Goal: Task Accomplishment & Management: Complete application form

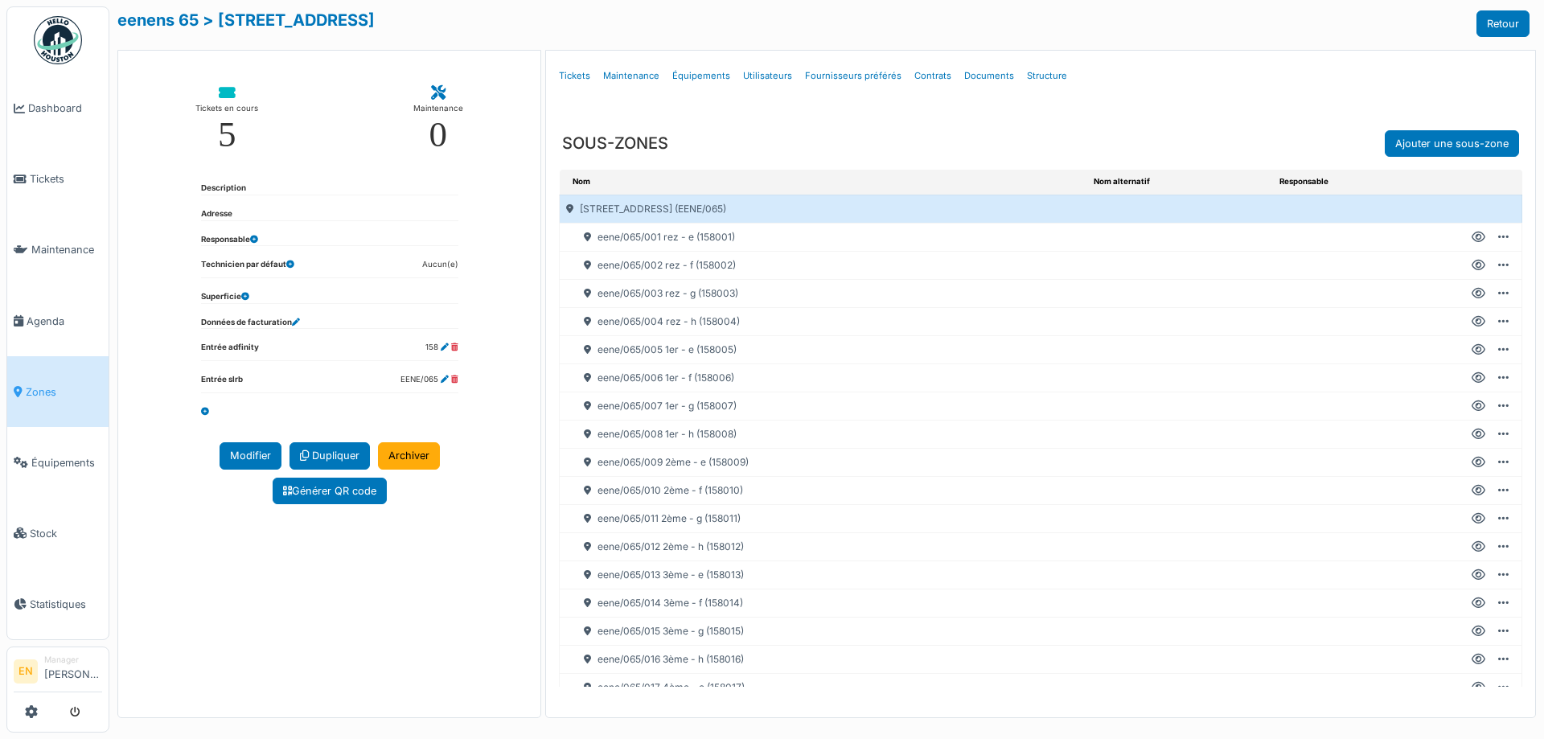
scroll to position [177, 0]
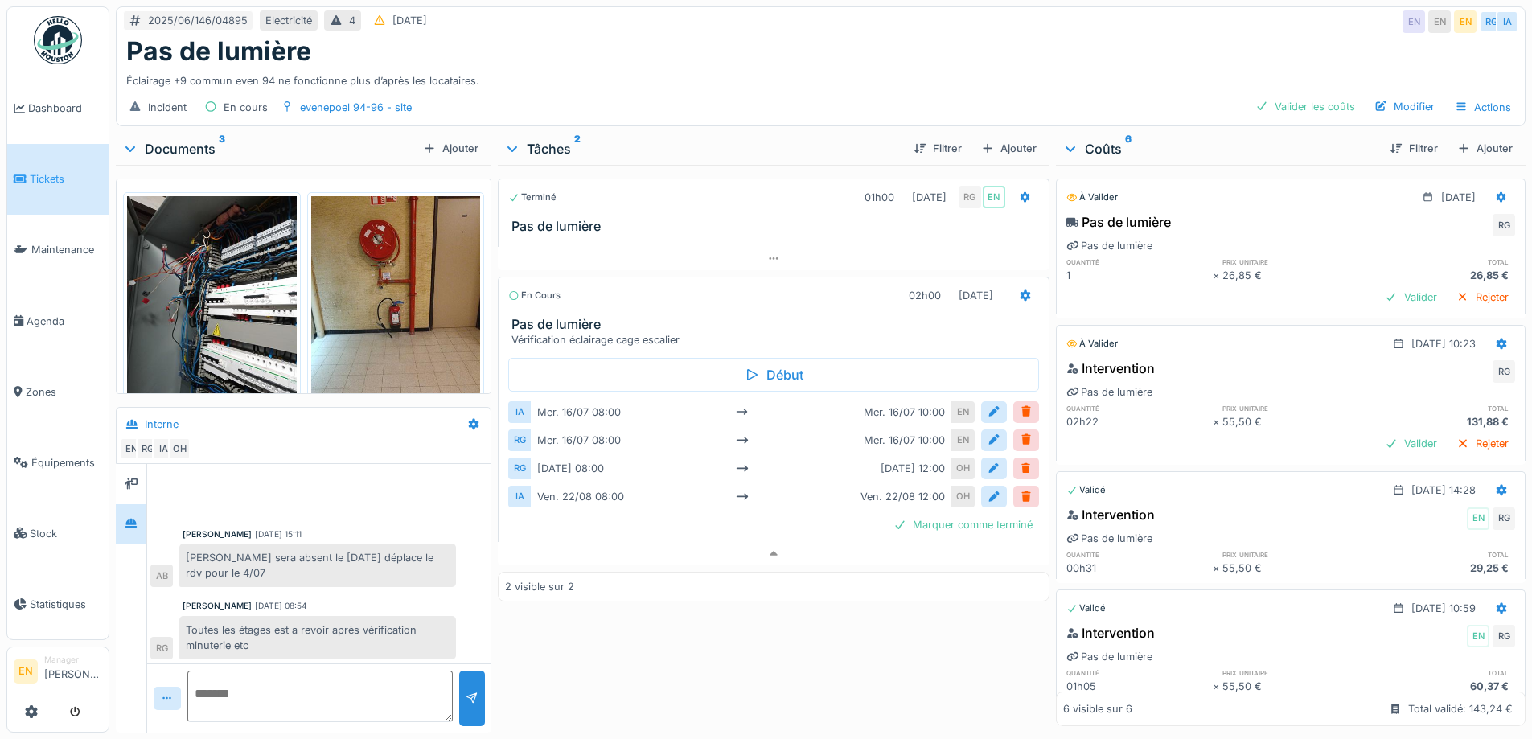
scroll to position [307, 0]
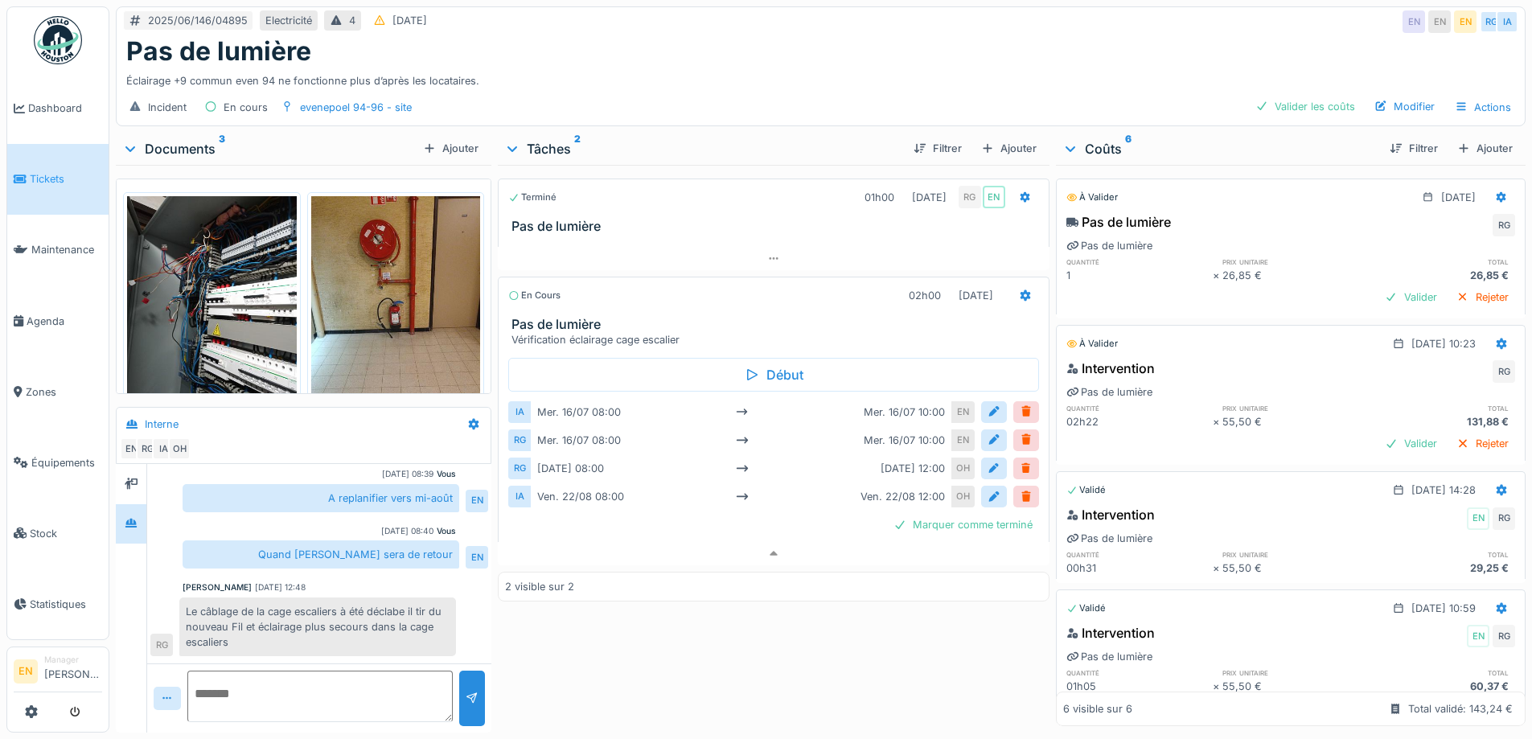
click at [642, 70] on div "Éclairage +9 commun even 94 ne fonctionne plus d’après les locataires." at bounding box center [820, 78] width 1389 height 22
click at [359, 604] on div "Le câblage de la cage escaliers à été déclabe il tir du nouveau Fil et éclairag…" at bounding box center [317, 628] width 277 height 60
click at [557, 629] on div "Terminé 01h00 04/07/2025 RG EN Pas de lumière En cours 02h00 22/08/2025 Pas de …" at bounding box center [773, 445] width 551 height 561
click at [608, 651] on div "Terminé 01h00 04/07/2025 RG EN Pas de lumière En cours 02h00 22/08/2025 Pas de …" at bounding box center [773, 445] width 551 height 561
click at [972, 525] on div "Marquer comme terminé" at bounding box center [963, 525] width 152 height 22
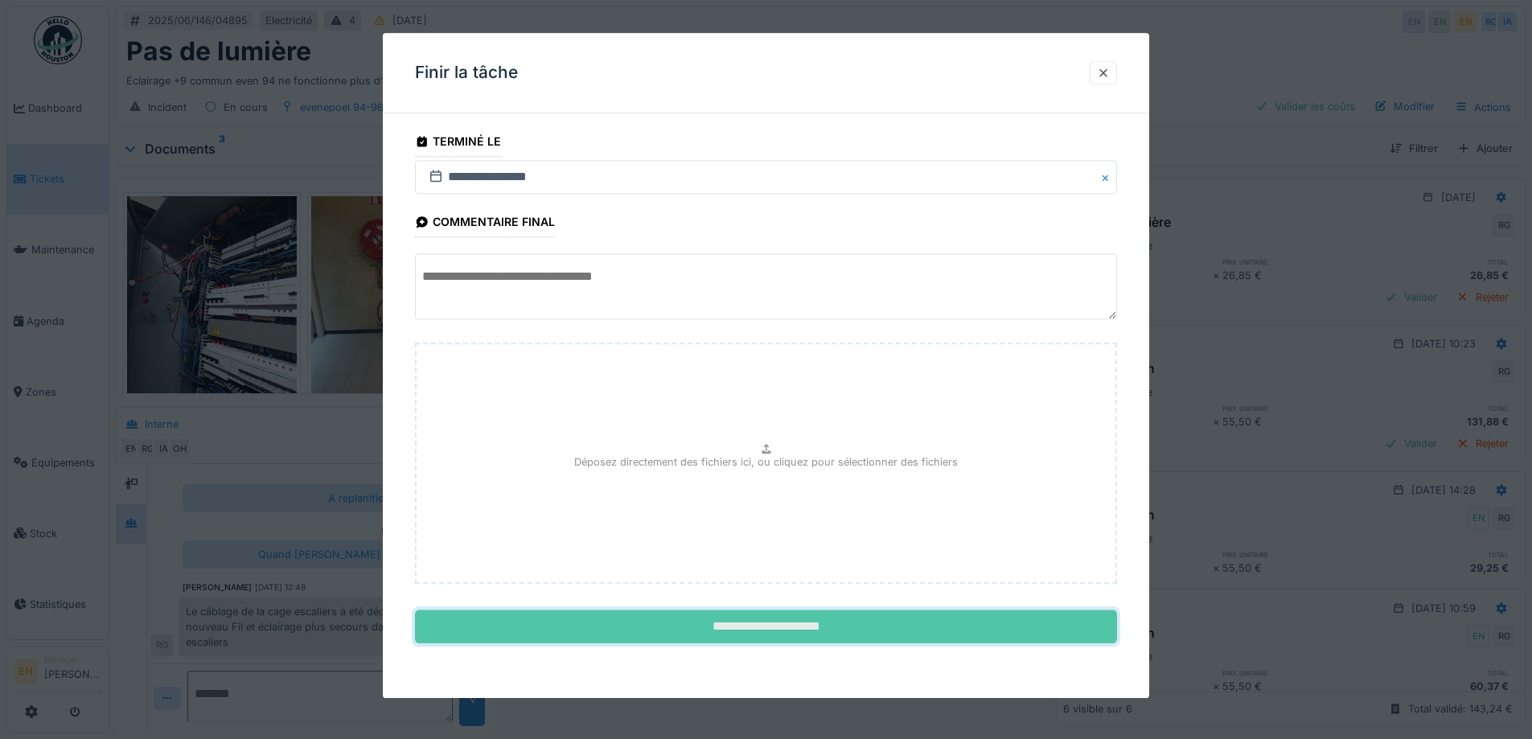
click at [782, 630] on input "**********" at bounding box center [766, 627] width 702 height 34
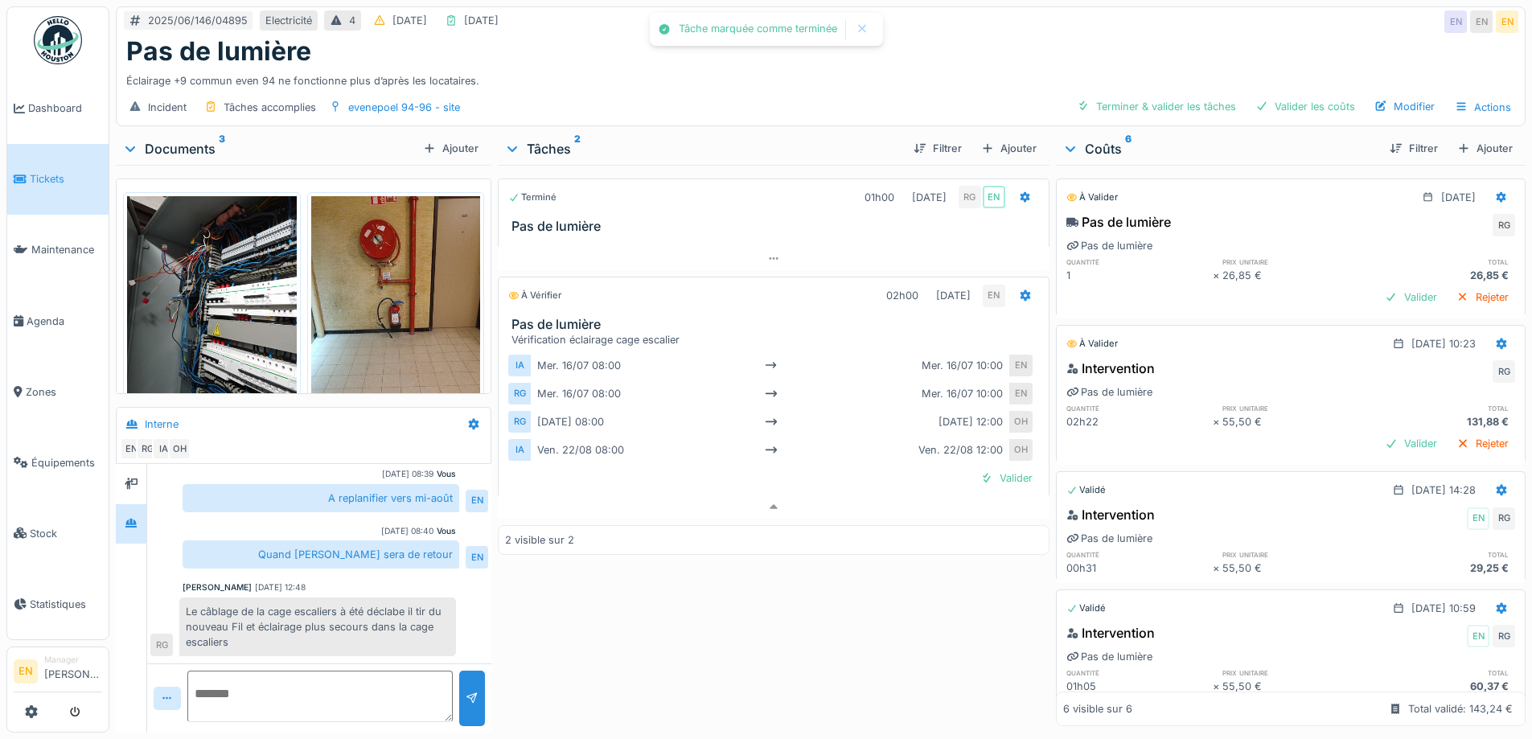
drag, startPoint x: 877, startPoint y: 646, endPoint x: 957, endPoint y: 540, distance: 132.6
click at [886, 642] on div "Terminé 01h00 04/07/2025 RG EN Pas de lumière À vérifier 02h00 22/08/2025 EN Pa…" at bounding box center [773, 445] width 551 height 561
click at [1005, 472] on div "Valider" at bounding box center [1006, 478] width 65 height 22
click at [863, 611] on div "Terminé 01h00 04/07/2025 RG EN Pas de lumière Terminé 02h00 22/08/2025 EN EN Pa…" at bounding box center [773, 445] width 551 height 561
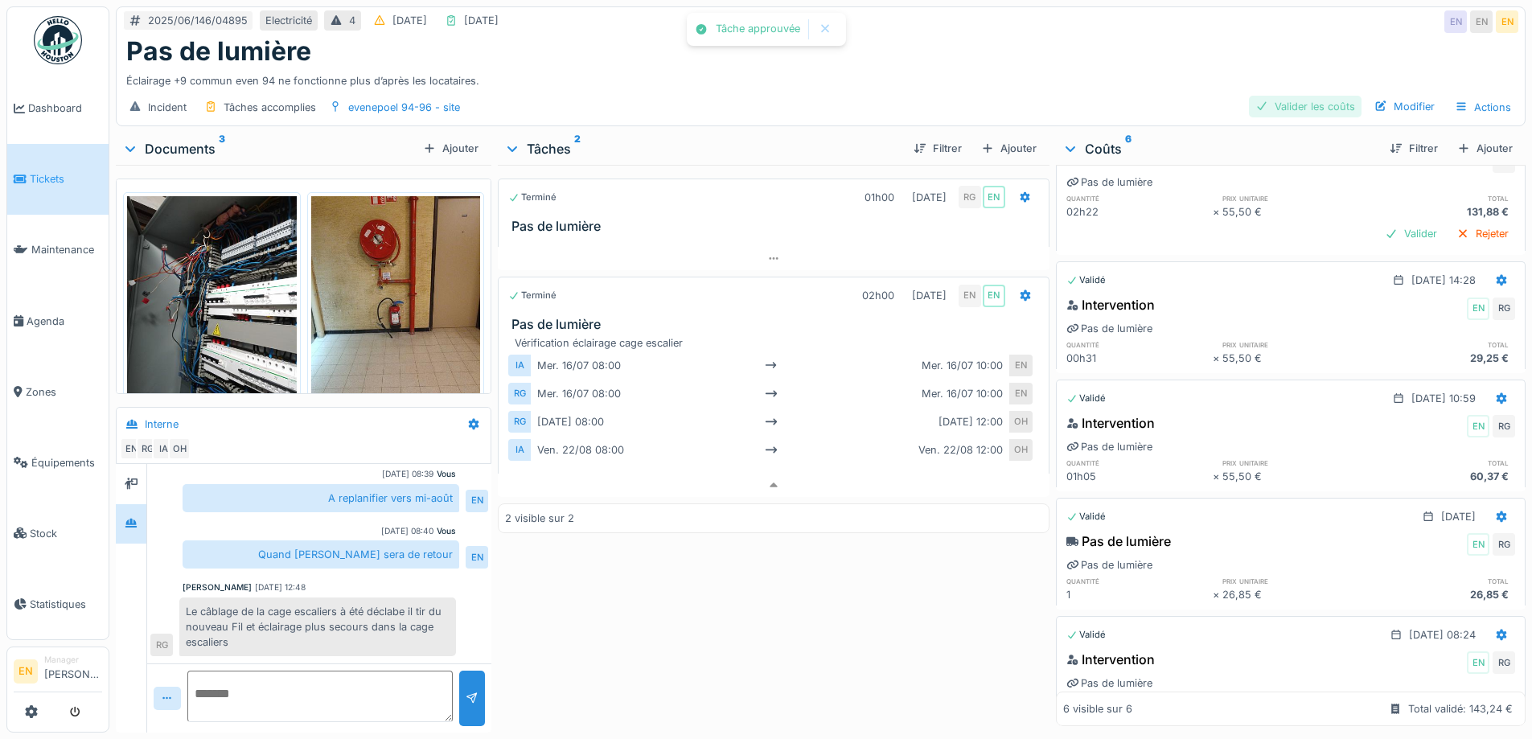
scroll to position [241, 0]
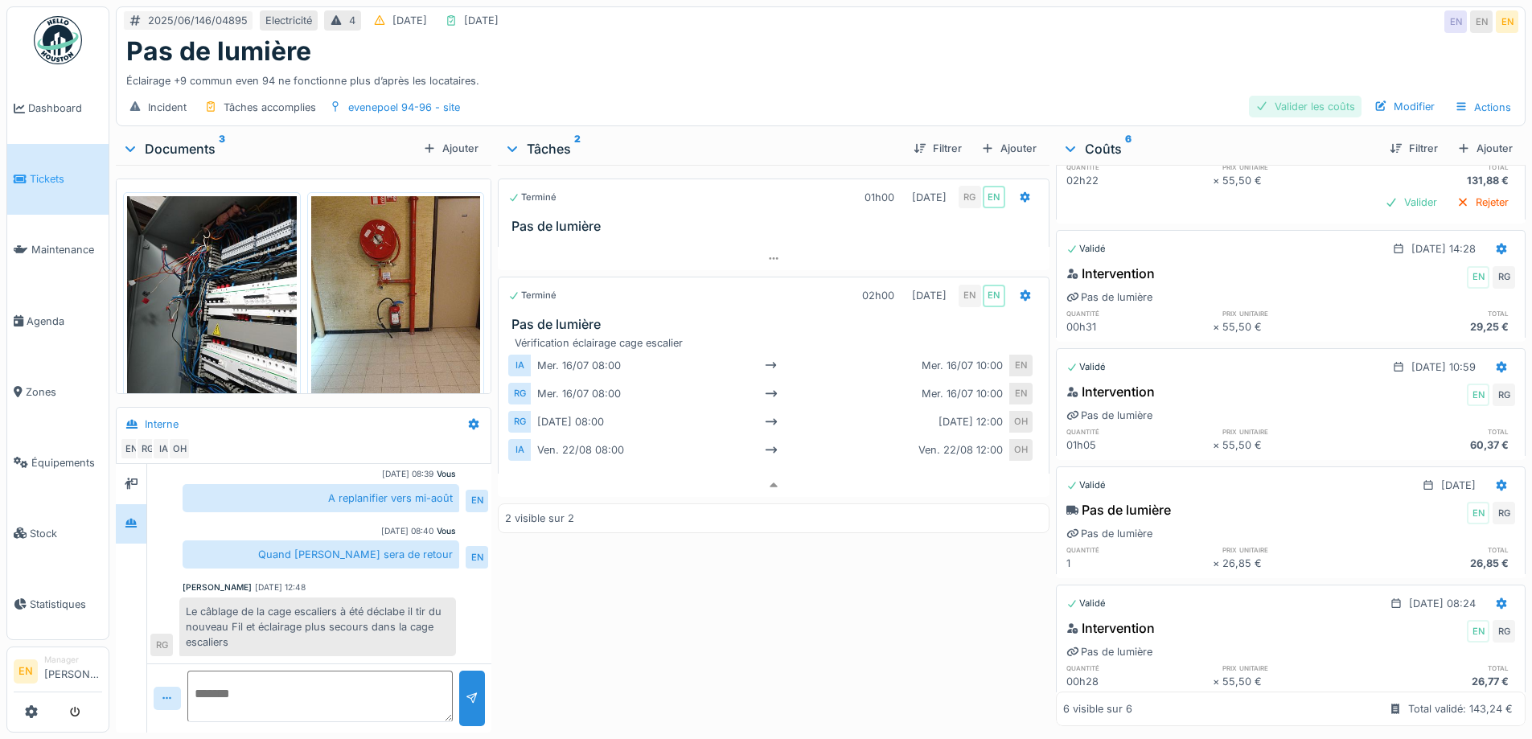
click at [1298, 96] on div "Valider les coûts" at bounding box center [1305, 107] width 113 height 22
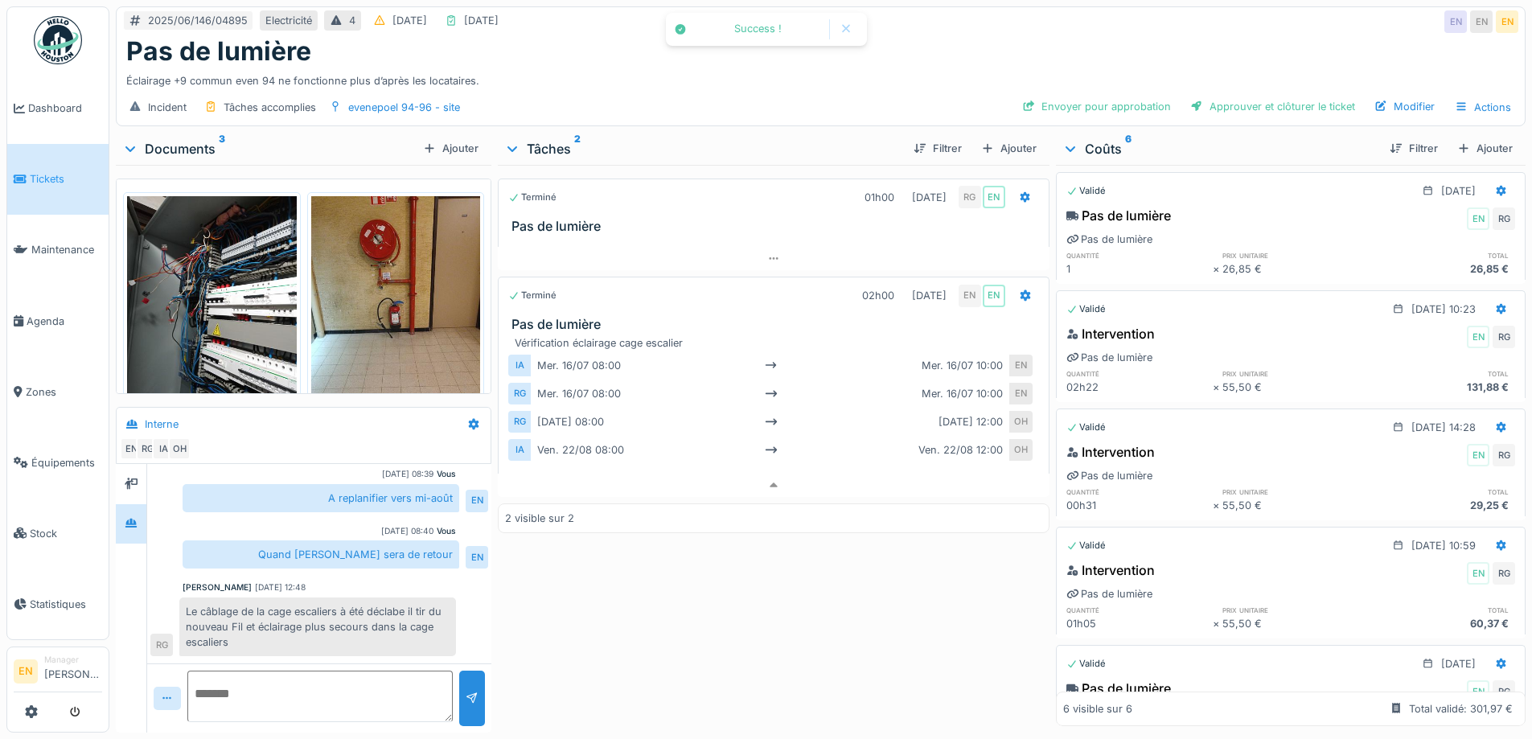
scroll to position [0, 0]
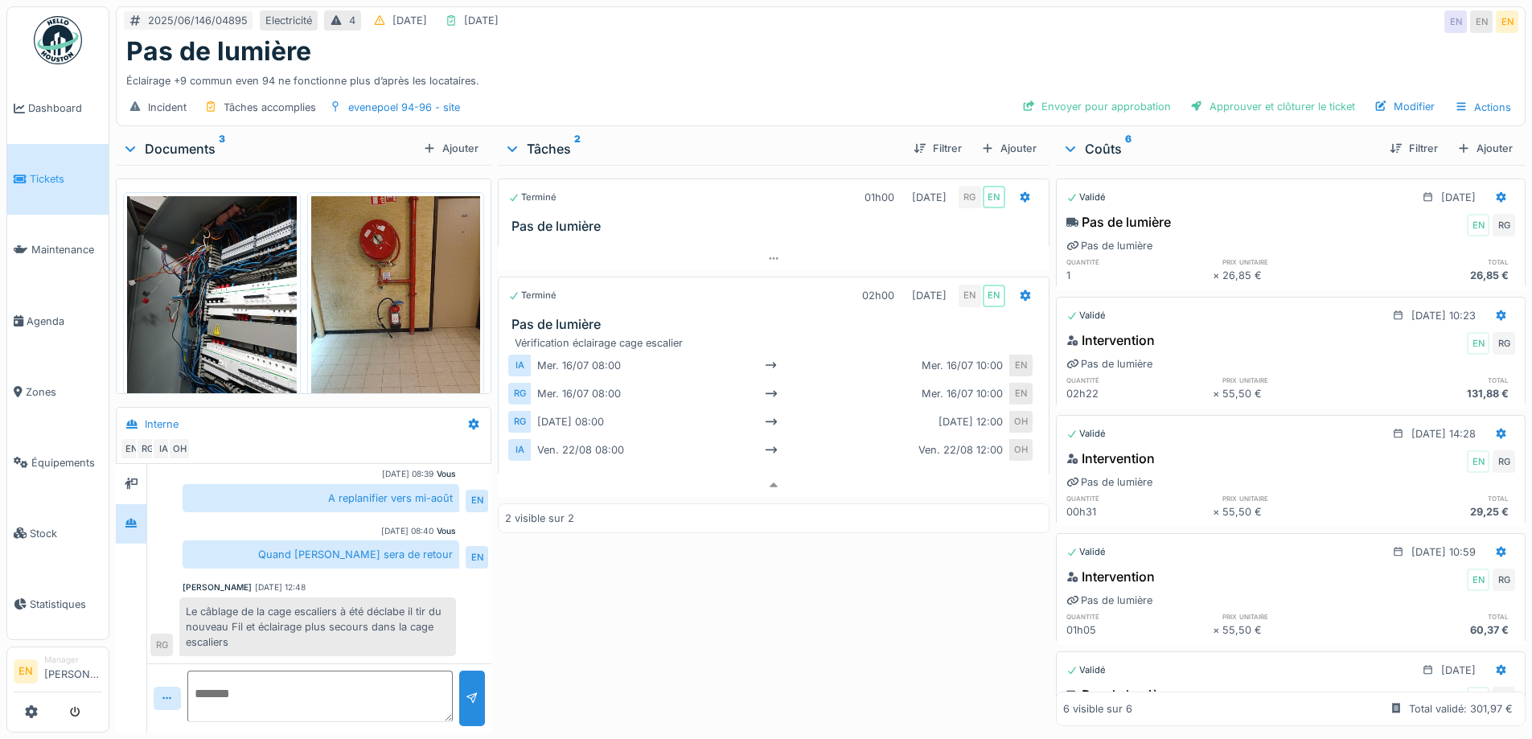
drag, startPoint x: 856, startPoint y: 579, endPoint x: 840, endPoint y: 604, distance: 29.2
click at [855, 580] on div "Terminé 01h00 04/07/2025 RG EN Pas de lumière Terminé 02h00 22/08/2025 EN EN Pa…" at bounding box center [773, 445] width 551 height 561
click at [752, 40] on div "Pas de lumière" at bounding box center [820, 51] width 1389 height 31
click at [738, 89] on div "Incident Tâches accomplies evenepoel 94-96 - site Envoyer pour approbation Appr…" at bounding box center [821, 107] width 1408 height 36
drag, startPoint x: 1285, startPoint y: 95, endPoint x: 1149, endPoint y: 243, distance: 200.9
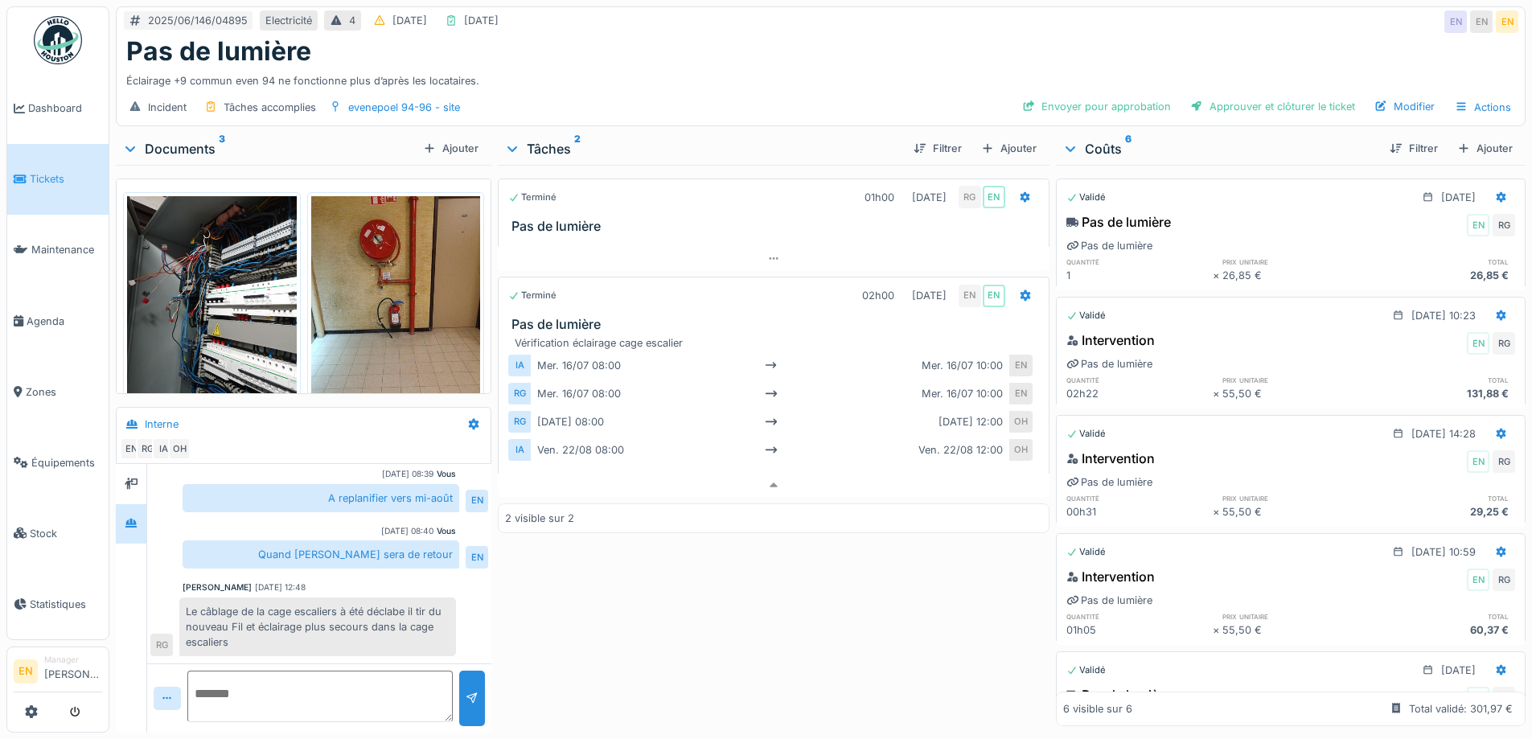
click at [1159, 234] on div "2025/06/146/04895 Electricité 4 22/06/2025 25/08/2025 EN EN EN Pas de lumière É…" at bounding box center [820, 369] width 1423 height 739
click at [821, 71] on div "Éclairage +9 commun even 94 ne fonctionne plus d’après les locataires." at bounding box center [820, 78] width 1389 height 22
drag, startPoint x: 713, startPoint y: 610, endPoint x: 1098, endPoint y: 267, distance: 515.0
click at [714, 608] on div "Terminé 01h00 04/07/2025 RG EN Pas de lumière Terminé 02h00 22/08/2025 EN EN Pa…" at bounding box center [773, 445] width 551 height 561
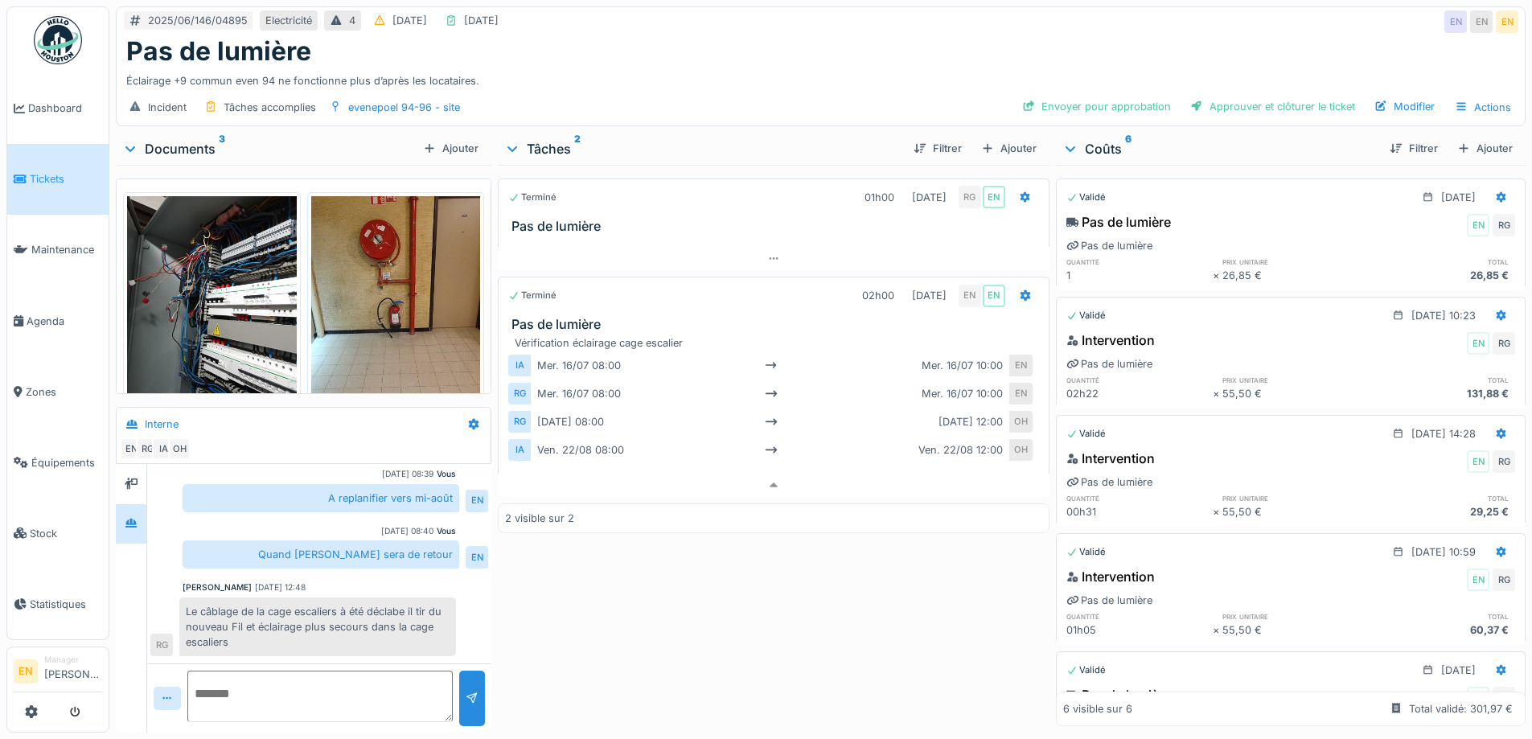
click at [1009, 67] on div "Éclairage +9 commun even 94 ne fonctionne plus d’après les locataires." at bounding box center [820, 78] width 1389 height 22
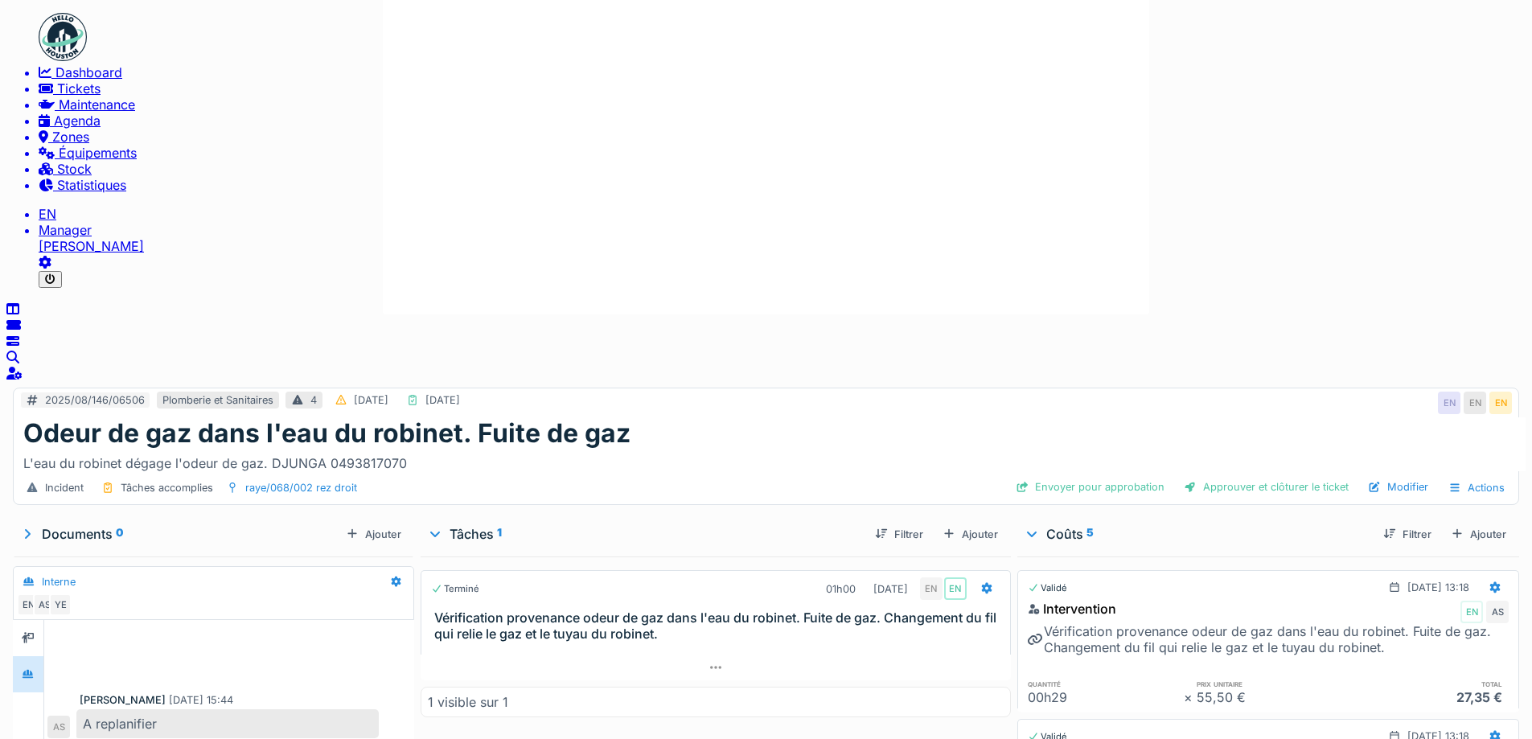
scroll to position [12, 0]
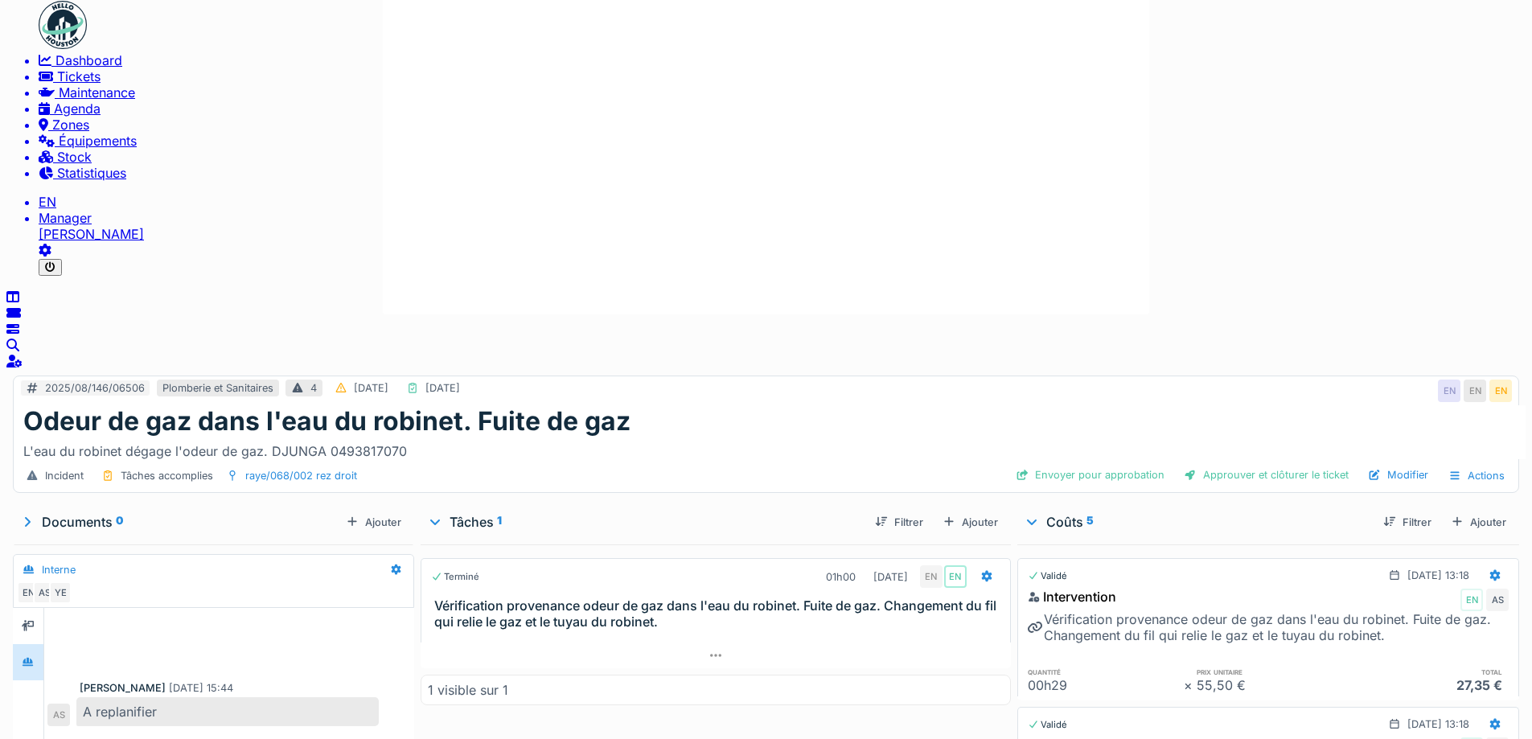
click at [776, 405] on div "Odeur de gaz dans l'eau du robinet. Fuite de gaz" at bounding box center [775, 420] width 1505 height 31
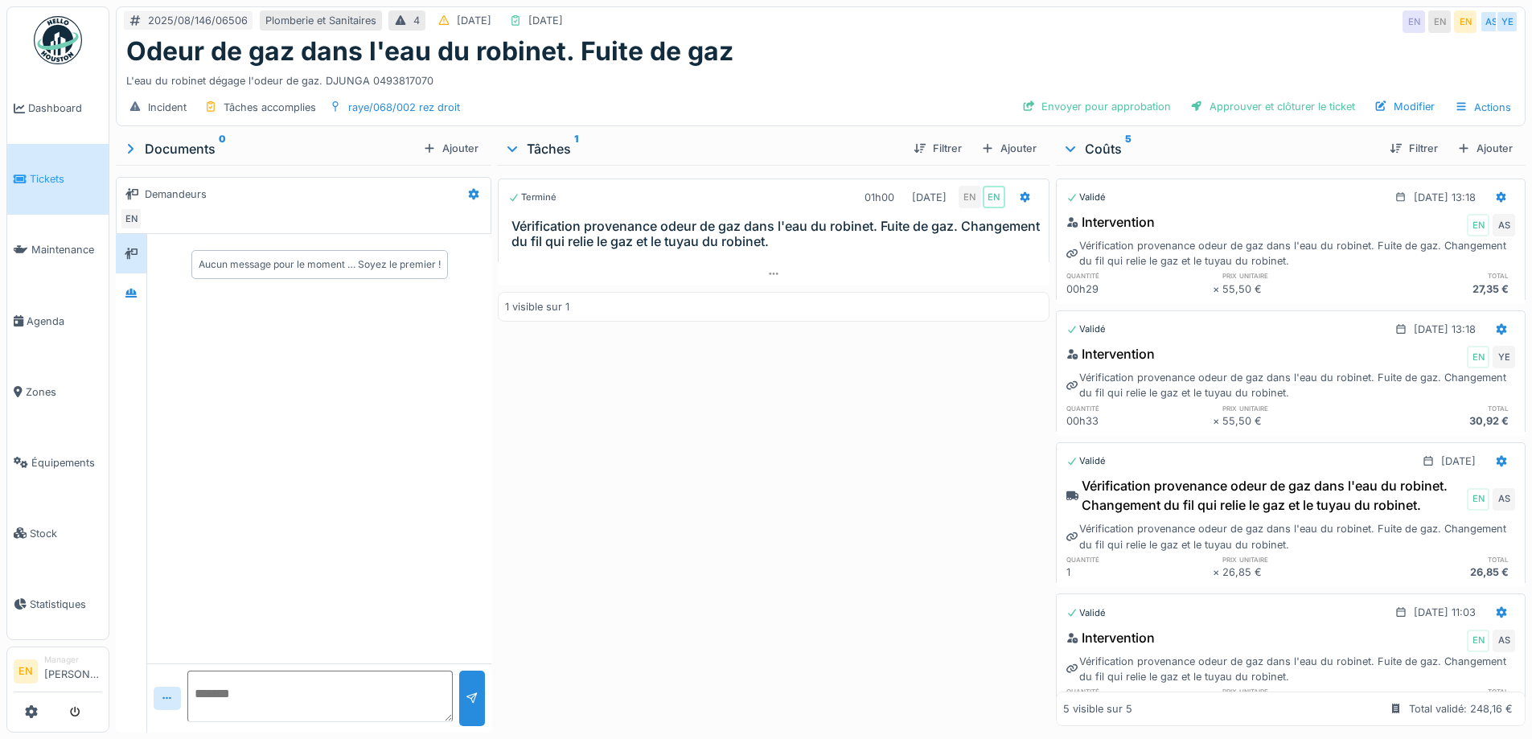
click at [895, 466] on div "Terminé 01h00 [DATE] EN EN Vérification provenance odeur de gaz dans l'eau du r…" at bounding box center [773, 445] width 551 height 561
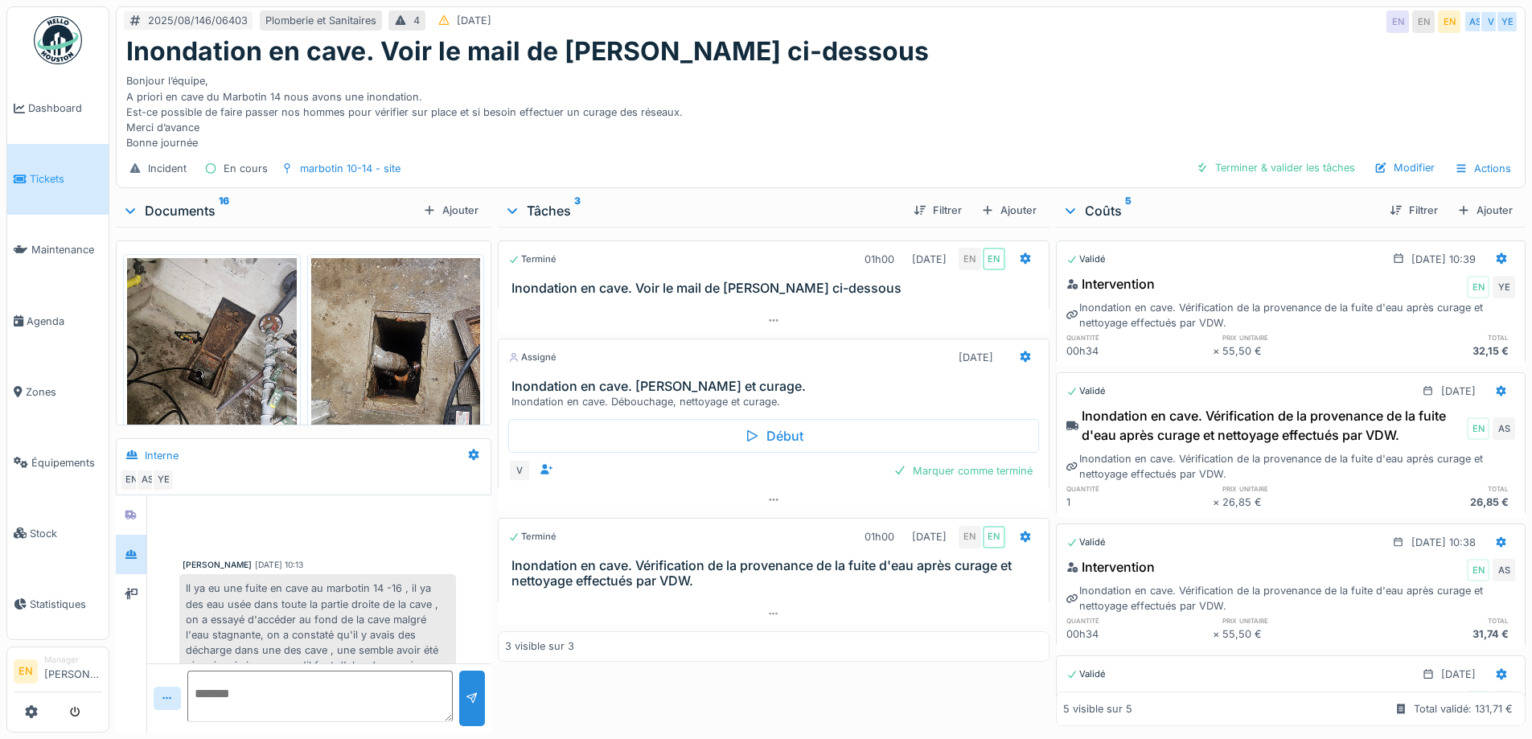
scroll to position [413, 0]
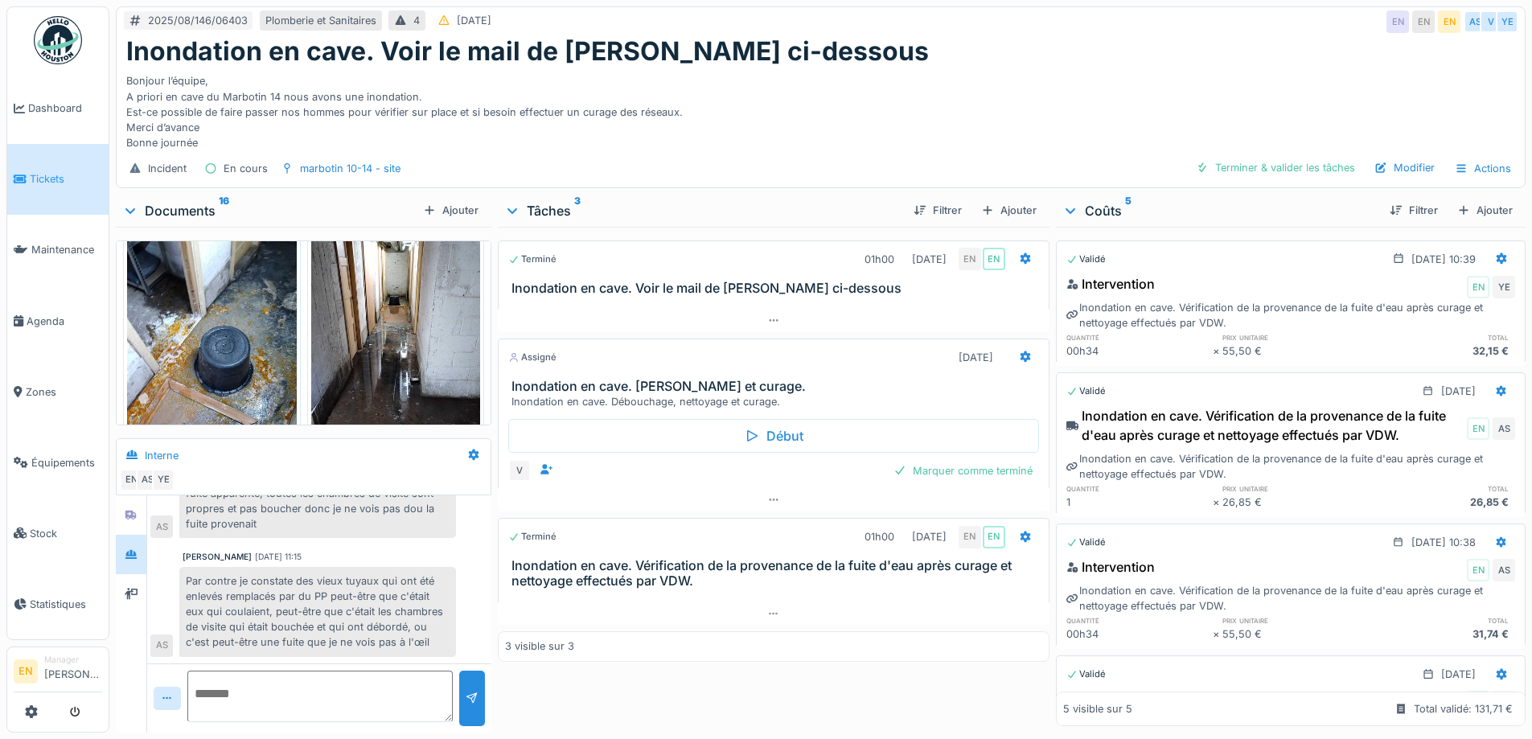
click at [817, 146] on div "Bonjour l’équipe, A priori en cave du Marbotin 14 nous avons une inondation. Es…" at bounding box center [820, 109] width 1389 height 84
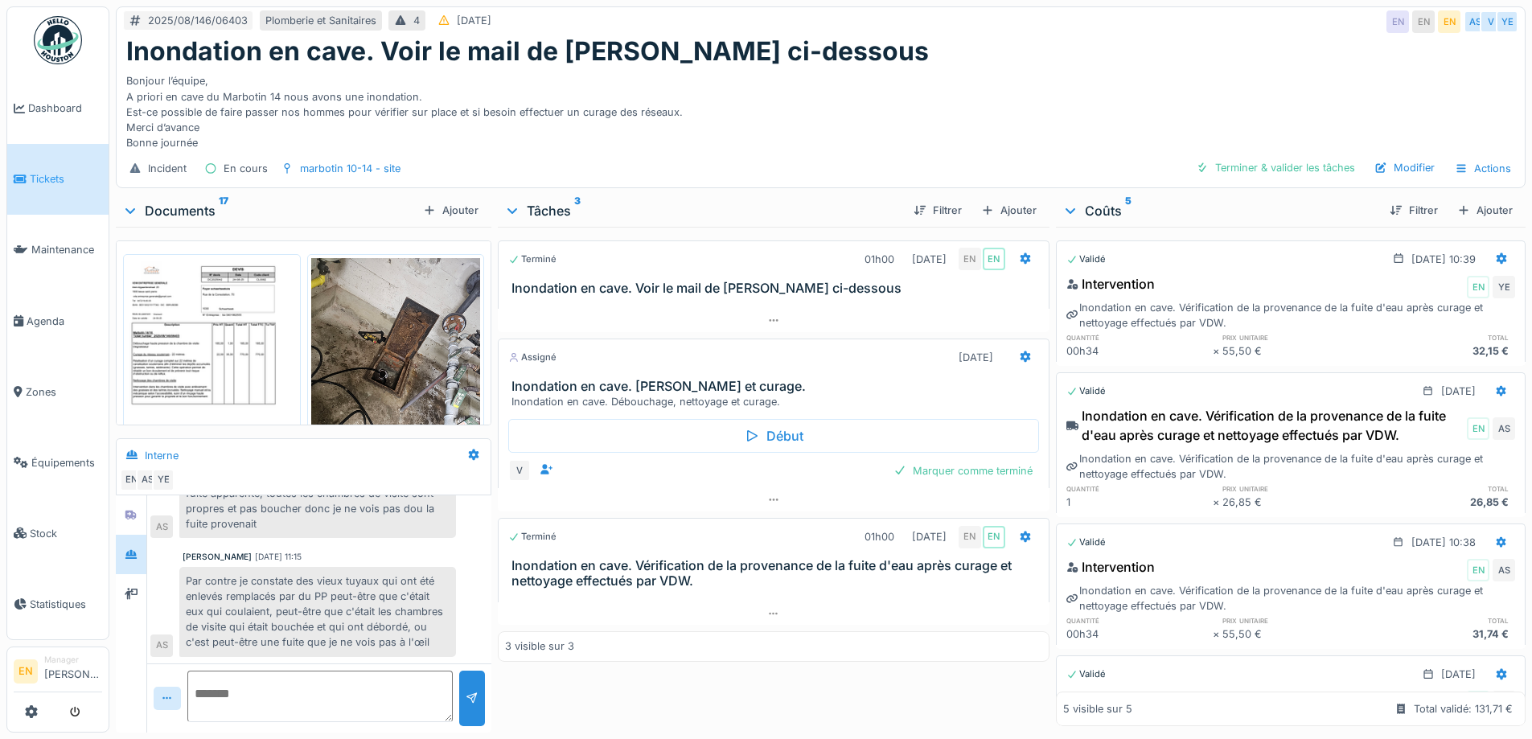
scroll to position [12, 0]
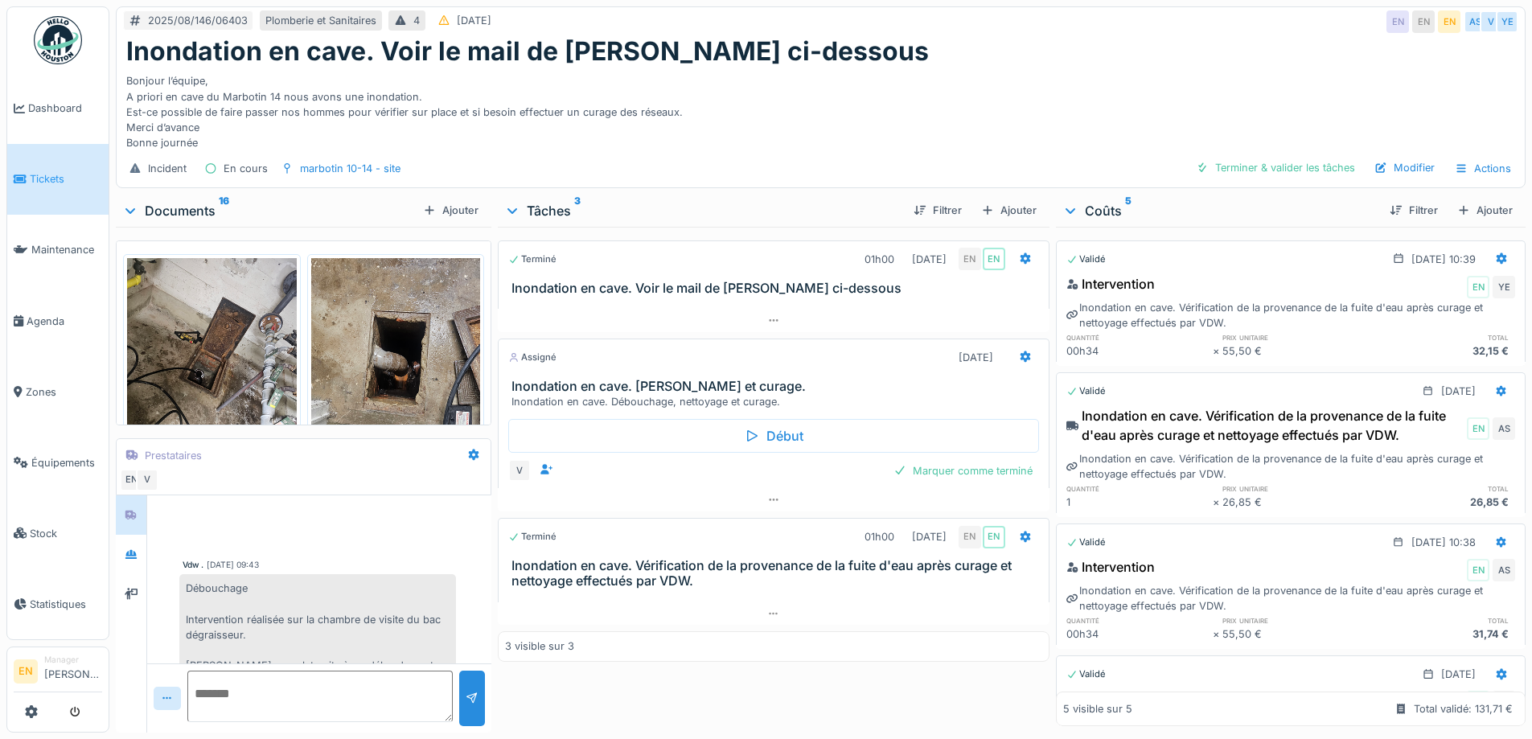
scroll to position [628, 0]
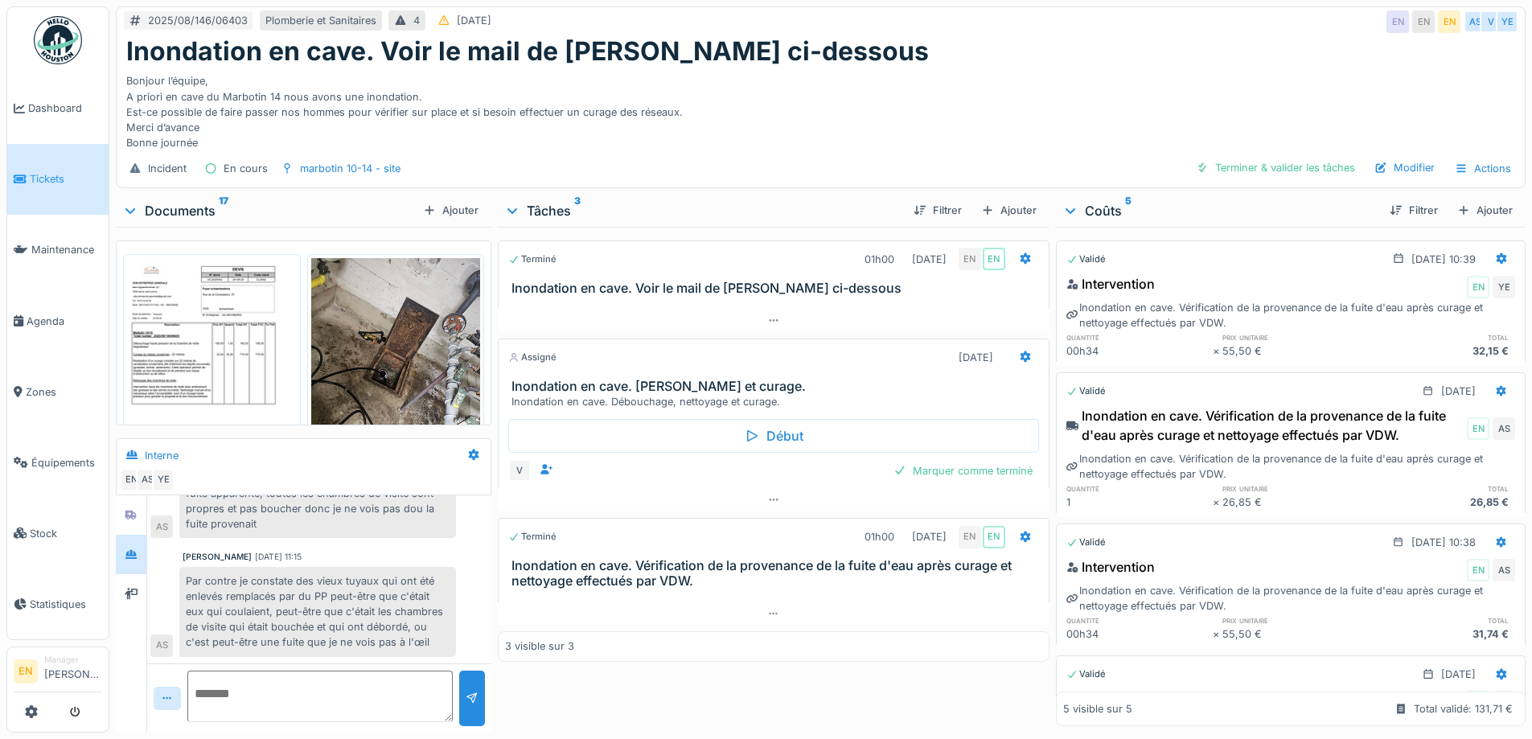
scroll to position [12, 0]
click at [135, 586] on div at bounding box center [131, 593] width 13 height 15
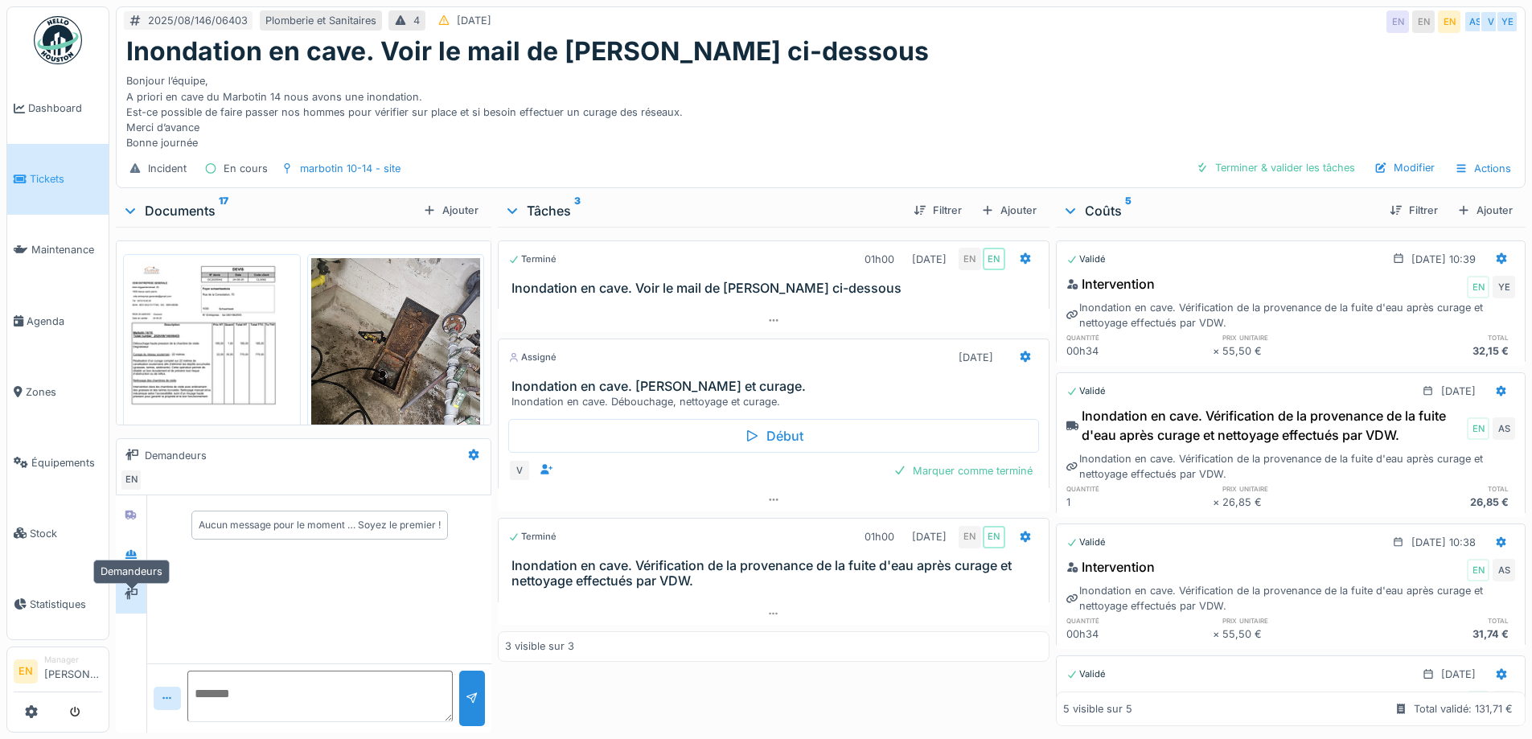
scroll to position [0, 0]
drag, startPoint x: 129, startPoint y: 549, endPoint x: 147, endPoint y: 549, distance: 17.7
click at [130, 549] on icon at bounding box center [131, 554] width 13 height 10
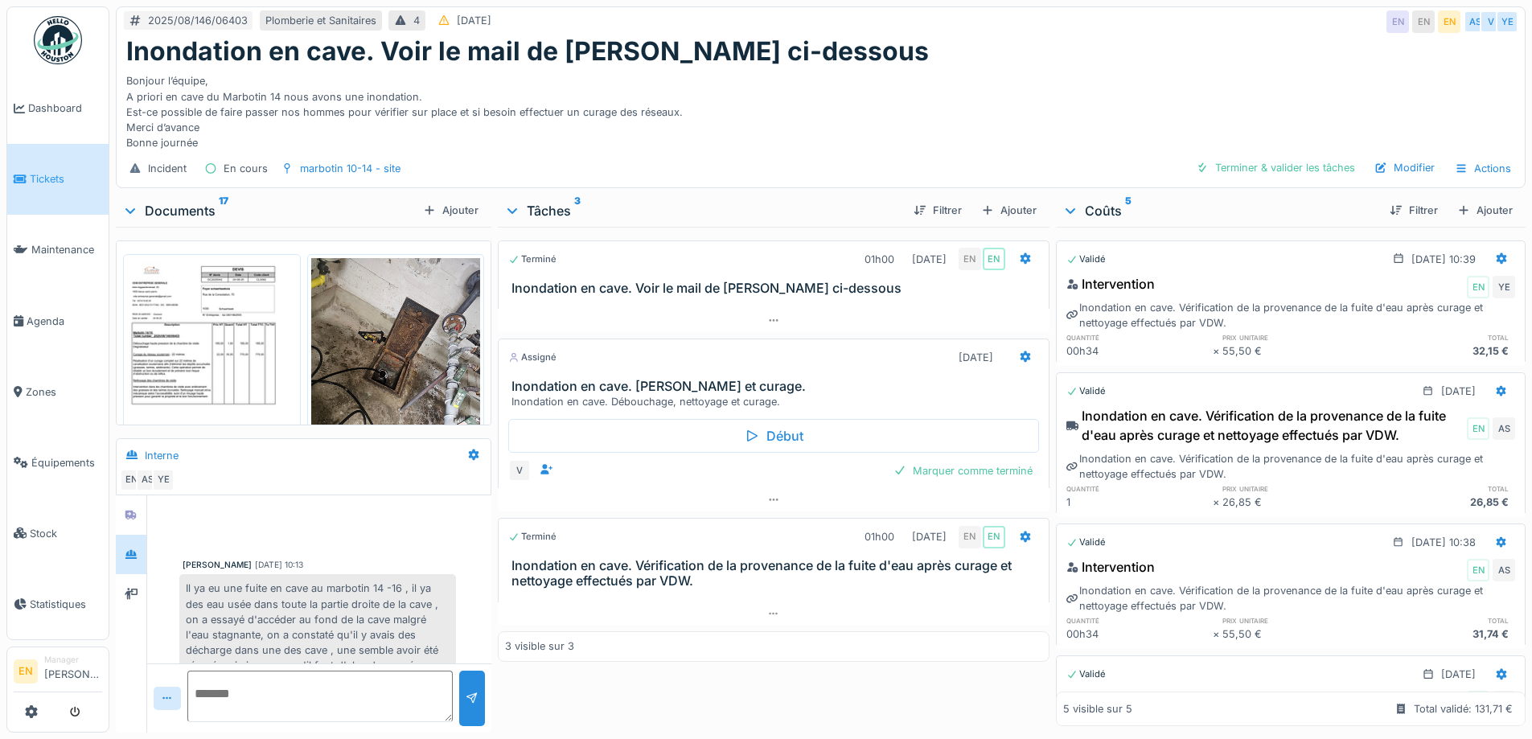
scroll to position [413, 0]
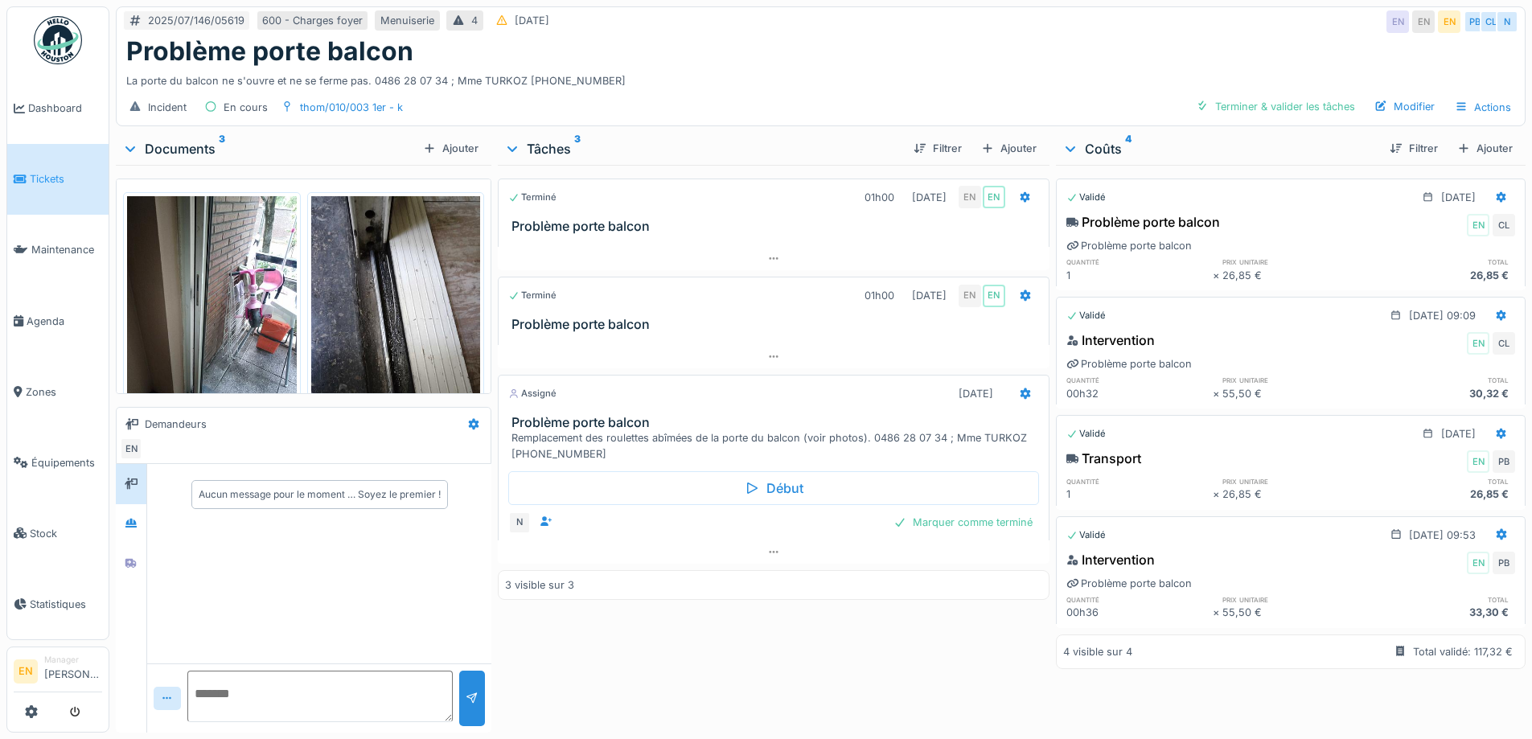
scroll to position [12, 0]
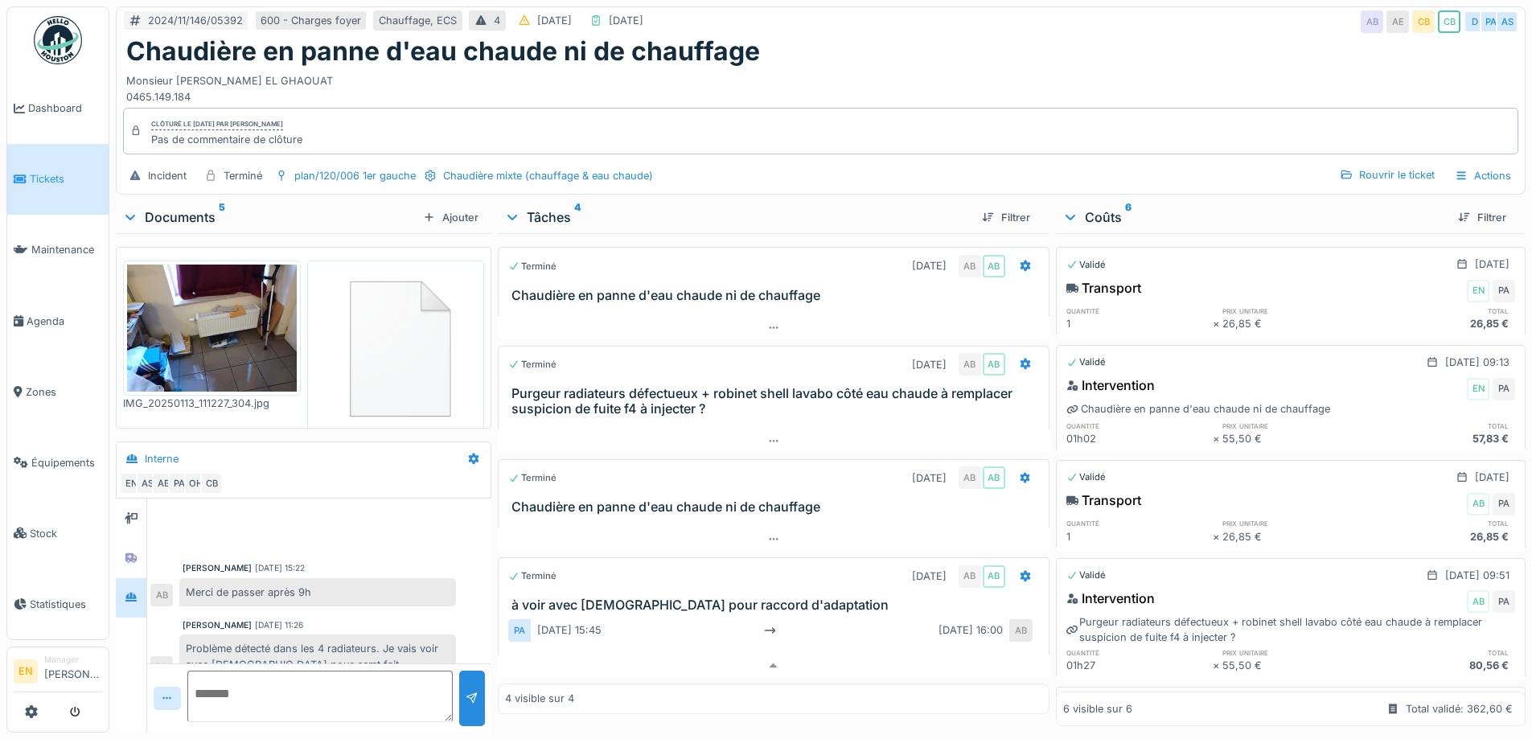
scroll to position [485, 0]
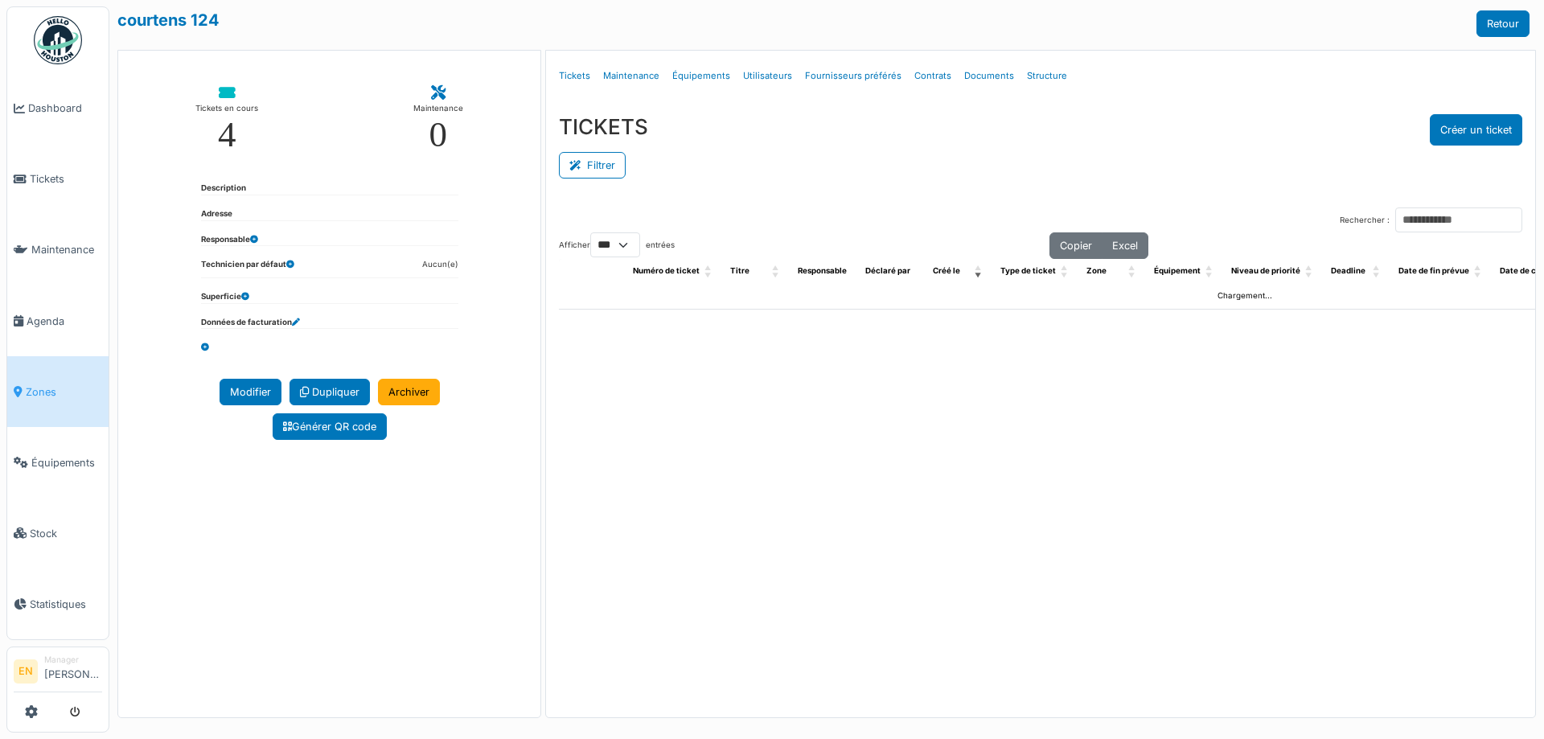
select select "***"
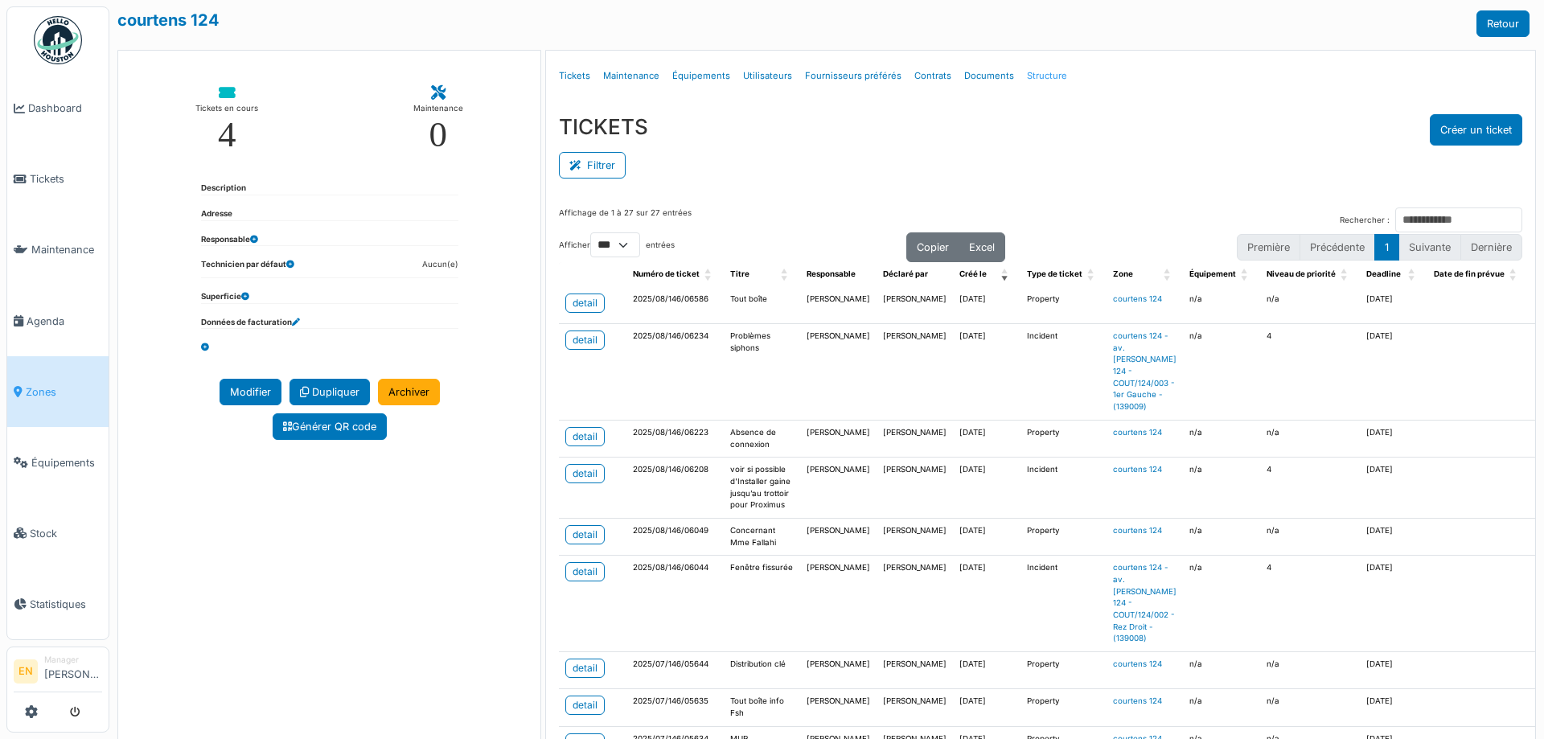
click at [1034, 76] on link "Structure" at bounding box center [1047, 76] width 53 height 38
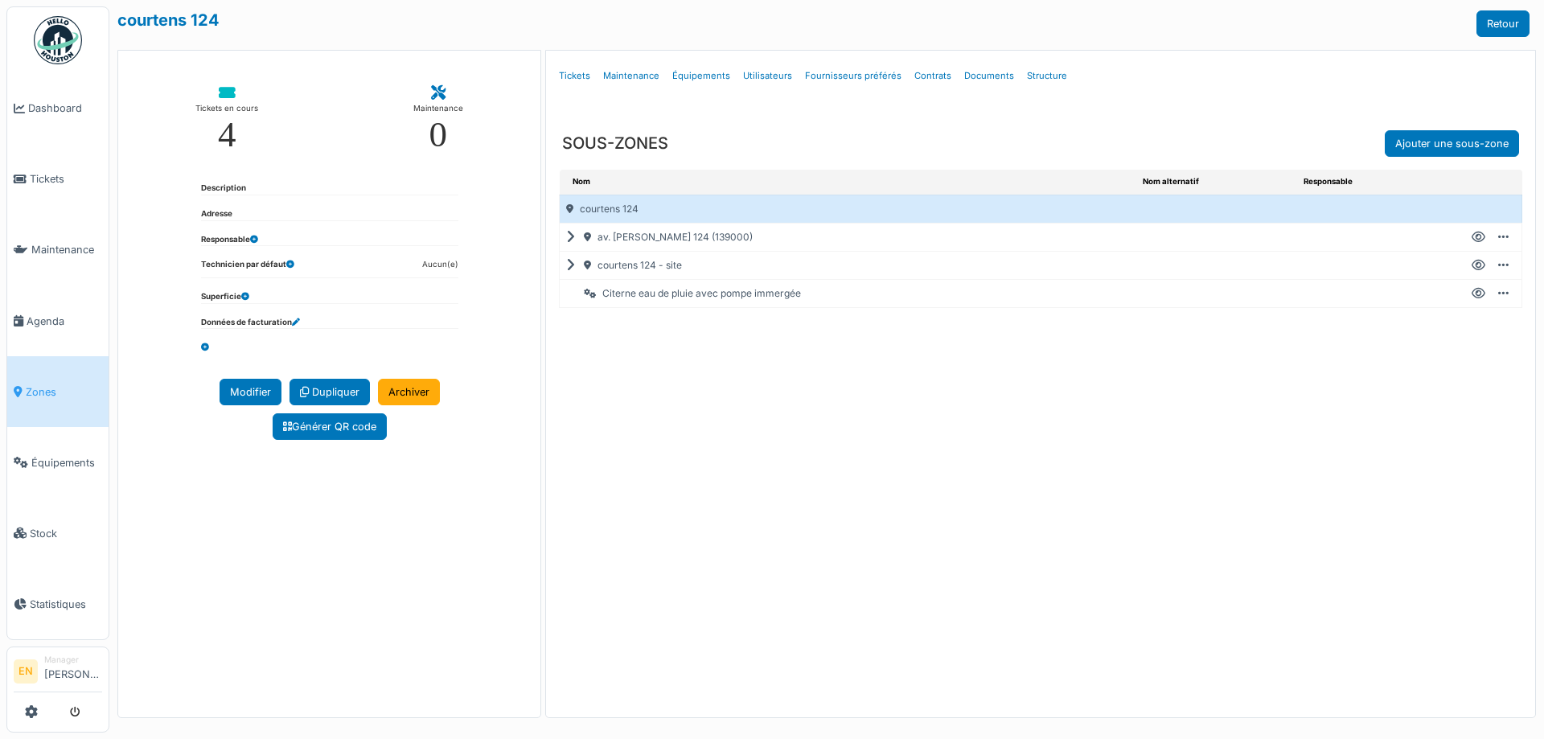
click at [569, 238] on icon at bounding box center [573, 237] width 15 height 1
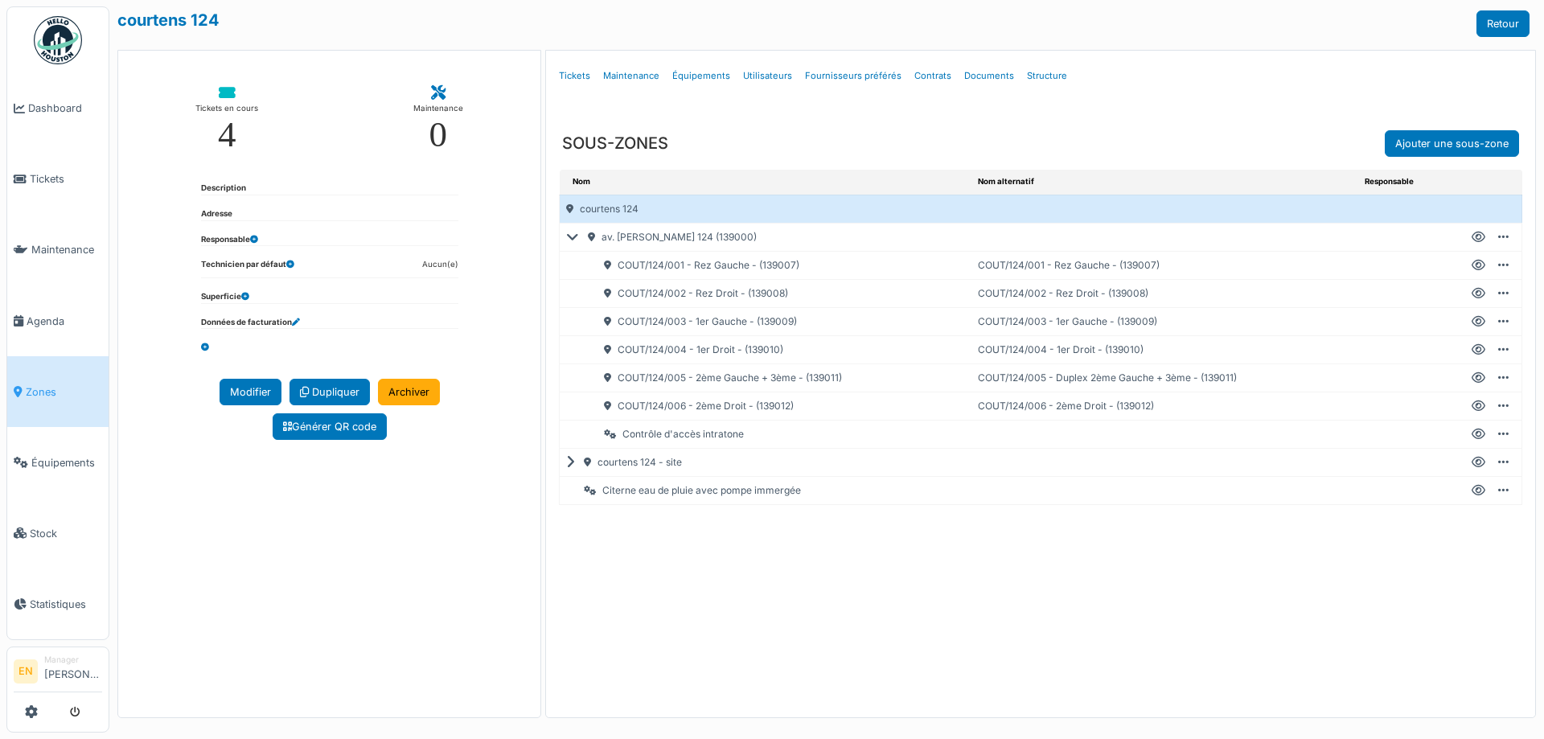
click at [1480, 350] on icon at bounding box center [1479, 350] width 14 height 1
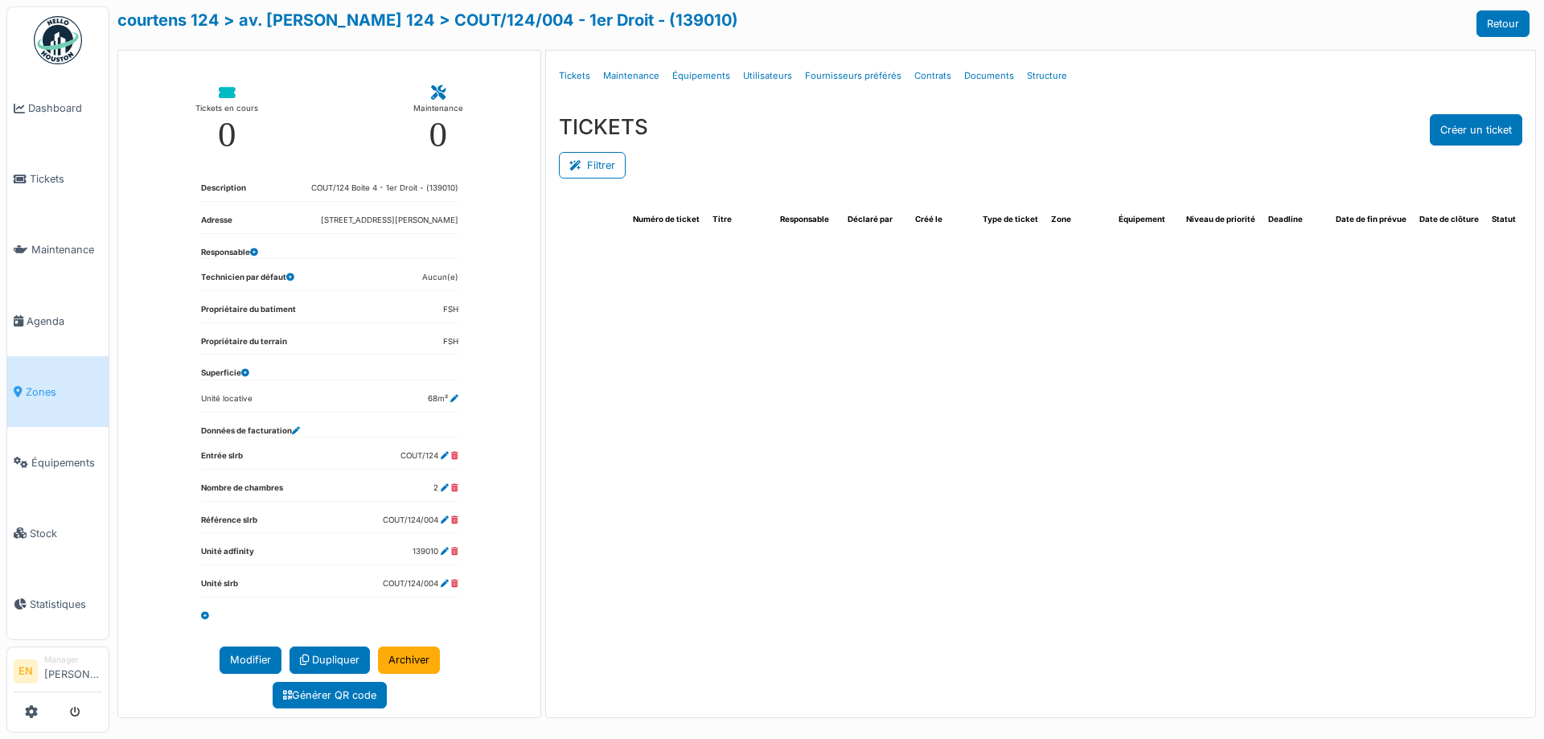
select select "***"
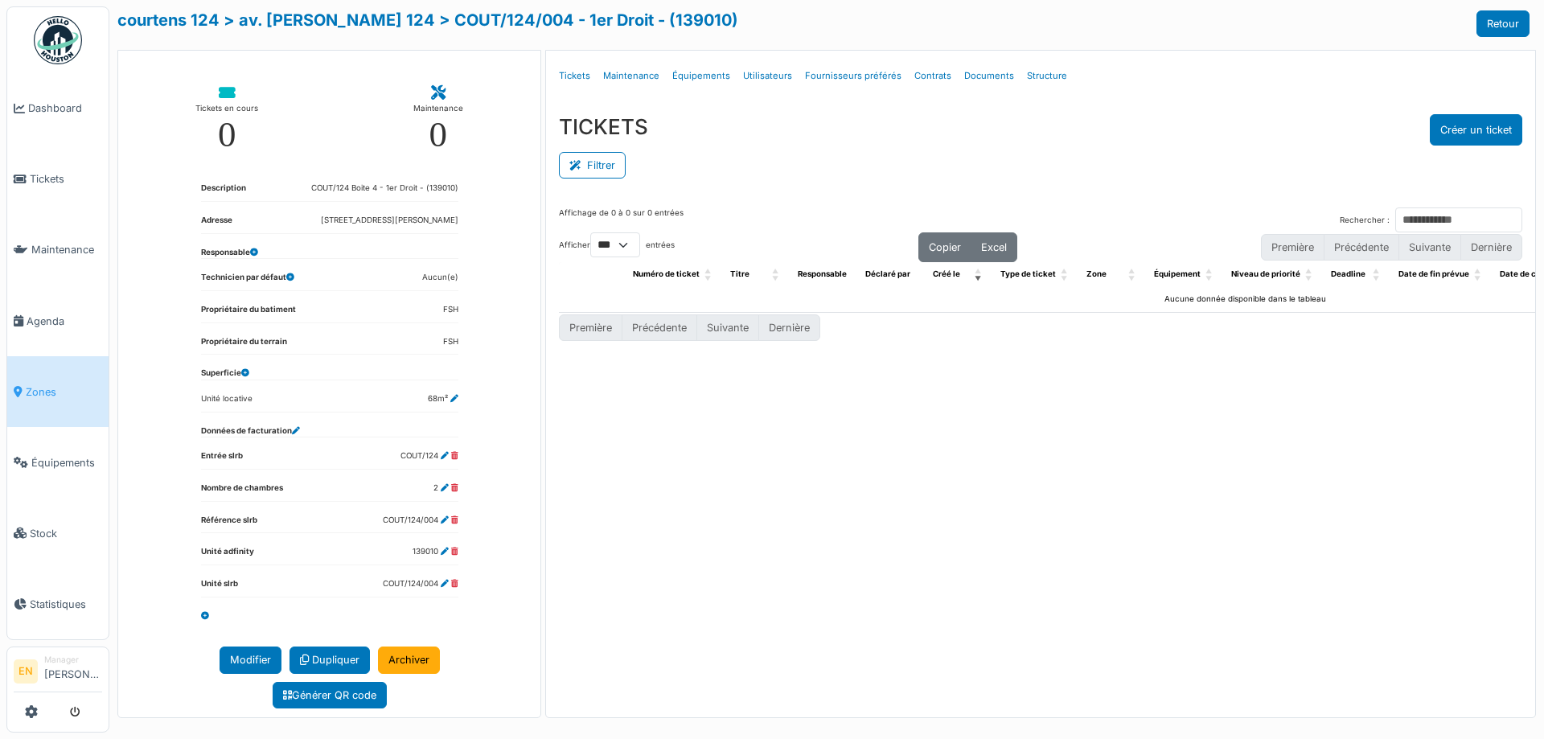
click at [1112, 150] on div "Filtrer" at bounding box center [1041, 164] width 964 height 36
click at [1187, 144] on div "TICKETS Créer un ticket" at bounding box center [1041, 129] width 964 height 31
drag, startPoint x: 1294, startPoint y: 120, endPoint x: 1255, endPoint y: 96, distance: 46.2
click at [1293, 119] on div "TICKETS Créer un ticket" at bounding box center [1041, 129] width 964 height 31
drag, startPoint x: 686, startPoint y: 14, endPoint x: 404, endPoint y: 28, distance: 282.6
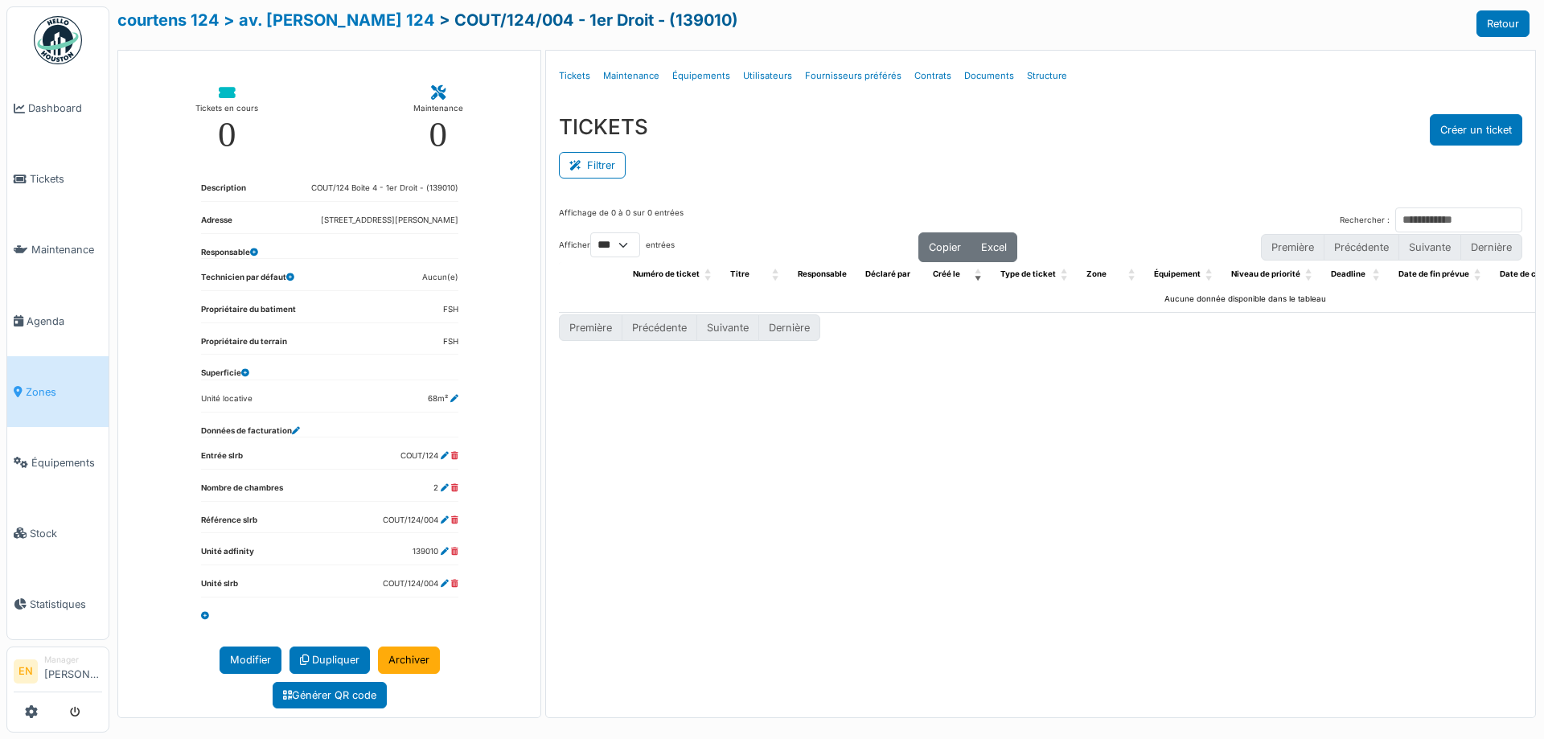
click at [404, 28] on div "courtens 124 > av. f. courtens 124 > COUT/124/004 - 1er Droit - (139010) Retour" at bounding box center [823, 23] width 1412 height 27
copy link "COUT/124/004 - 1er Droit - (139010)"
click at [1317, 9] on div "**********" at bounding box center [826, 369] width 1435 height 739
click at [1453, 129] on button "Créer un ticket" at bounding box center [1476, 129] width 92 height 31
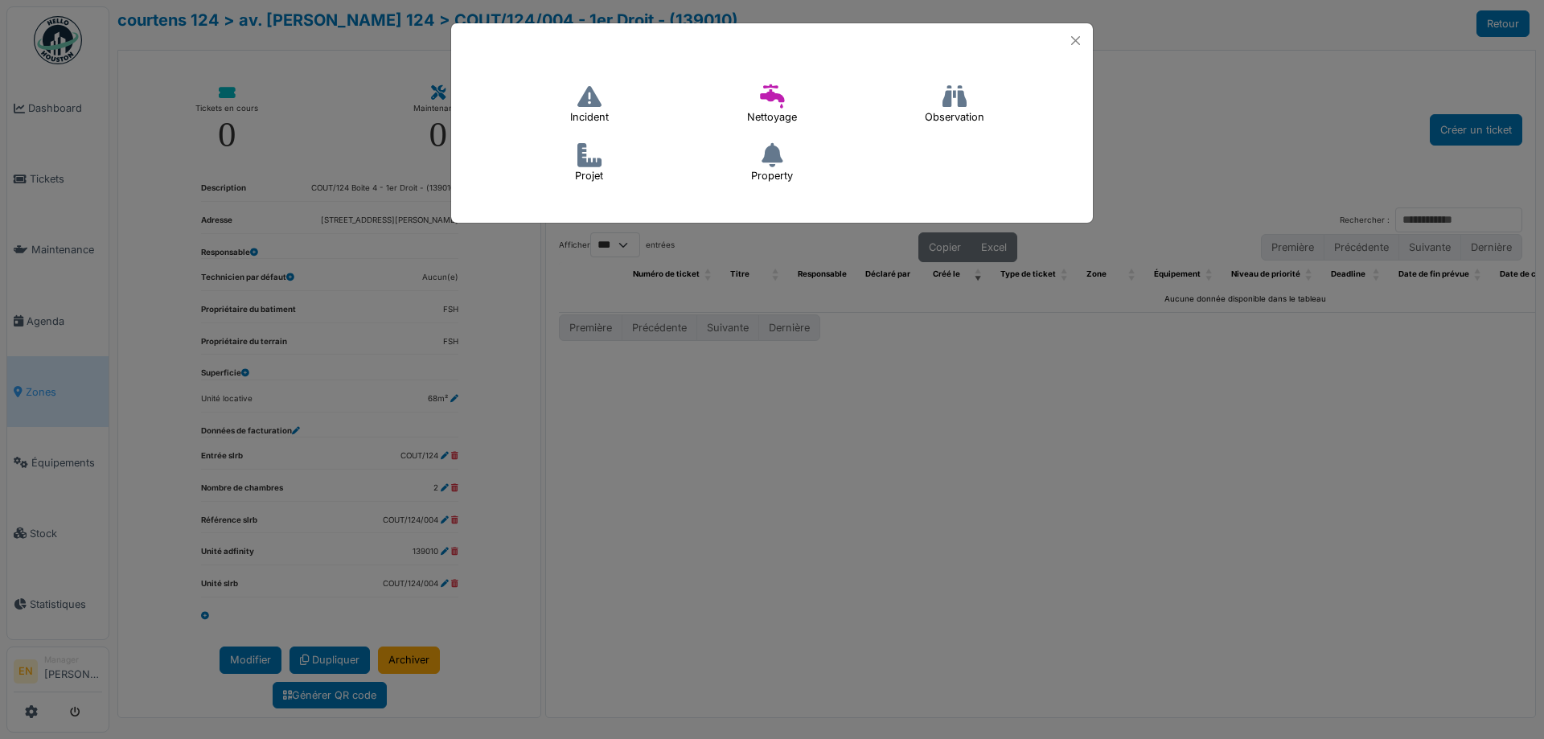
click at [594, 98] on icon at bounding box center [589, 96] width 24 height 24
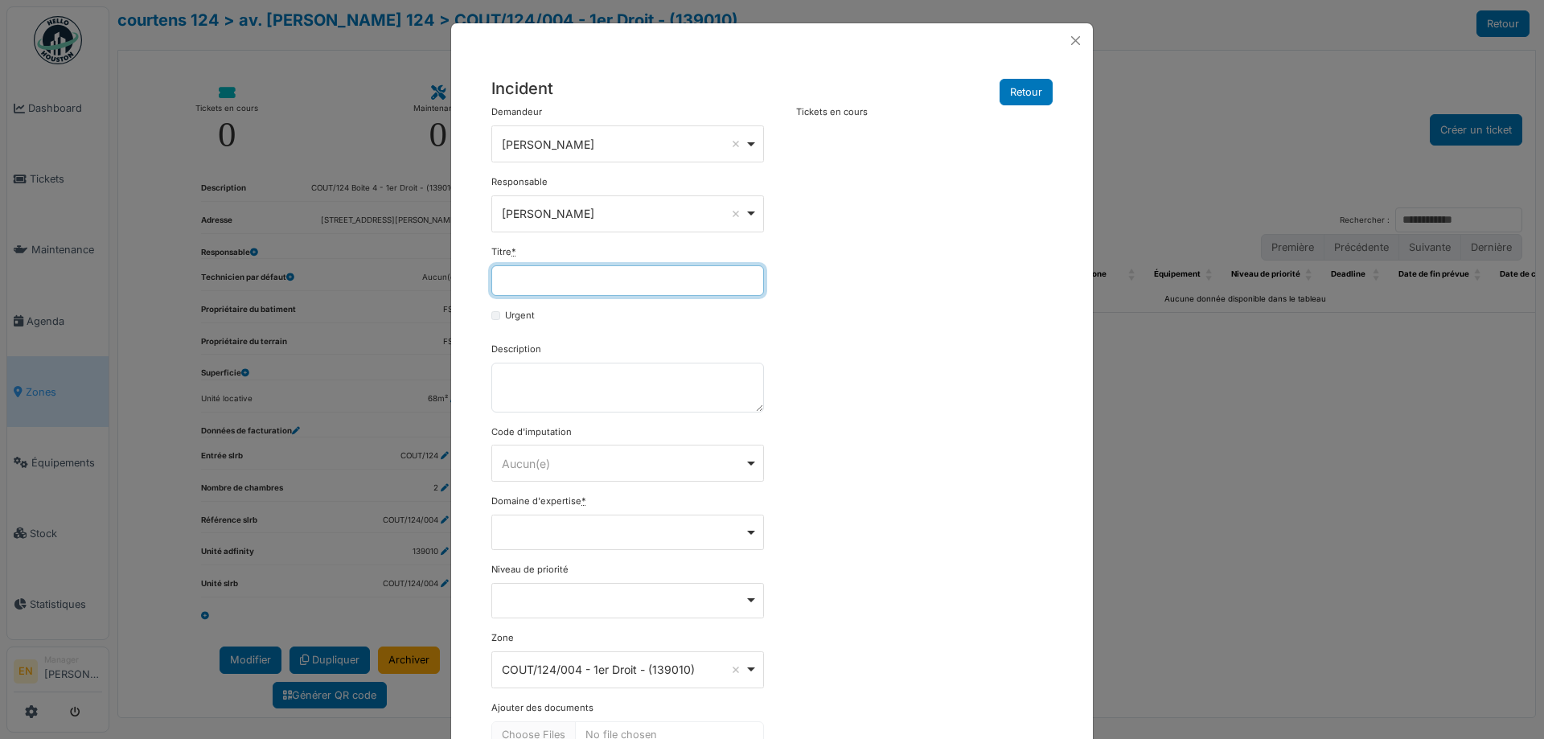
click at [556, 281] on input "Titre *" at bounding box center [627, 280] width 273 height 31
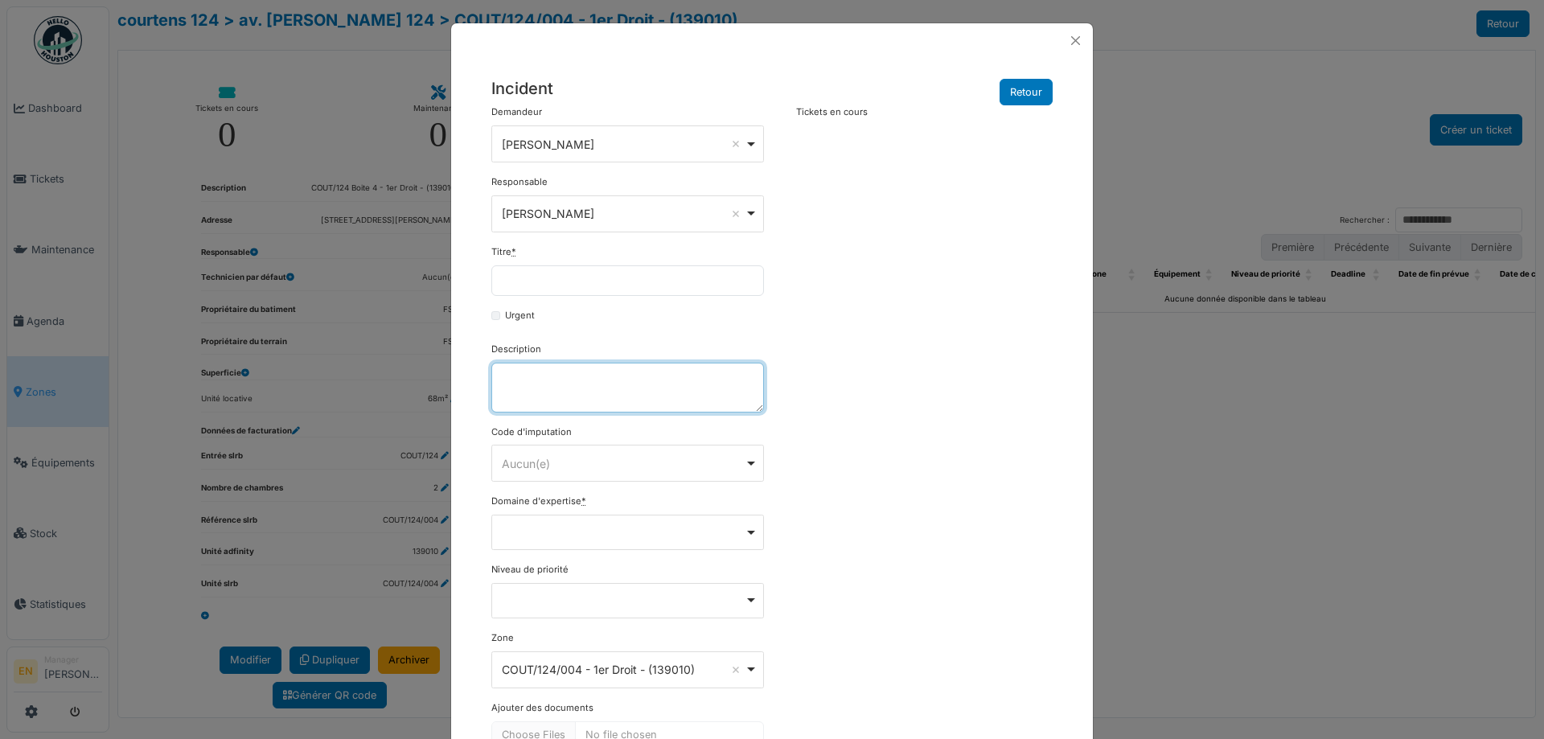
click at [530, 386] on textarea "Description" at bounding box center [627, 388] width 273 height 50
paste textarea "**********"
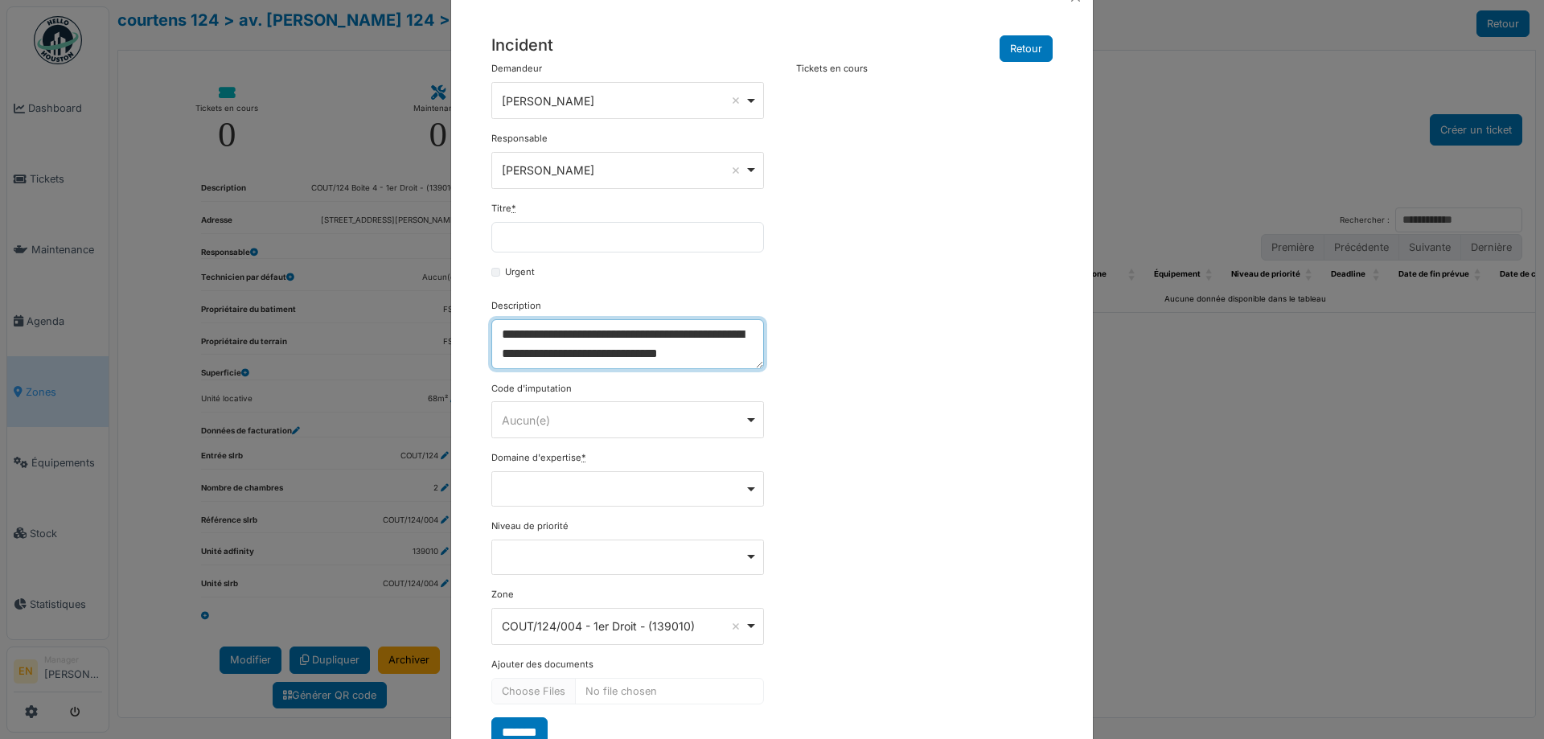
scroll to position [80, 0]
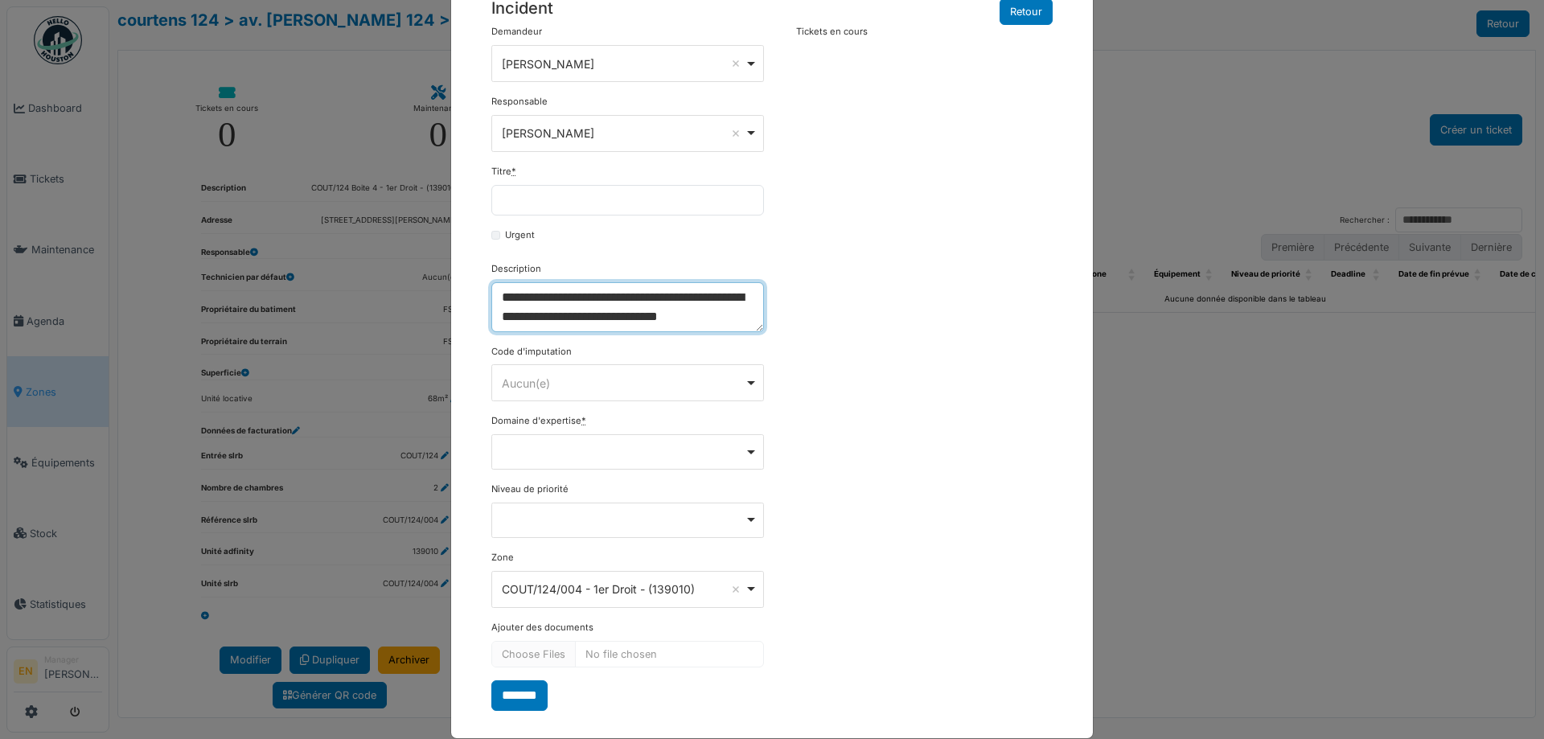
type textarea "**********"
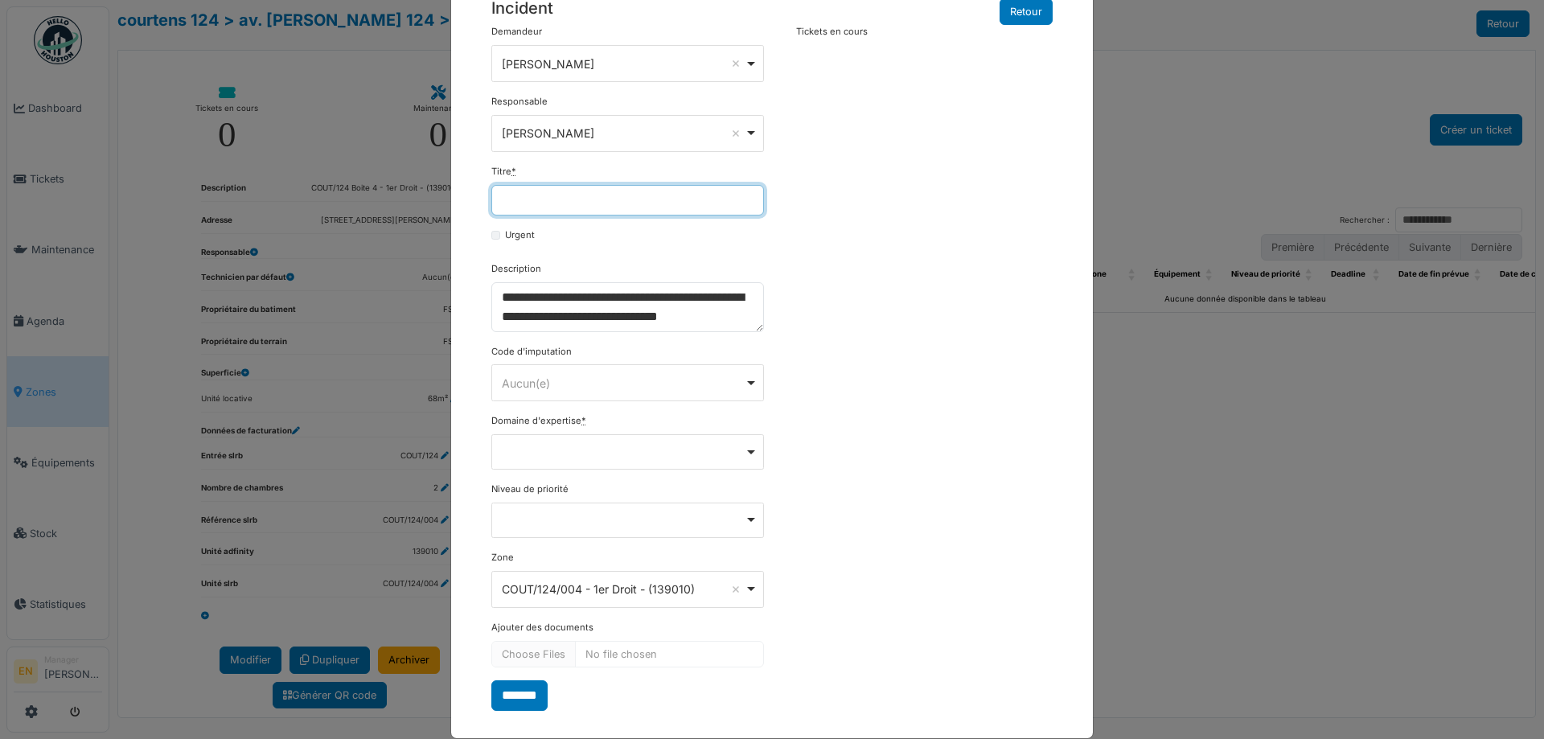
click at [572, 202] on input "Titre *" at bounding box center [627, 200] width 273 height 31
type input "**********"
click at [858, 380] on div "**********" at bounding box center [771, 367] width 577 height 685
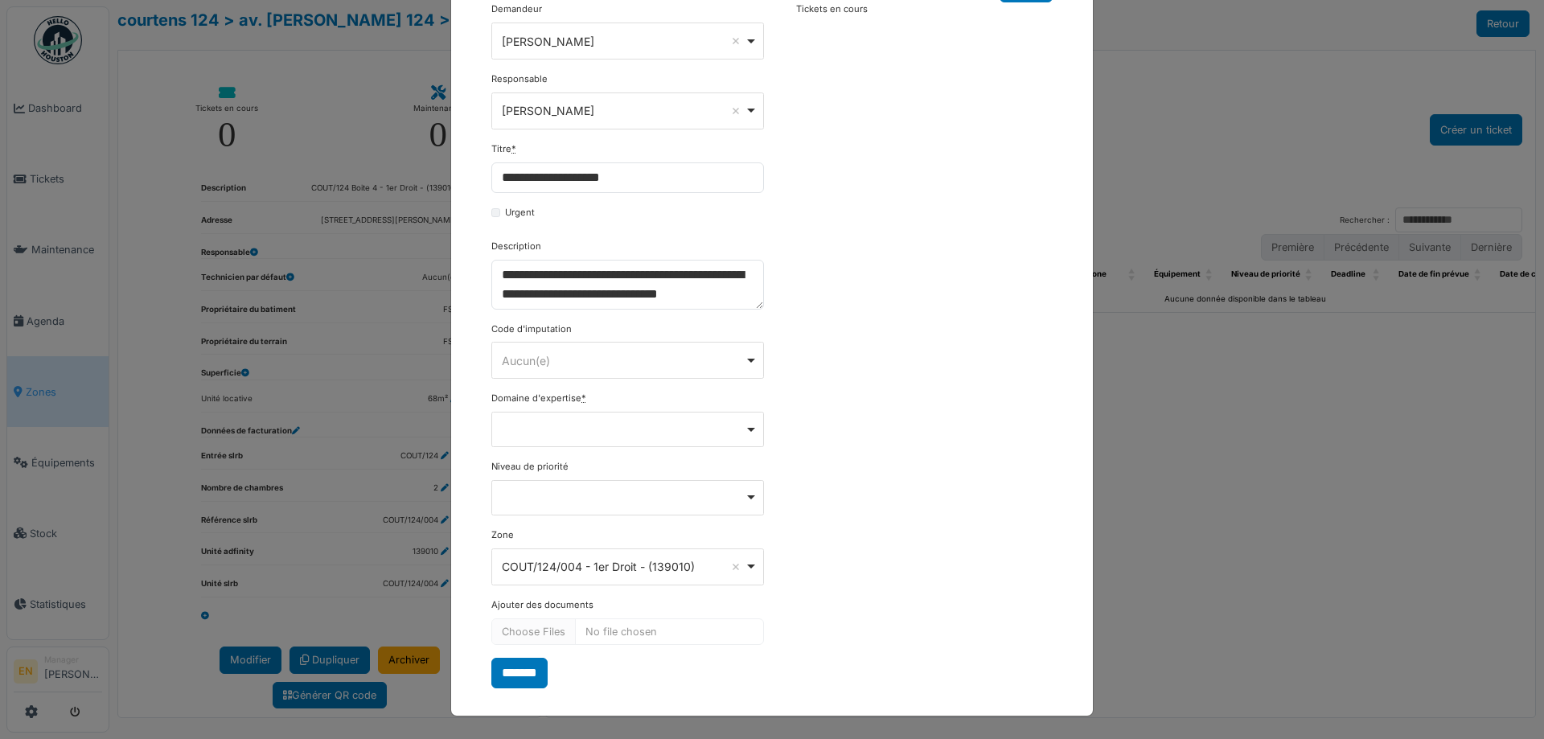
click at [853, 431] on div "**********" at bounding box center [771, 344] width 577 height 685
click at [742, 428] on div "Remove item" at bounding box center [628, 428] width 259 height 6
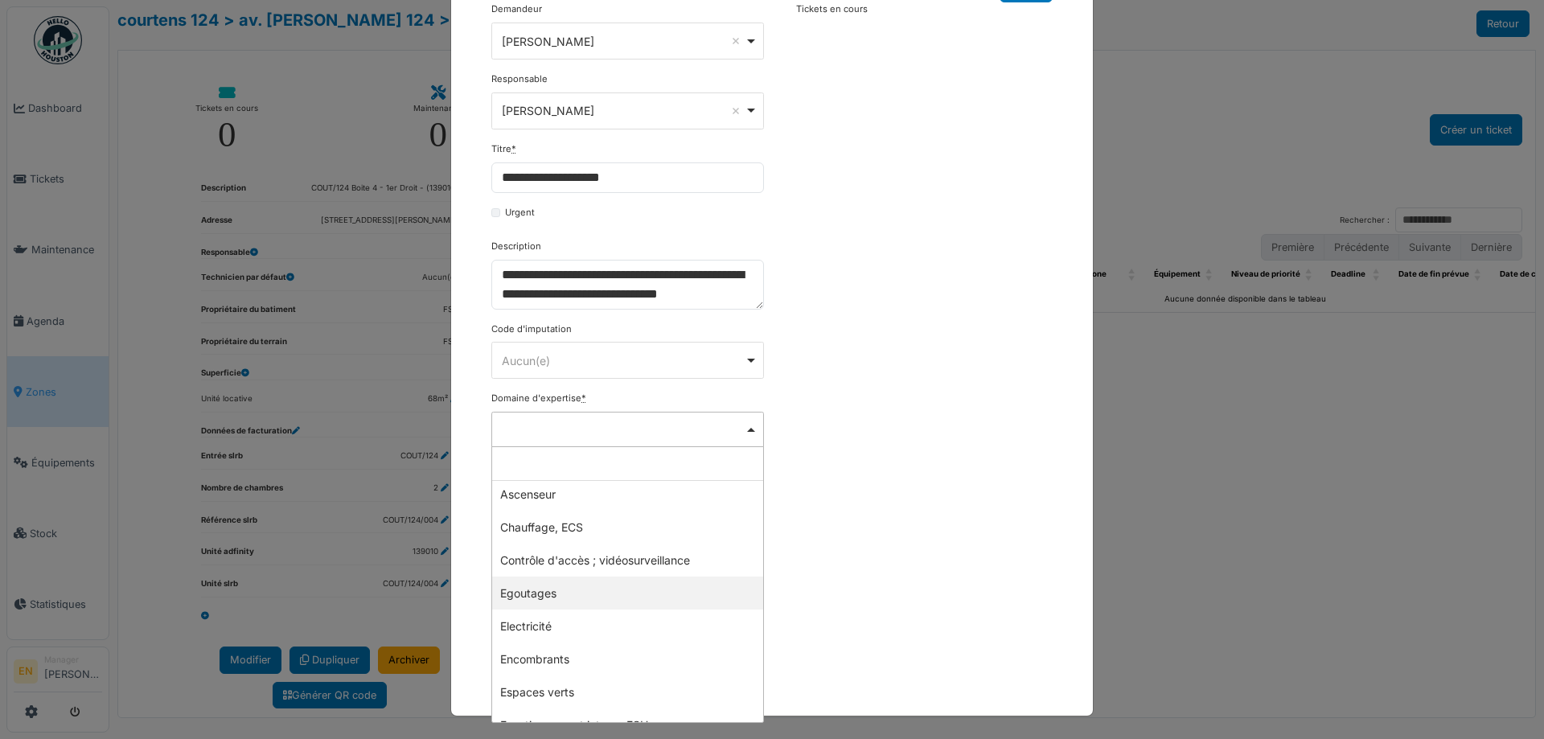
scroll to position [80, 0]
select select "***"
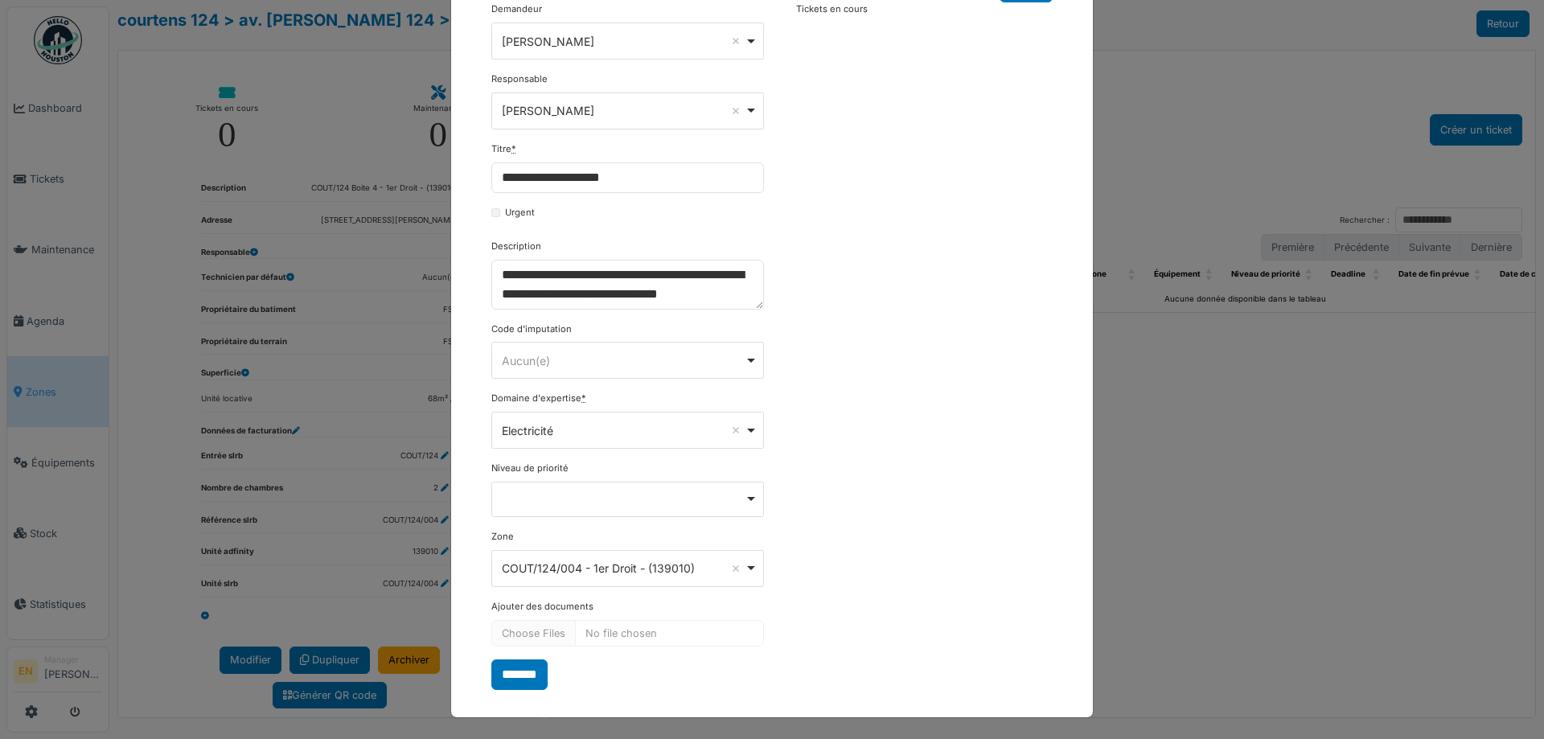
drag, startPoint x: 853, startPoint y: 557, endPoint x: 729, endPoint y: 589, distance: 127.0
click at [849, 557] on div "**********" at bounding box center [771, 345] width 577 height 687
click at [527, 677] on input "*******" at bounding box center [519, 675] width 56 height 31
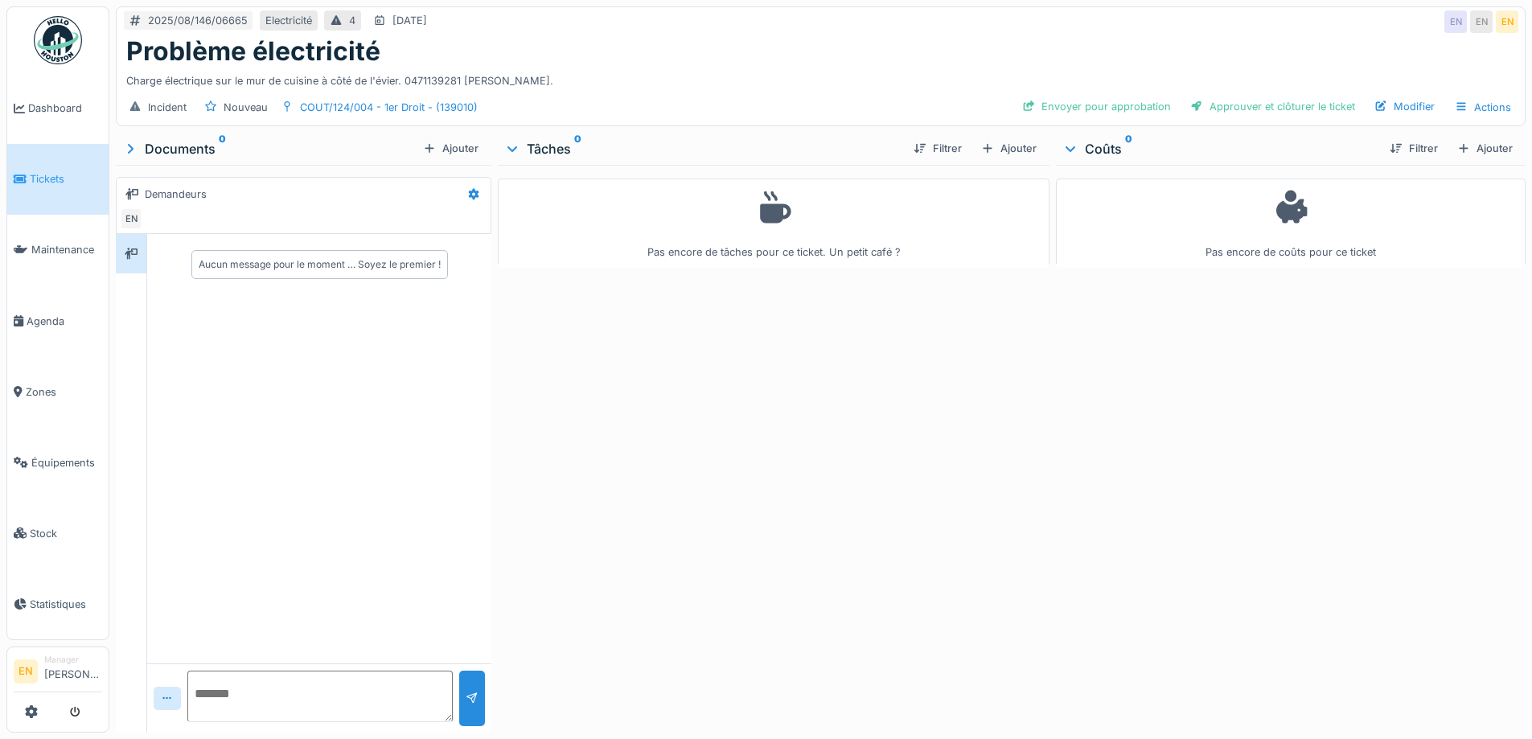
click at [651, 485] on div "Pas encore de tâches pour ce ticket. Un petit café ?" at bounding box center [773, 445] width 551 height 561
click at [632, 471] on div "Pas encore de tâches pour ce ticket. Un petit café ?" at bounding box center [773, 445] width 551 height 561
click at [660, 483] on div "Pas encore de tâches pour ce ticket. Un petit café ?" at bounding box center [773, 445] width 551 height 561
click at [1012, 150] on div "Ajouter" at bounding box center [1009, 149] width 68 height 22
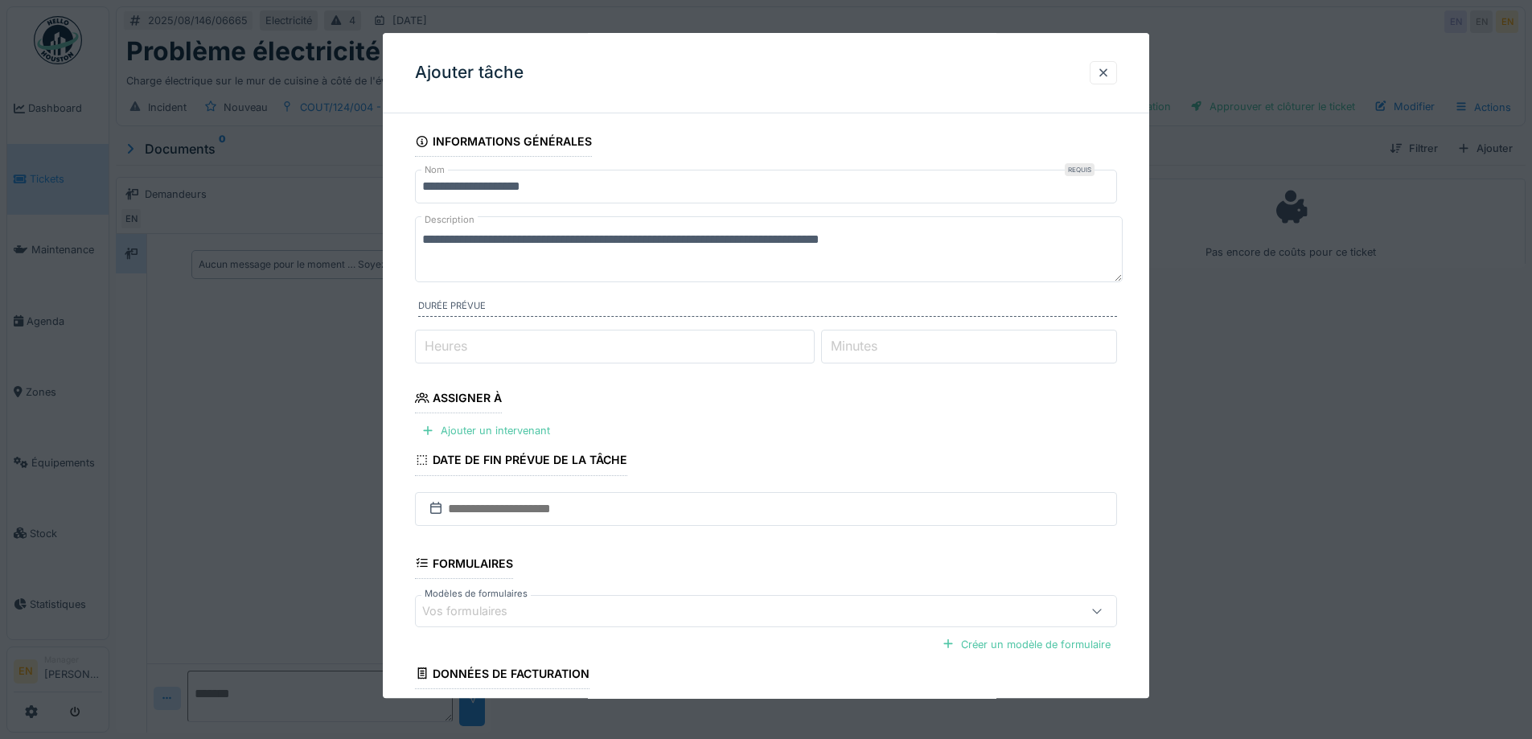
scroll to position [80, 0]
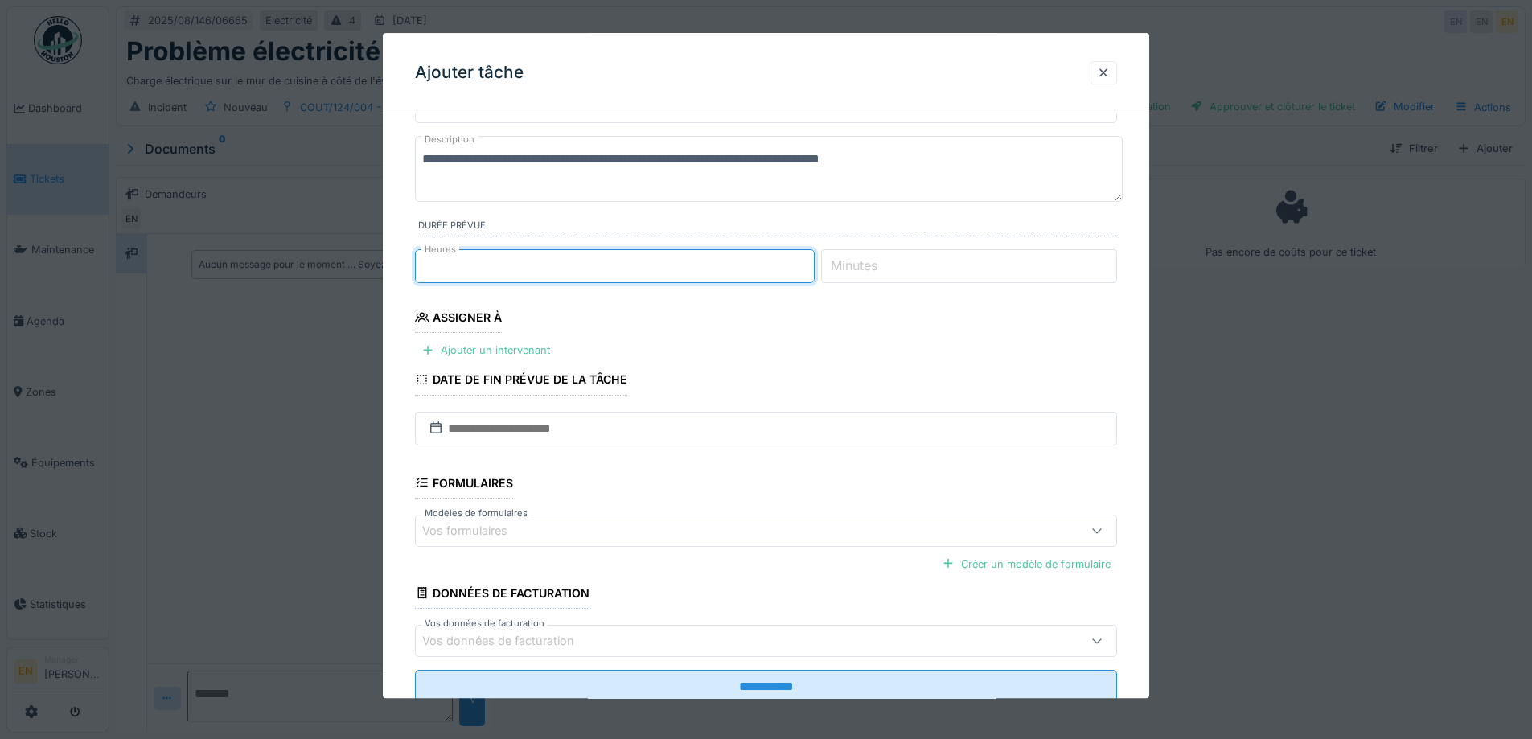
type input "*"
click at [815, 262] on input "*" at bounding box center [615, 266] width 400 height 34
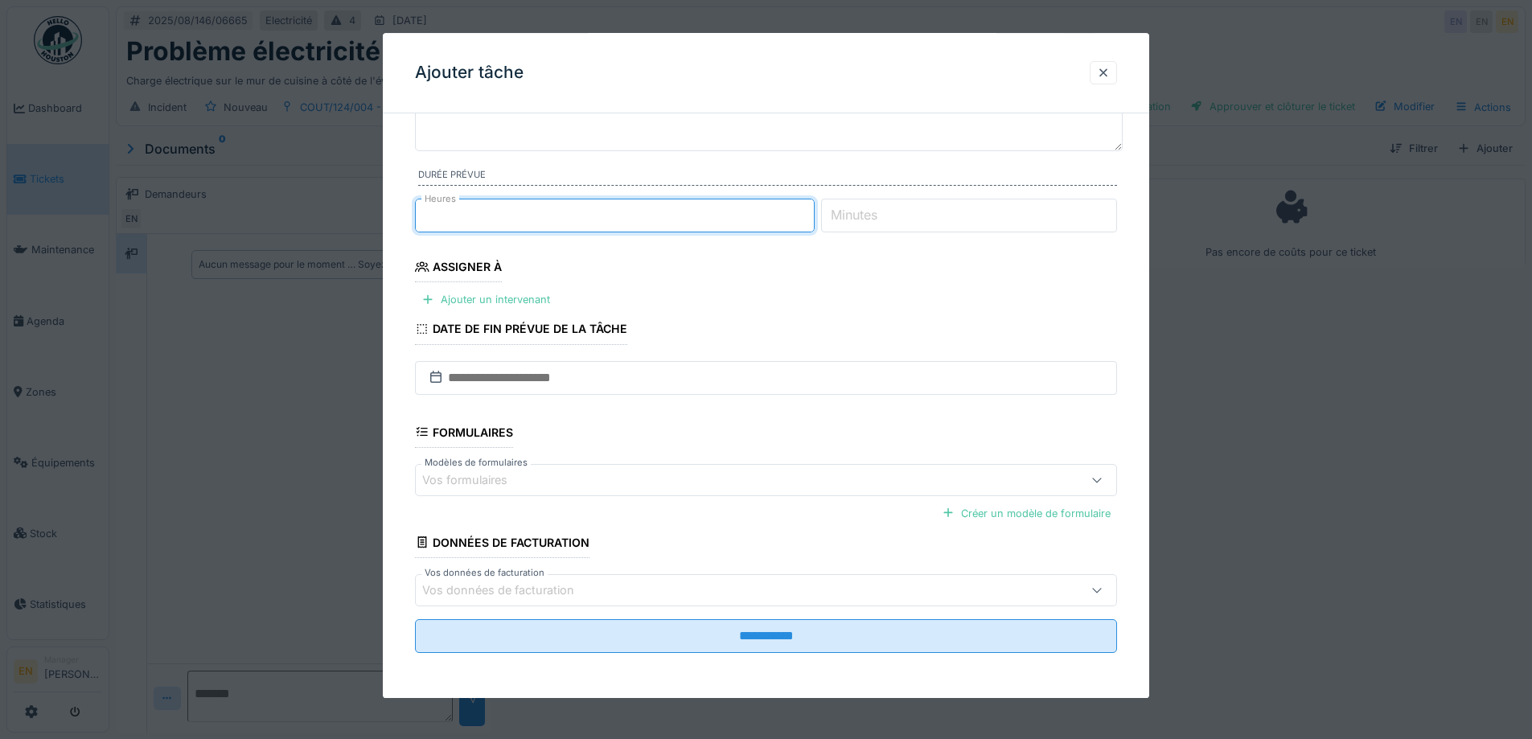
scroll to position [12, 0]
click at [525, 301] on div "Ajouter un intervenant" at bounding box center [486, 301] width 142 height 22
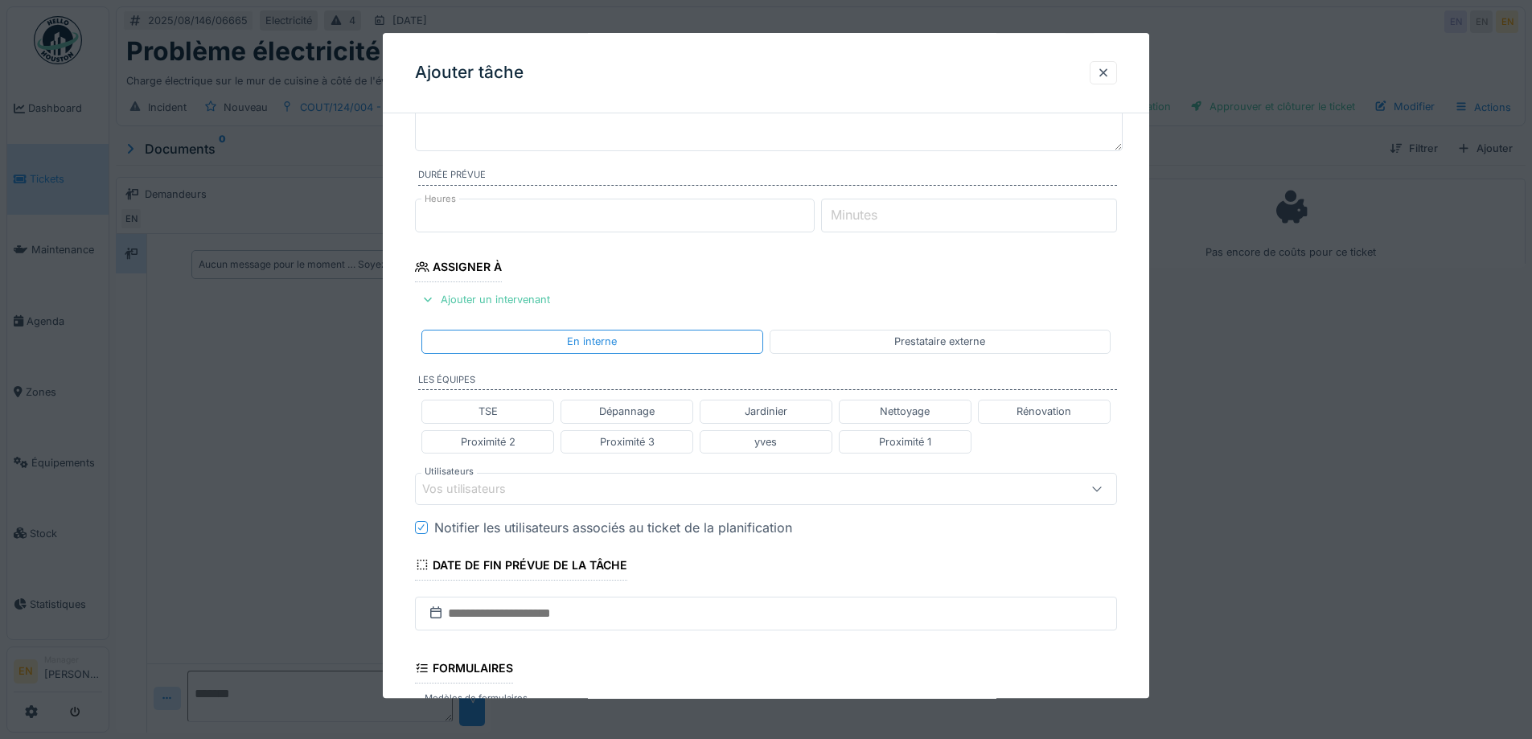
click at [576, 480] on div "Vos utilisateurs" at bounding box center [766, 489] width 702 height 32
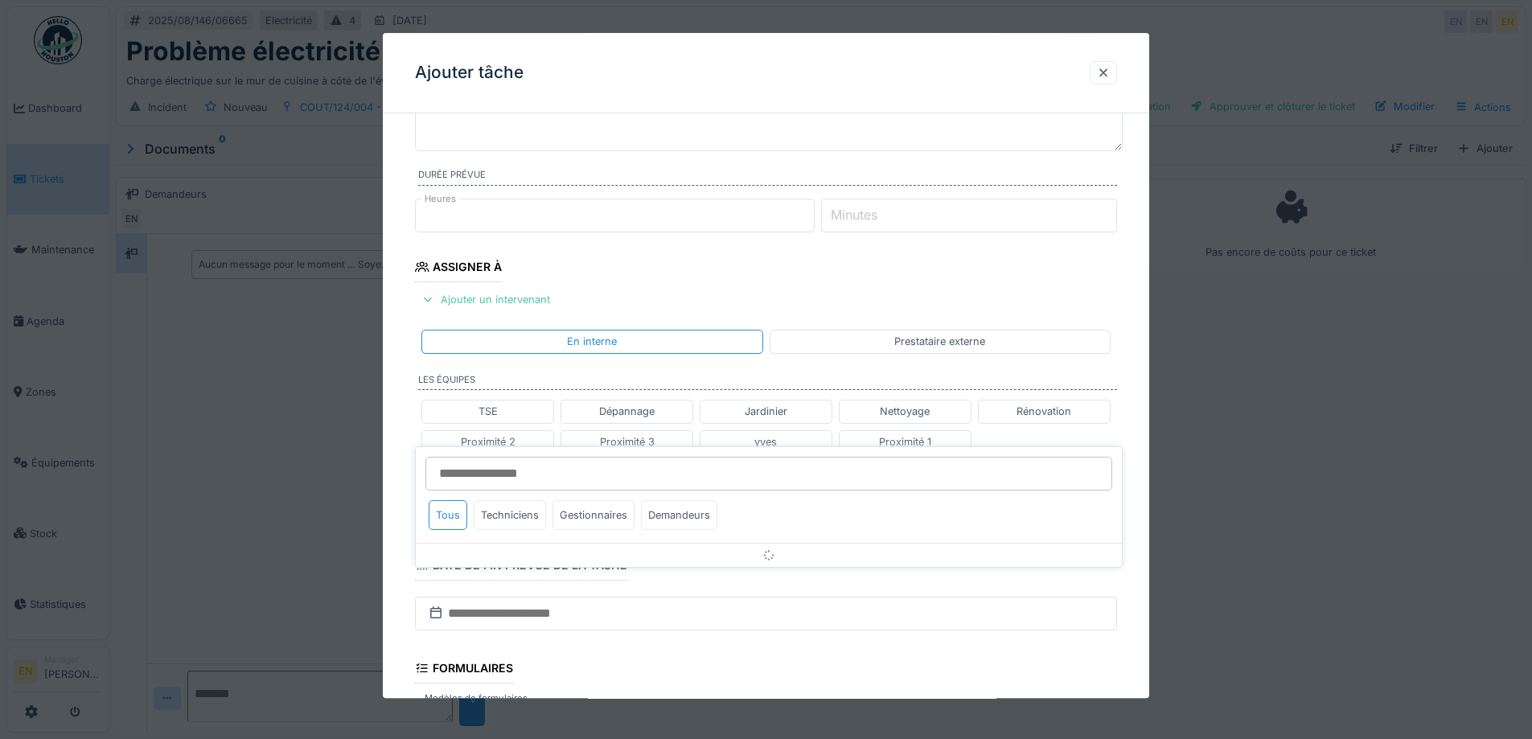
scroll to position [254, 0]
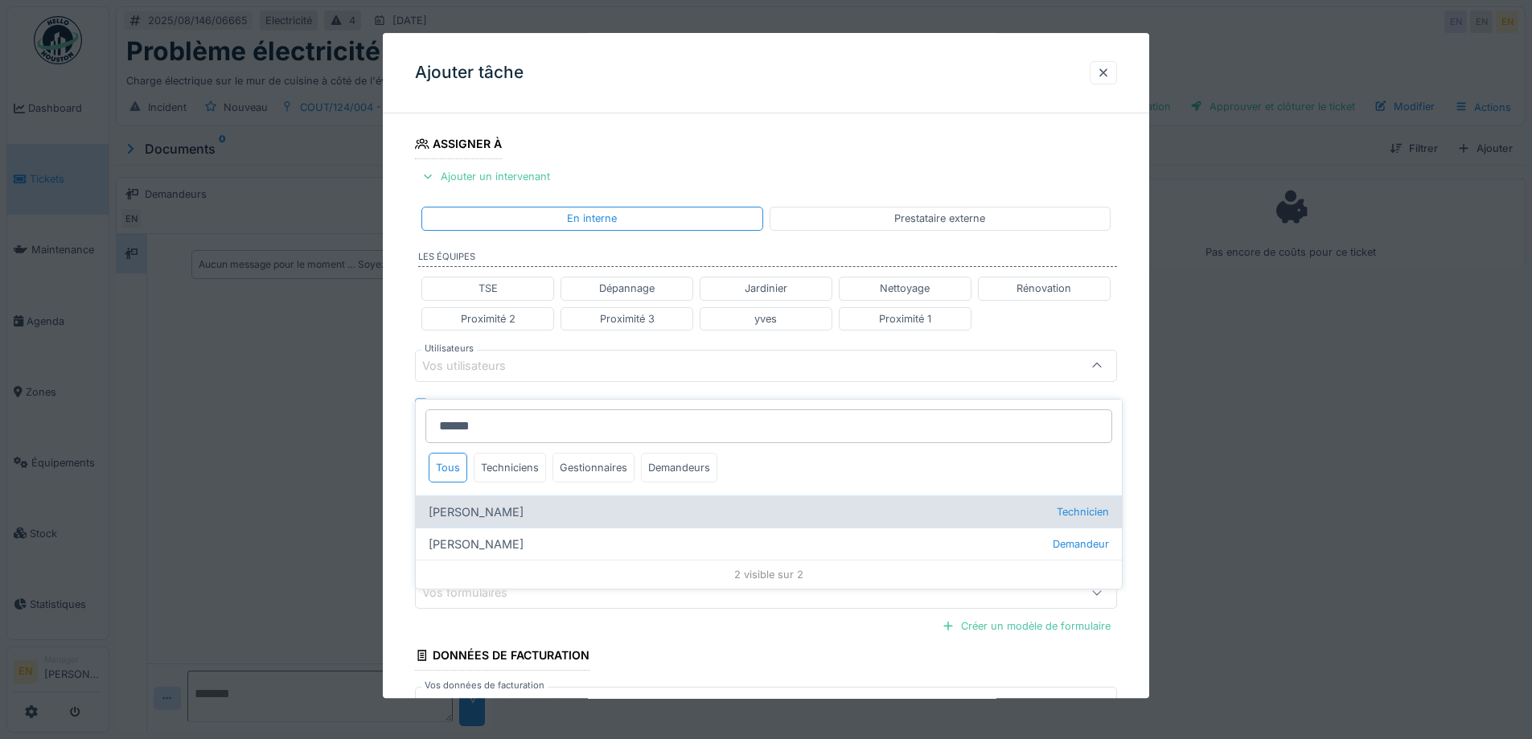
type input "******"
click at [546, 495] on div "Robert Gaspar Technicien" at bounding box center [769, 511] width 706 height 32
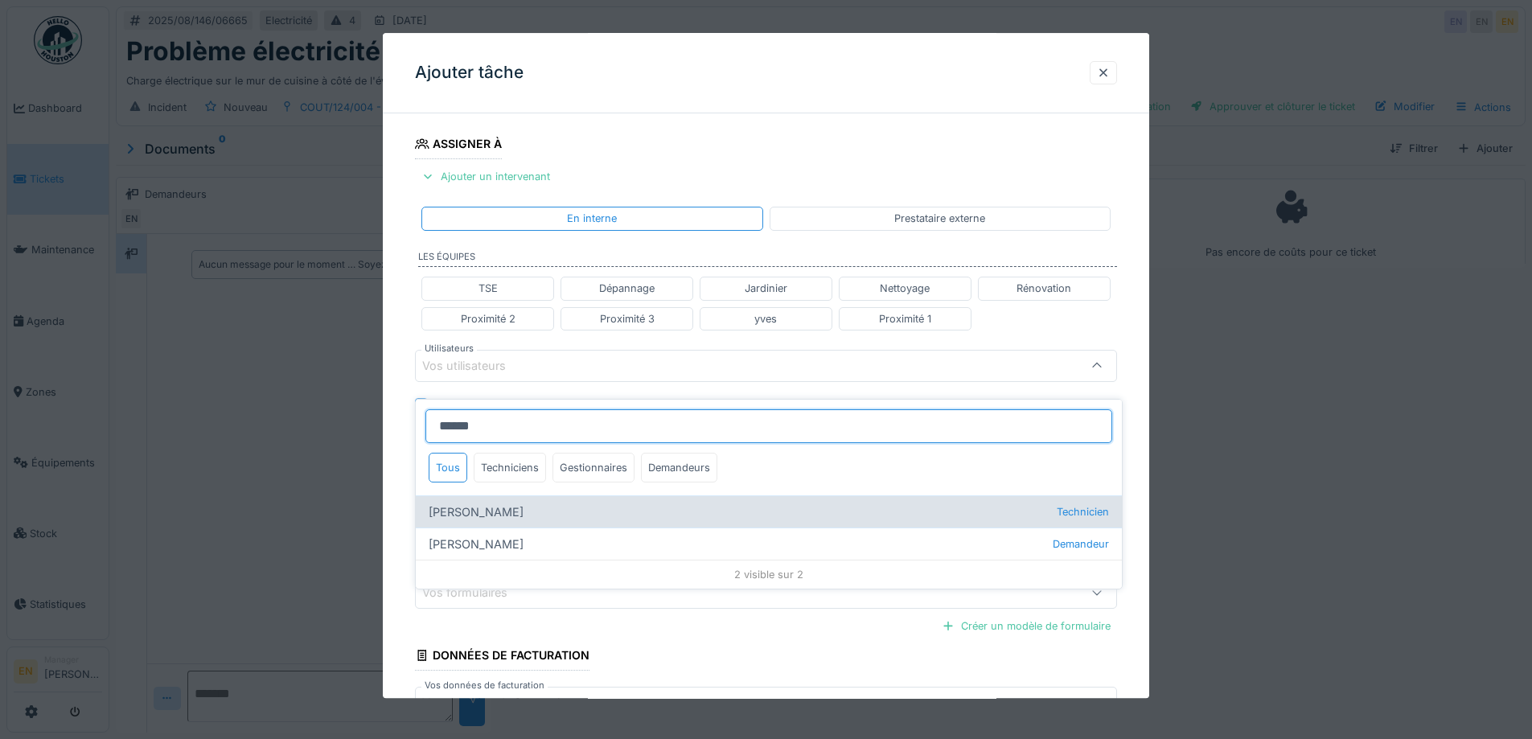
type input "****"
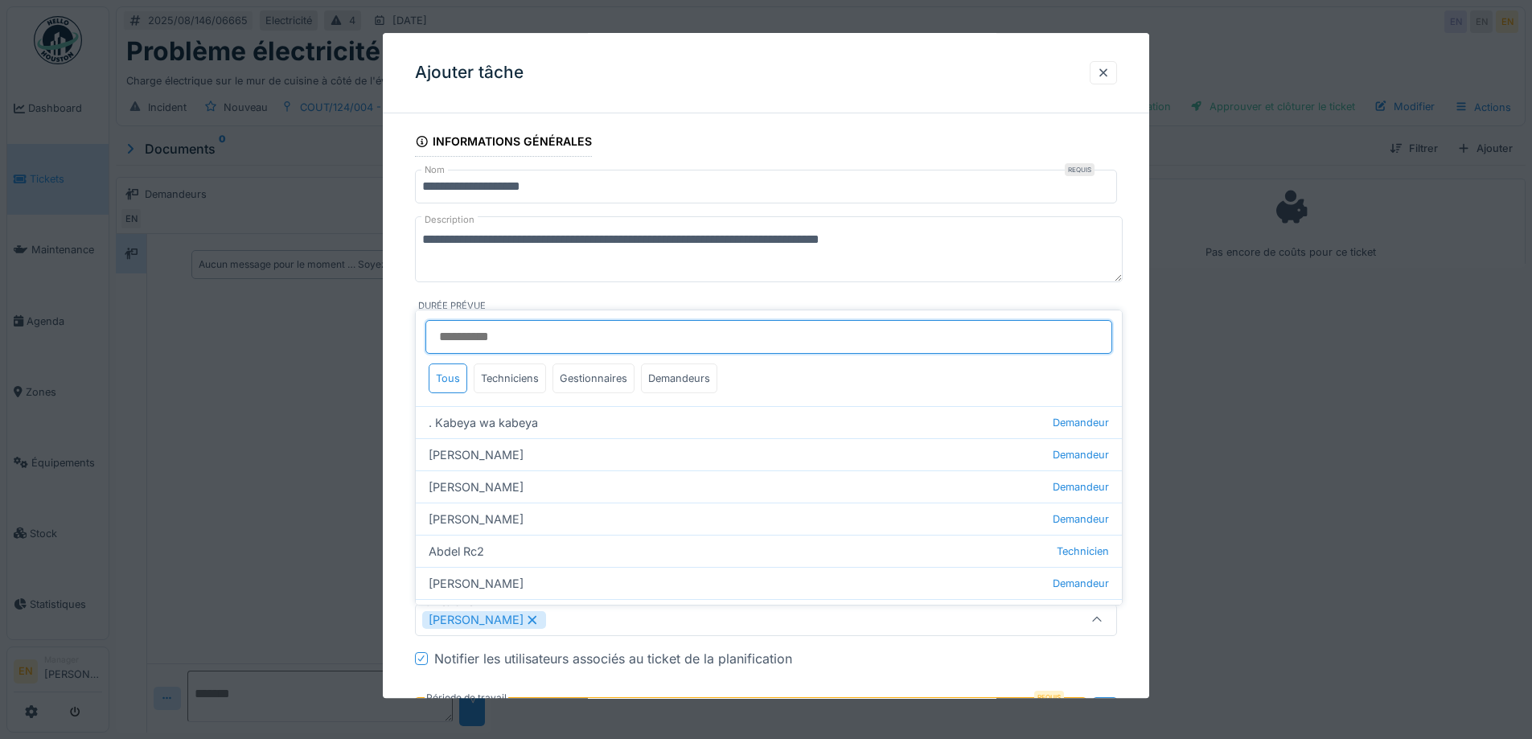
scroll to position [0, 0]
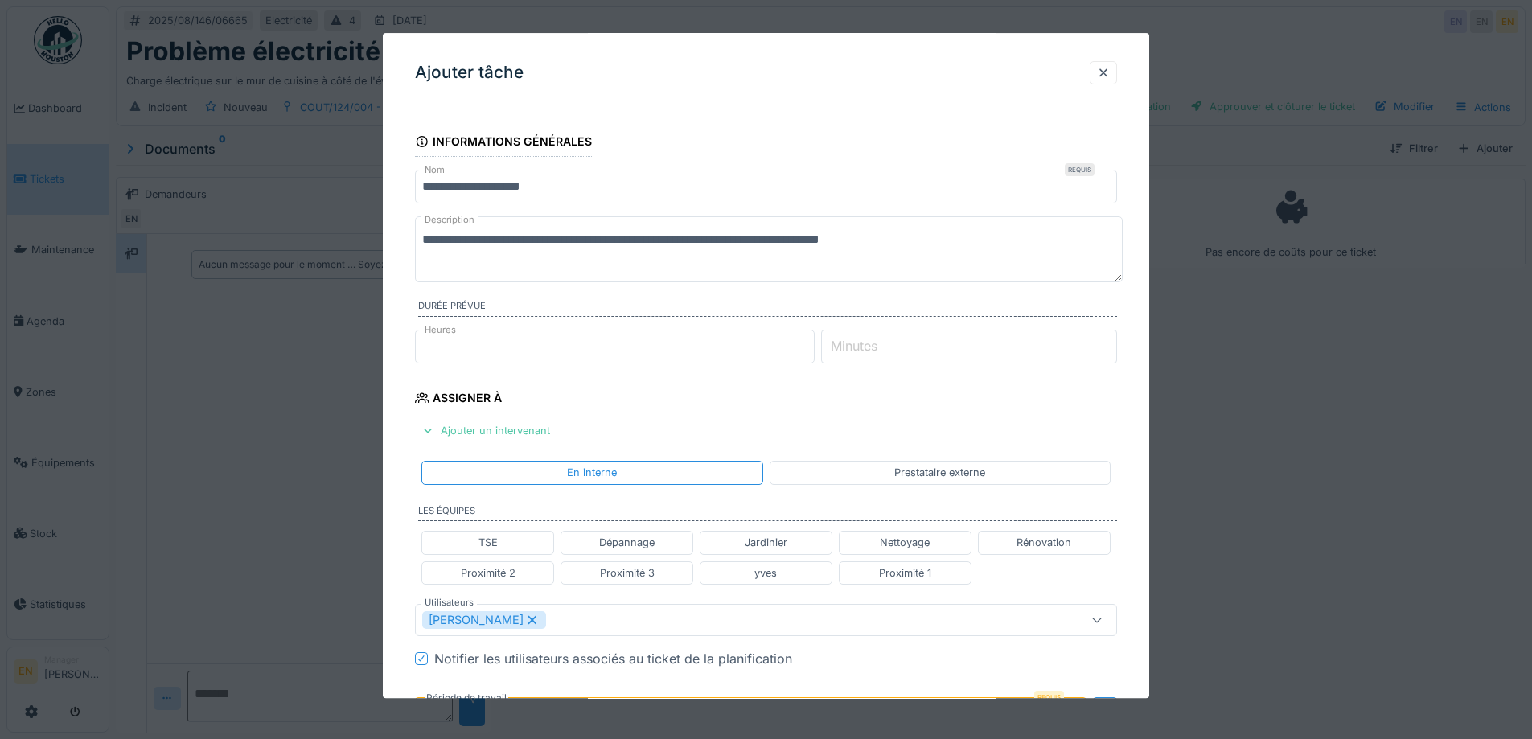
click at [429, 238] on textarea "**********" at bounding box center [769, 249] width 708 height 66
click at [839, 245] on textarea "**********" at bounding box center [769, 249] width 708 height 66
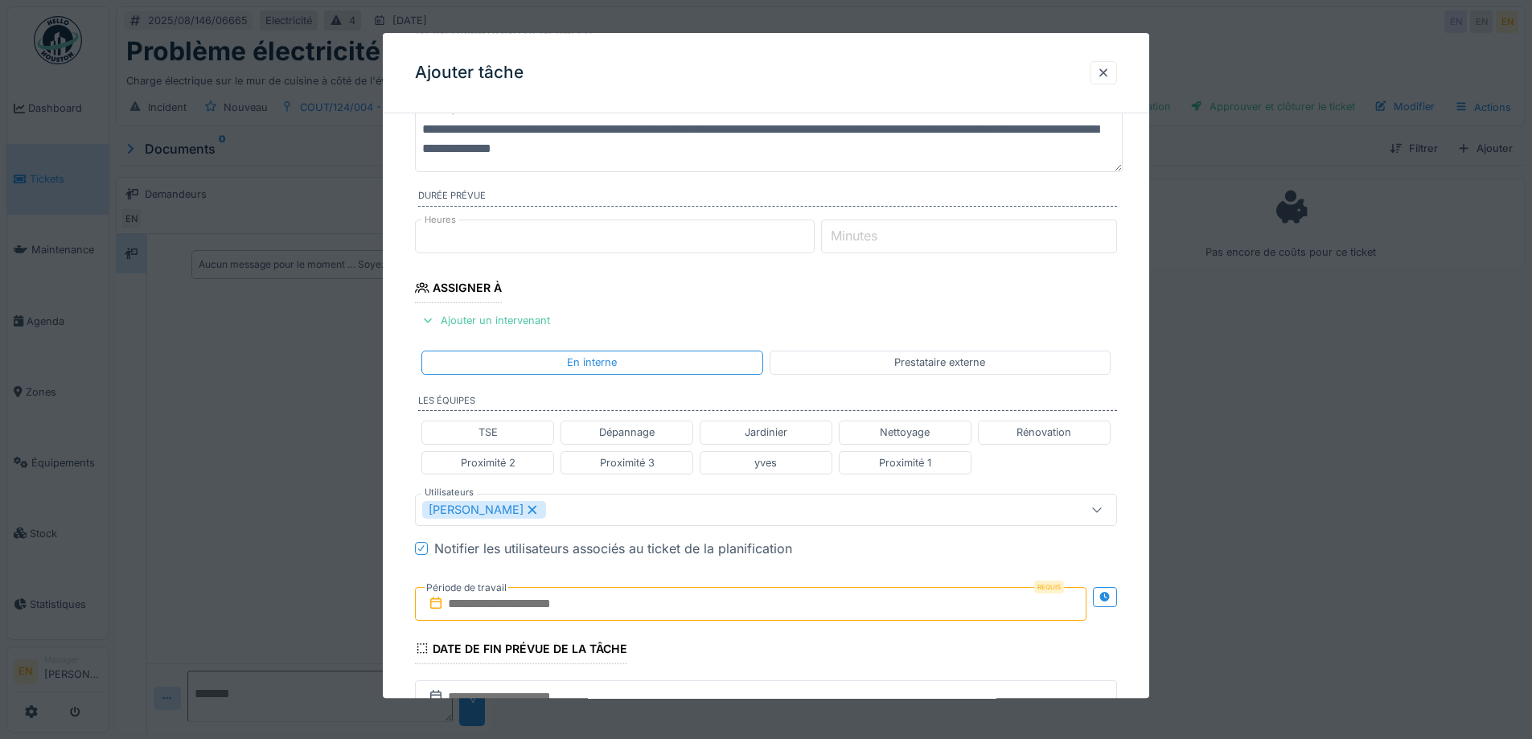
scroll to position [402, 0]
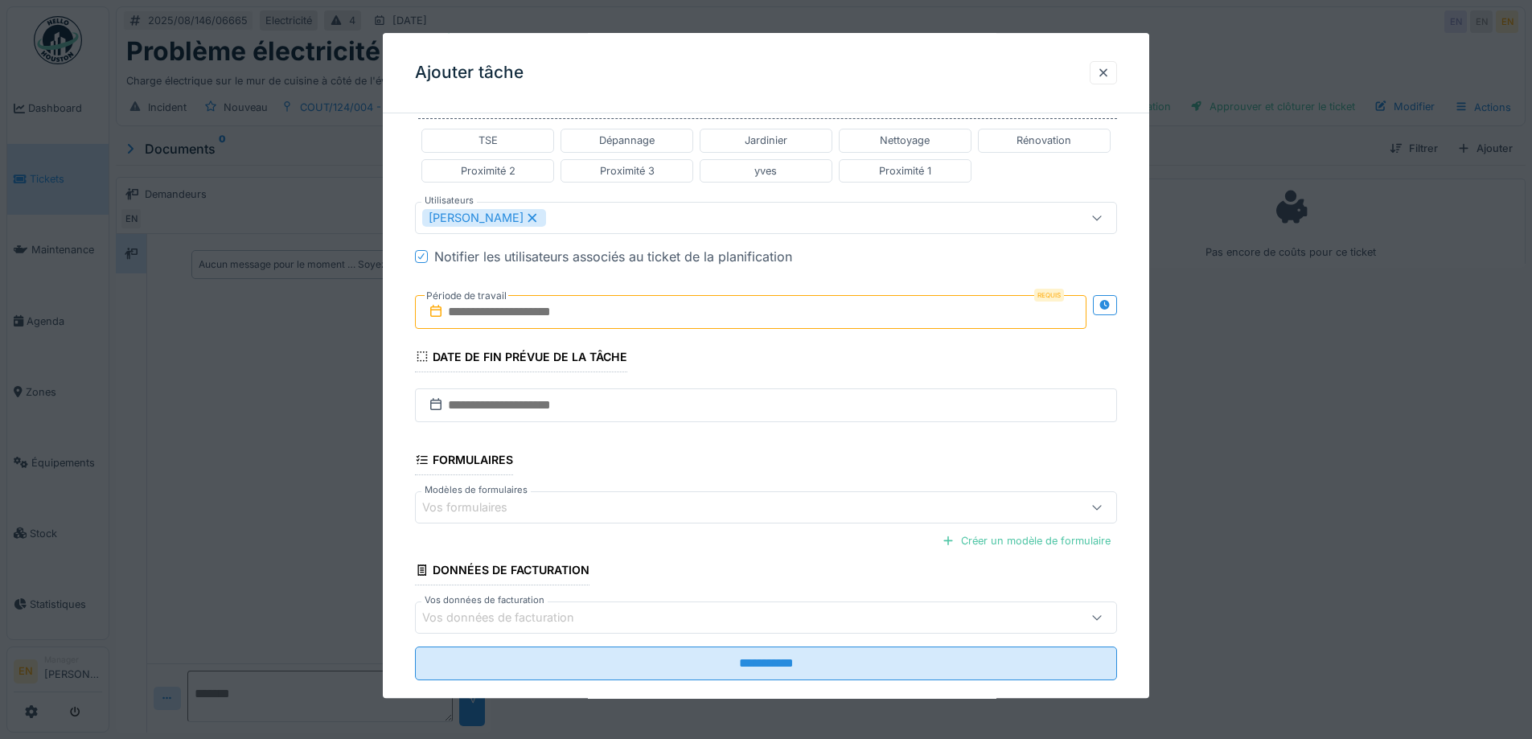
type textarea "**********"
click at [1110, 303] on icon at bounding box center [1104, 305] width 10 height 10
click at [595, 314] on input "text" at bounding box center [577, 312] width 324 height 34
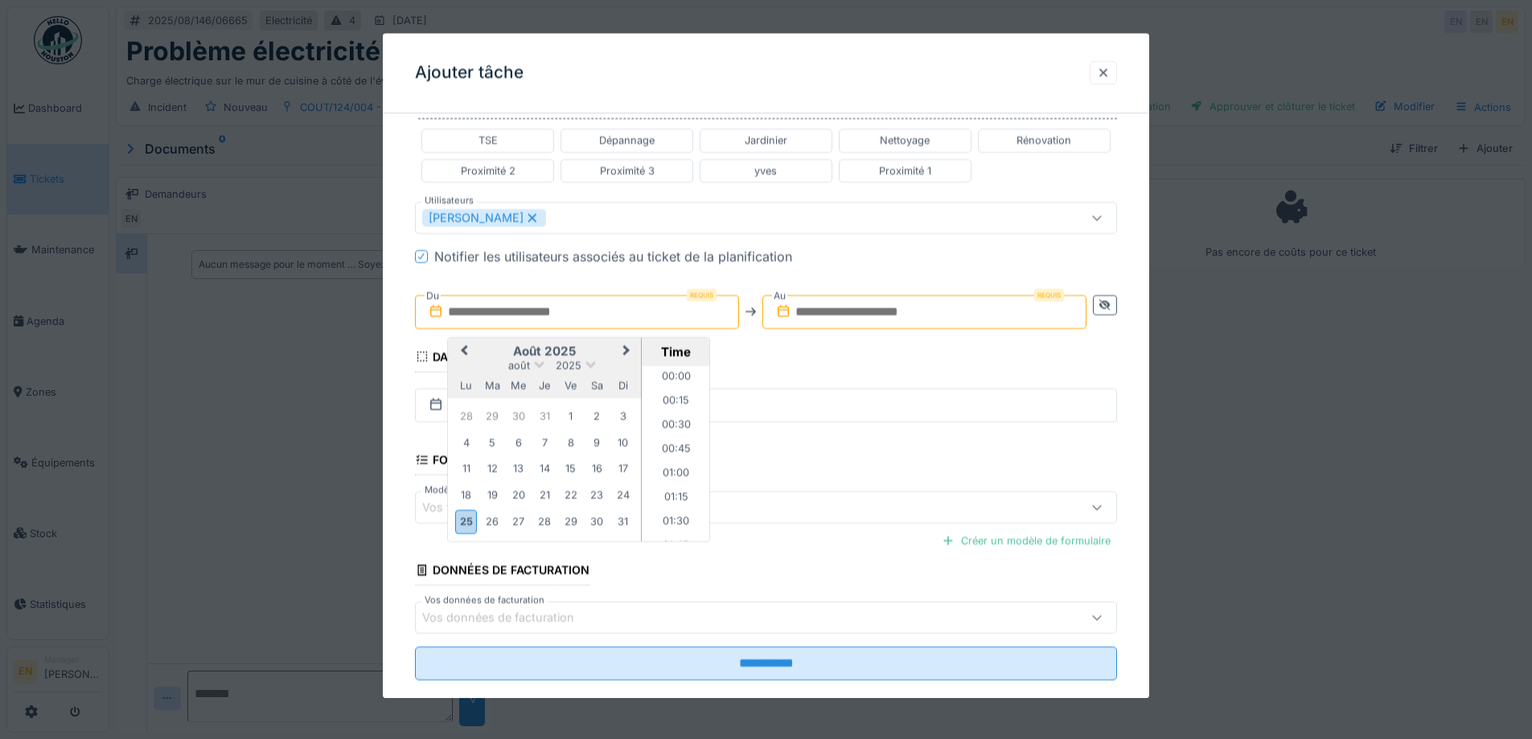
scroll to position [1083, 0]
click at [467, 525] on div "25" at bounding box center [466, 522] width 22 height 23
drag, startPoint x: 670, startPoint y: 400, endPoint x: 749, endPoint y: 381, distance: 81.0
click at [674, 401] on li "14:00" at bounding box center [676, 405] width 68 height 24
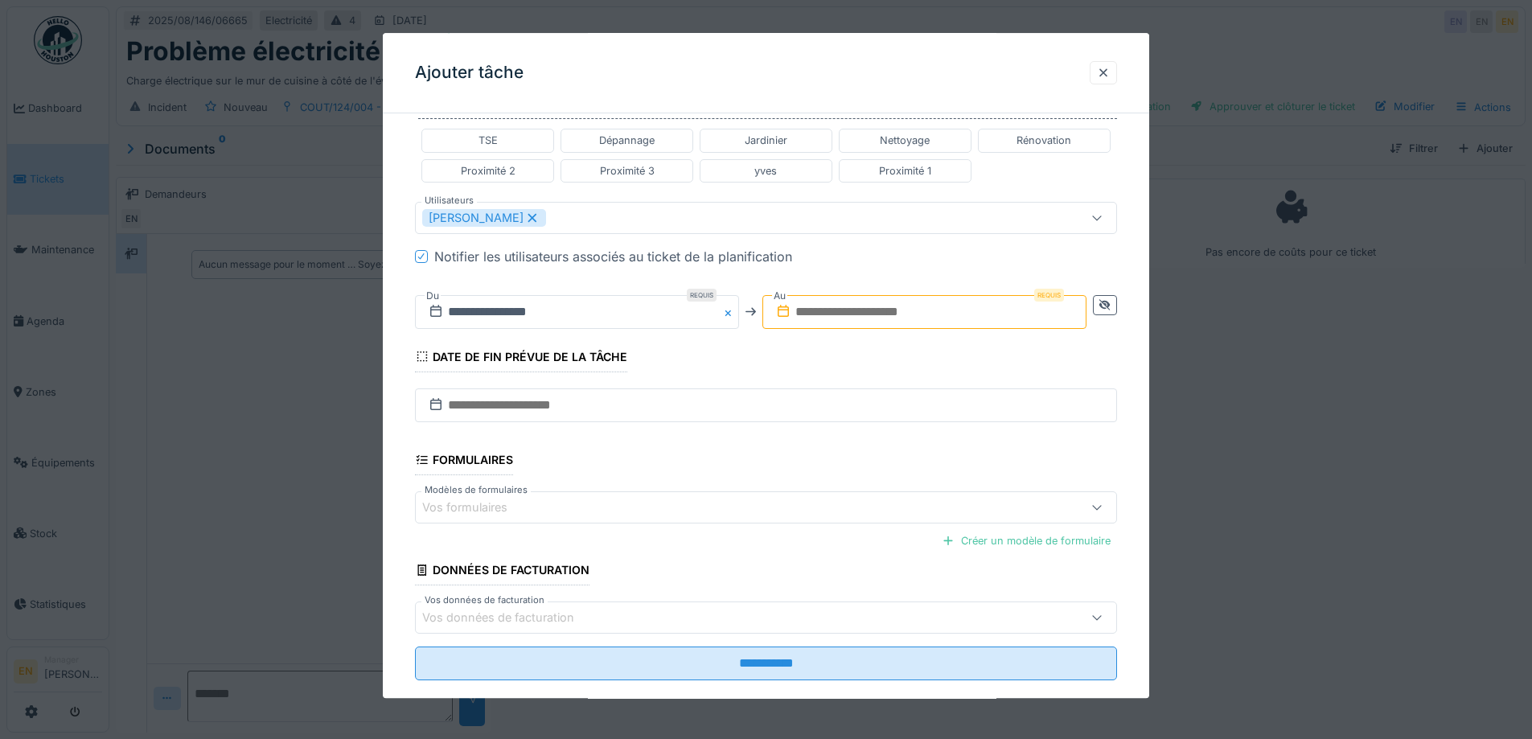
click at [848, 308] on input "text" at bounding box center [924, 312] width 324 height 34
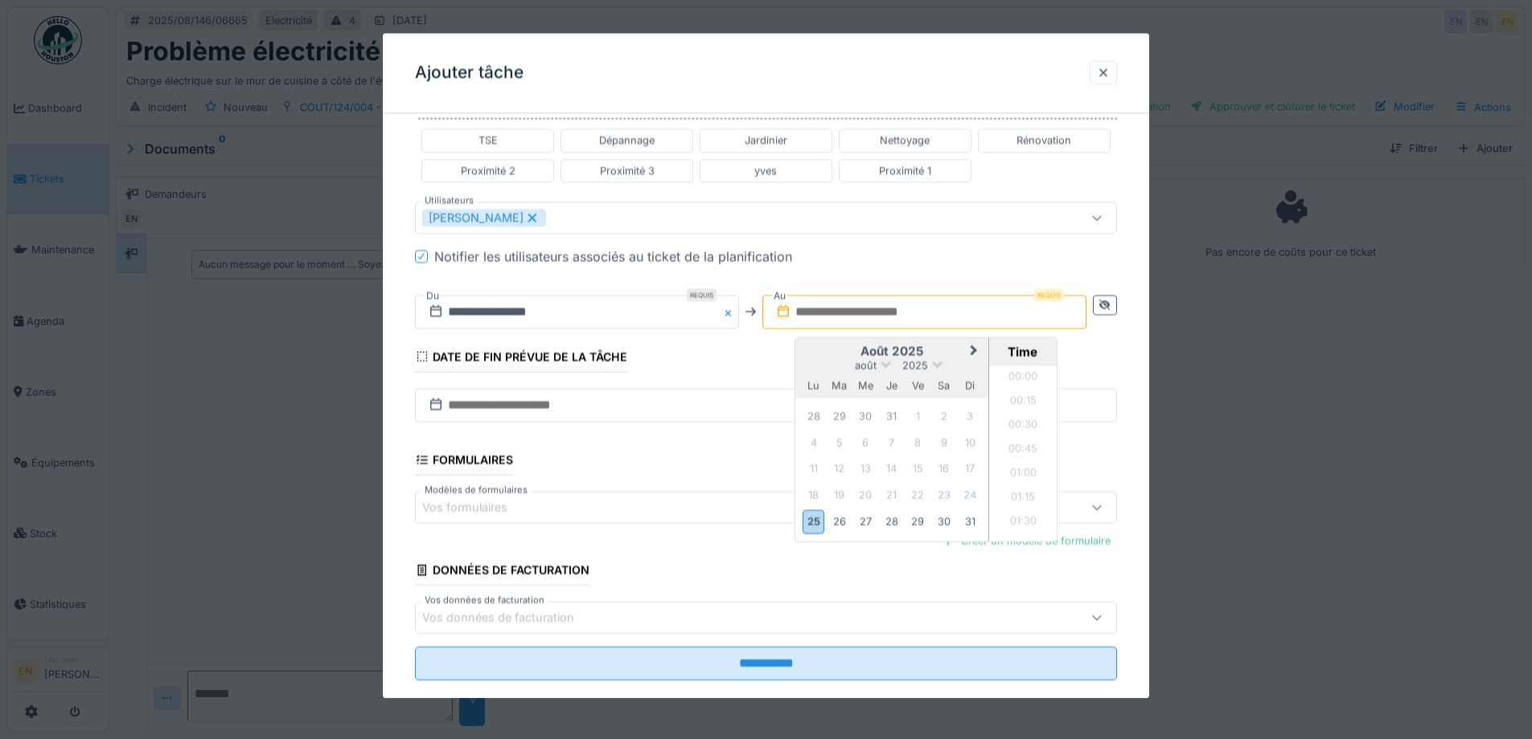
scroll to position [1083, 0]
click at [816, 520] on div "25" at bounding box center [814, 522] width 22 height 23
click at [1025, 500] on li "15:00" at bounding box center [1023, 502] width 68 height 24
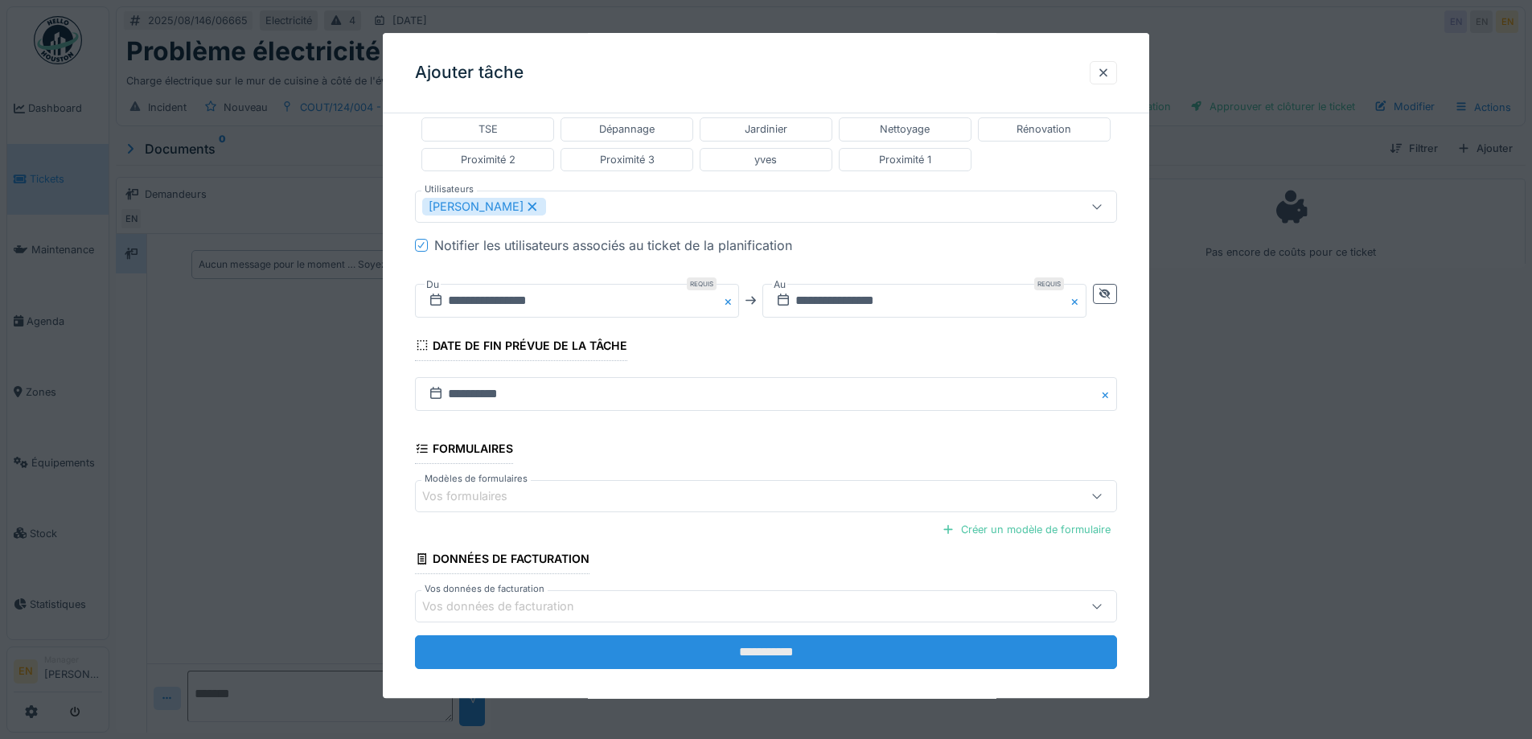
scroll to position [429, 0]
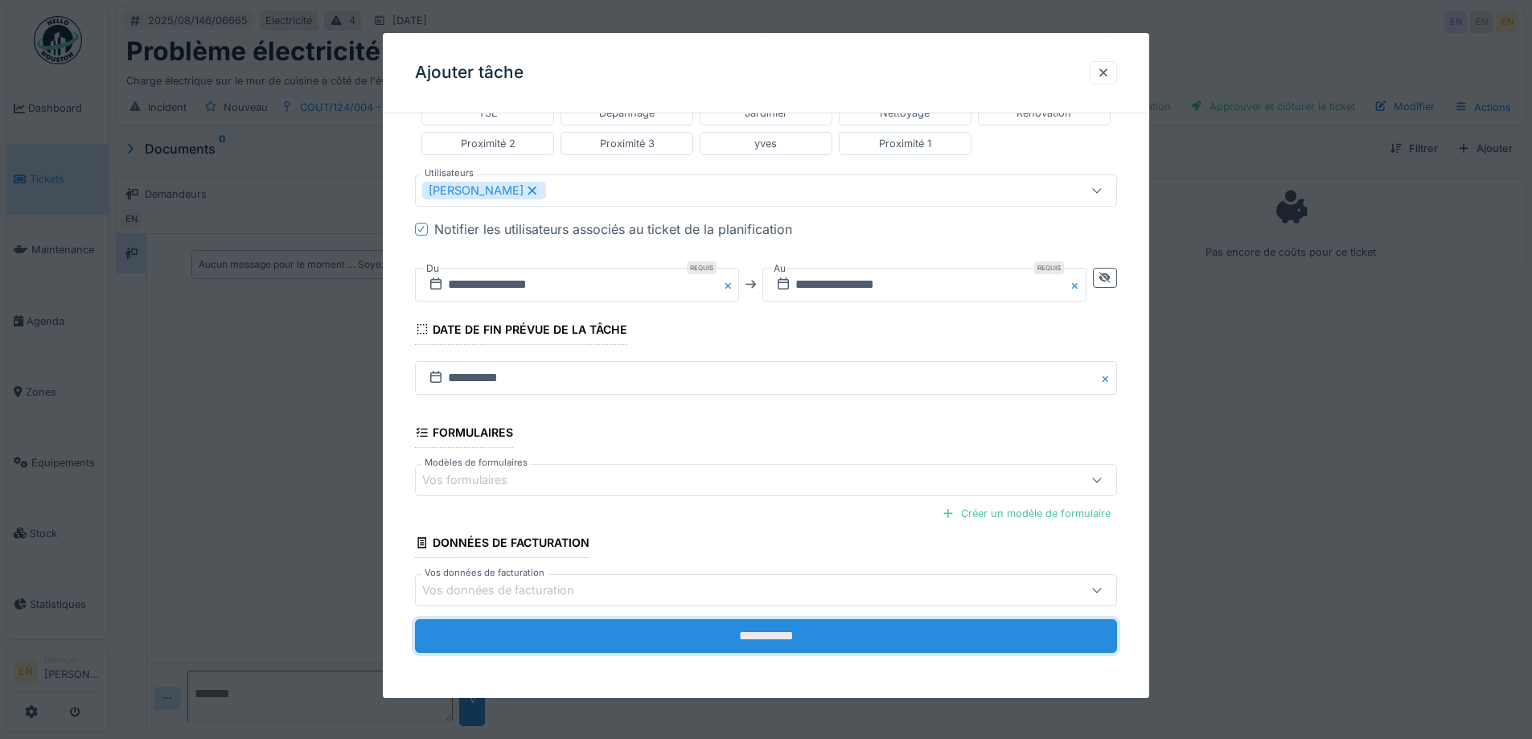
click at [774, 642] on input "**********" at bounding box center [766, 637] width 702 height 34
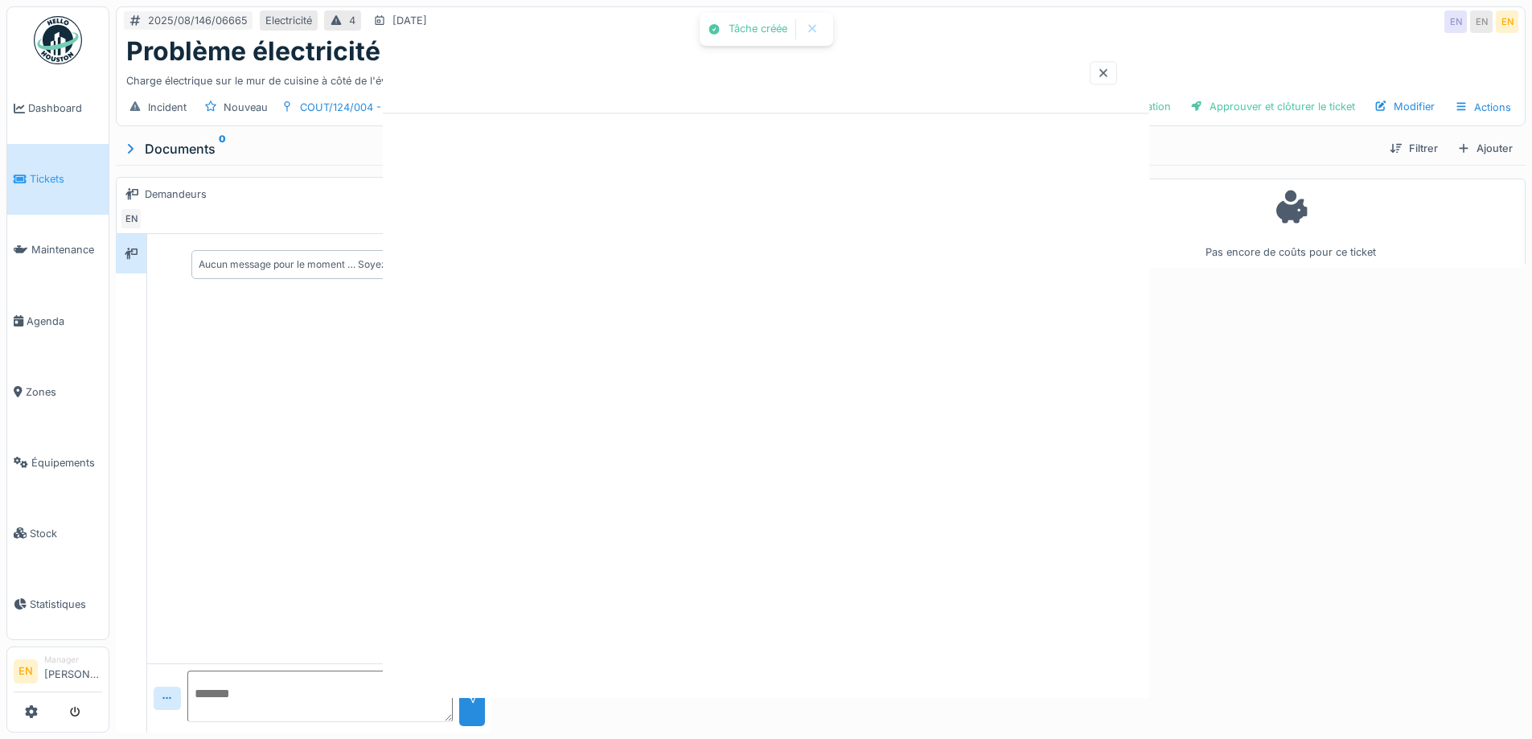
scroll to position [0, 0]
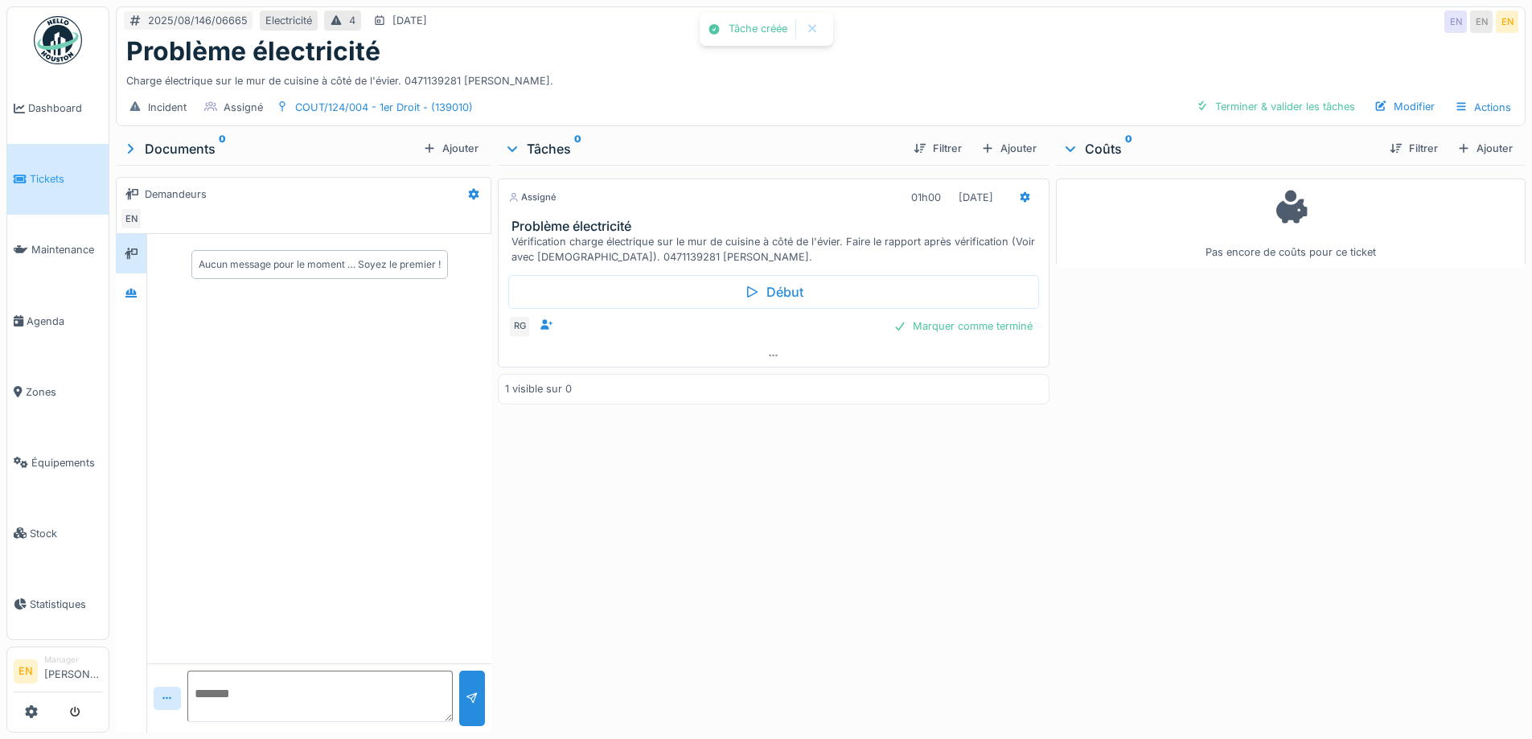
click at [876, 611] on div "Assigné 01h00 25/08/2025 Problème électricité Vérification charge électrique su…" at bounding box center [773, 445] width 551 height 561
click at [770, 356] on icon at bounding box center [773, 356] width 13 height 10
click at [969, 537] on div "Assigné 01h00 25/08/2025 Problème électricité Vérification charge électrique su…" at bounding box center [773, 445] width 551 height 561
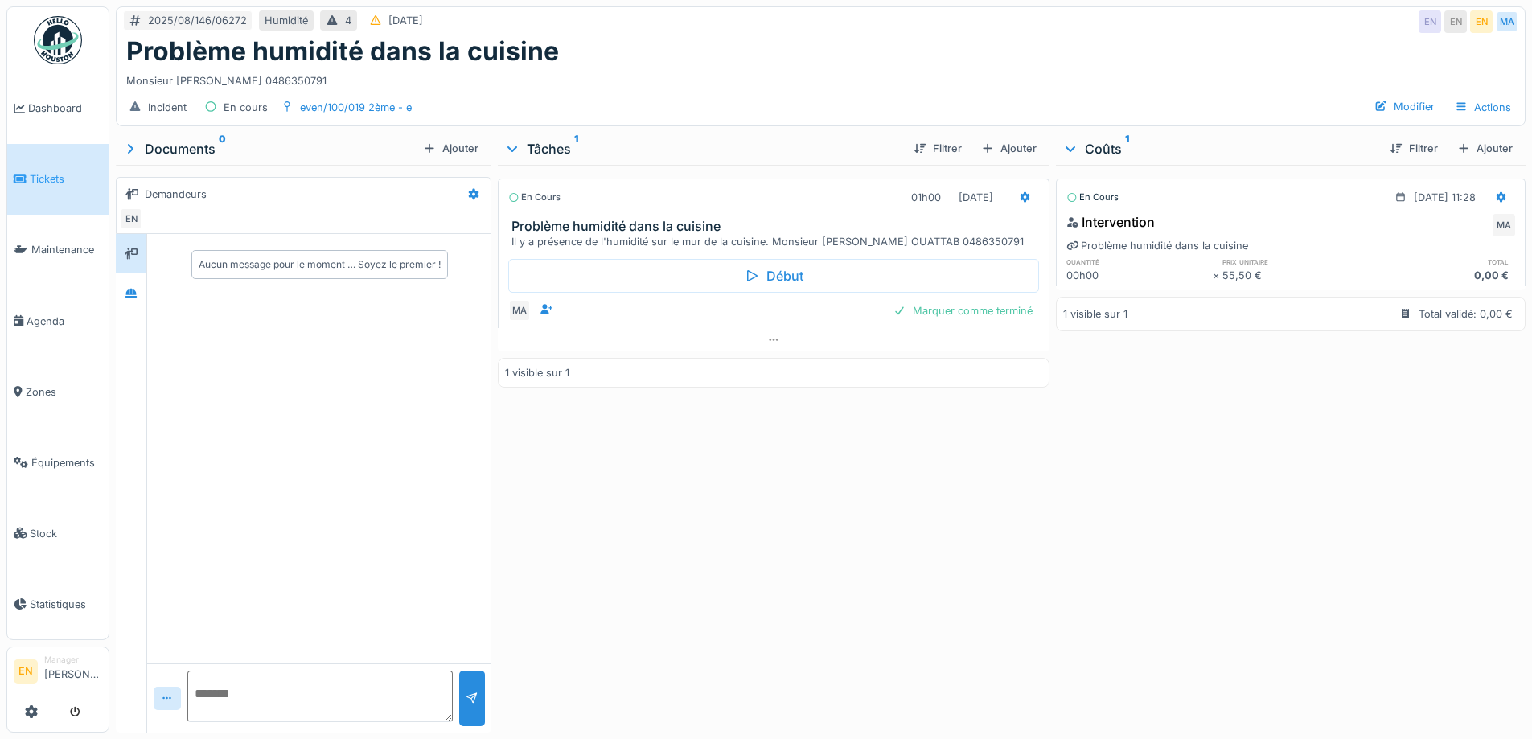
click at [856, 614] on div "En cours 01h00 [DATE] Problème humidité dans la cuisine Il y a présence de l'hu…" at bounding box center [773, 445] width 551 height 561
click at [937, 76] on div "Monsieur [PERSON_NAME] 0486350791" at bounding box center [820, 78] width 1389 height 22
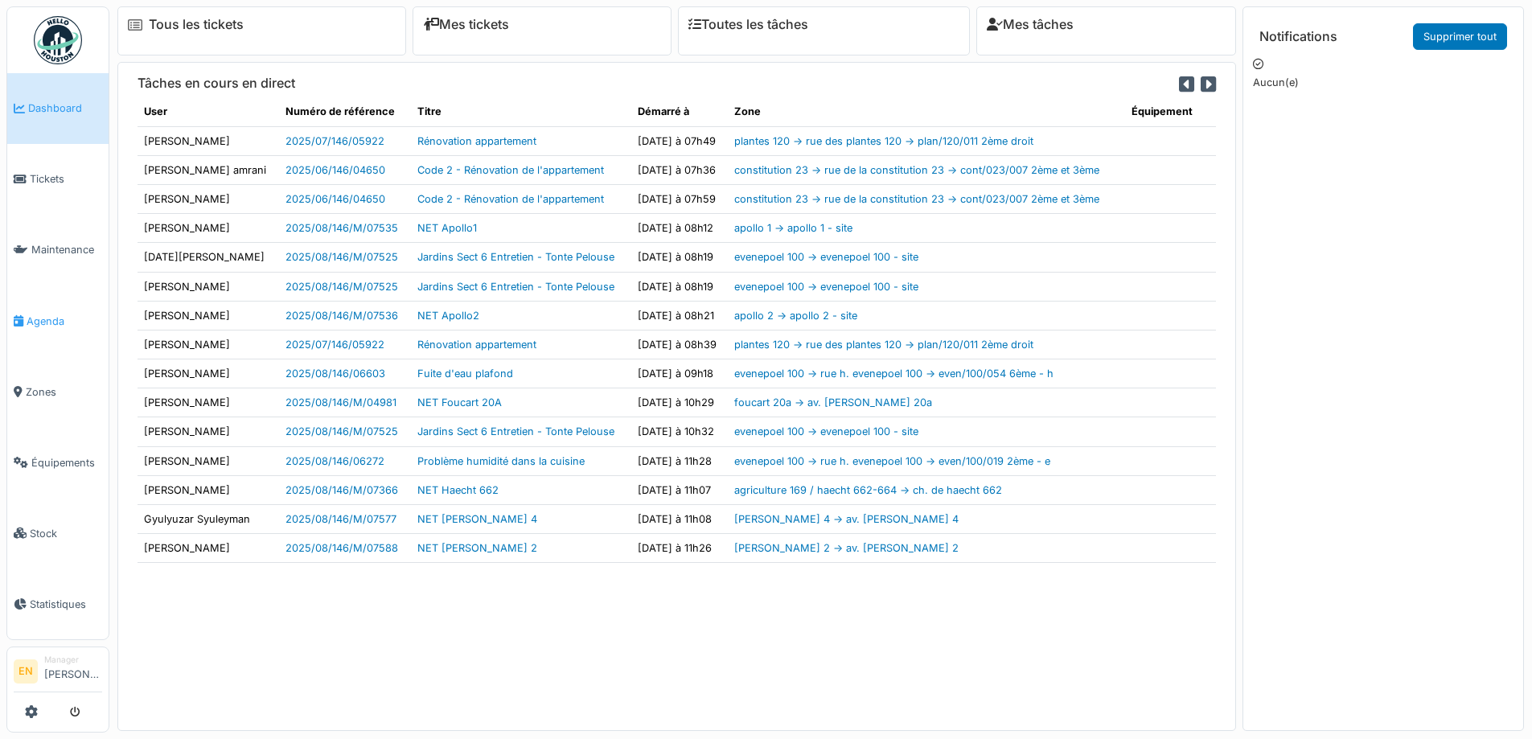
click at [39, 318] on span "Agenda" at bounding box center [65, 321] width 76 height 15
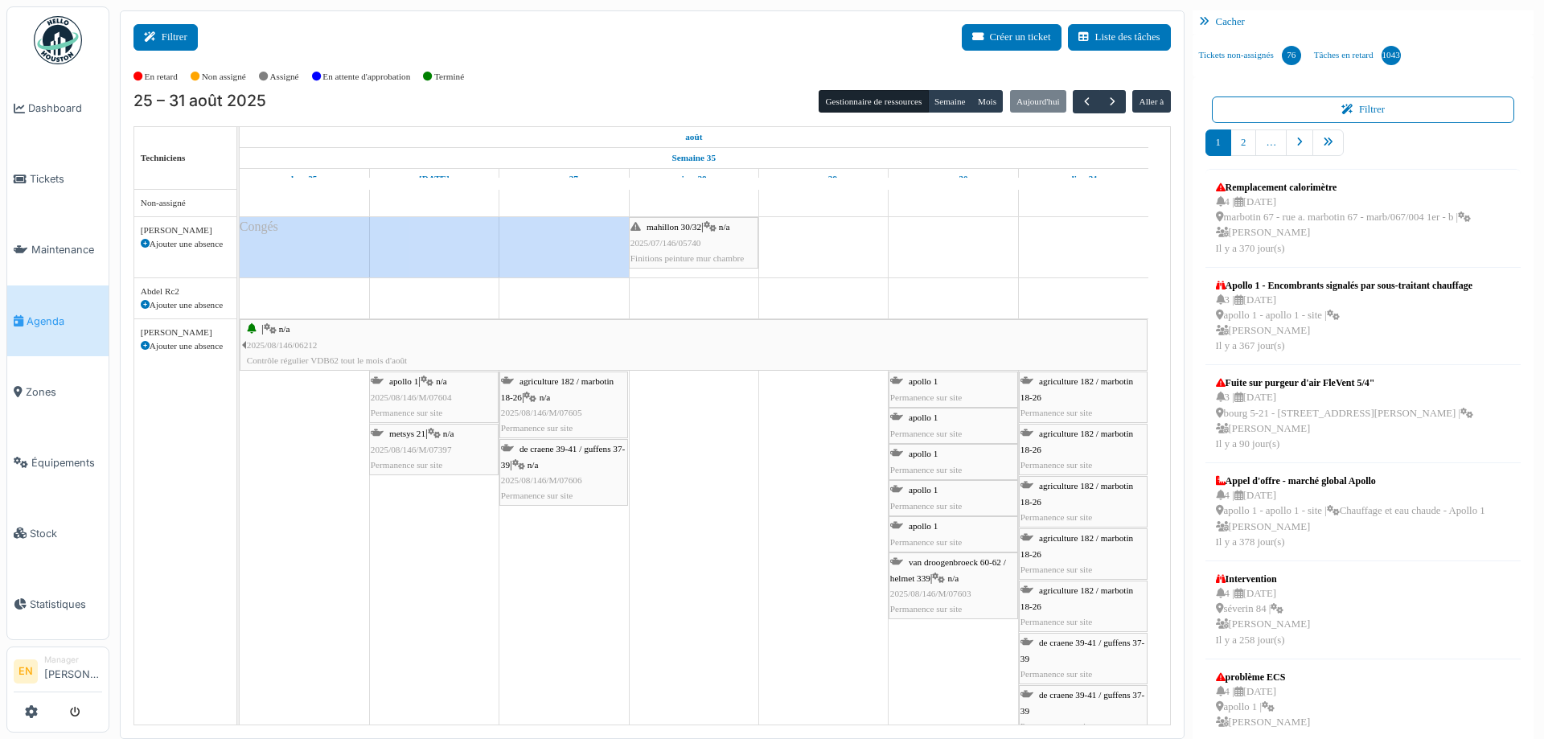
click at [162, 34] on button "Filtrer" at bounding box center [166, 37] width 64 height 27
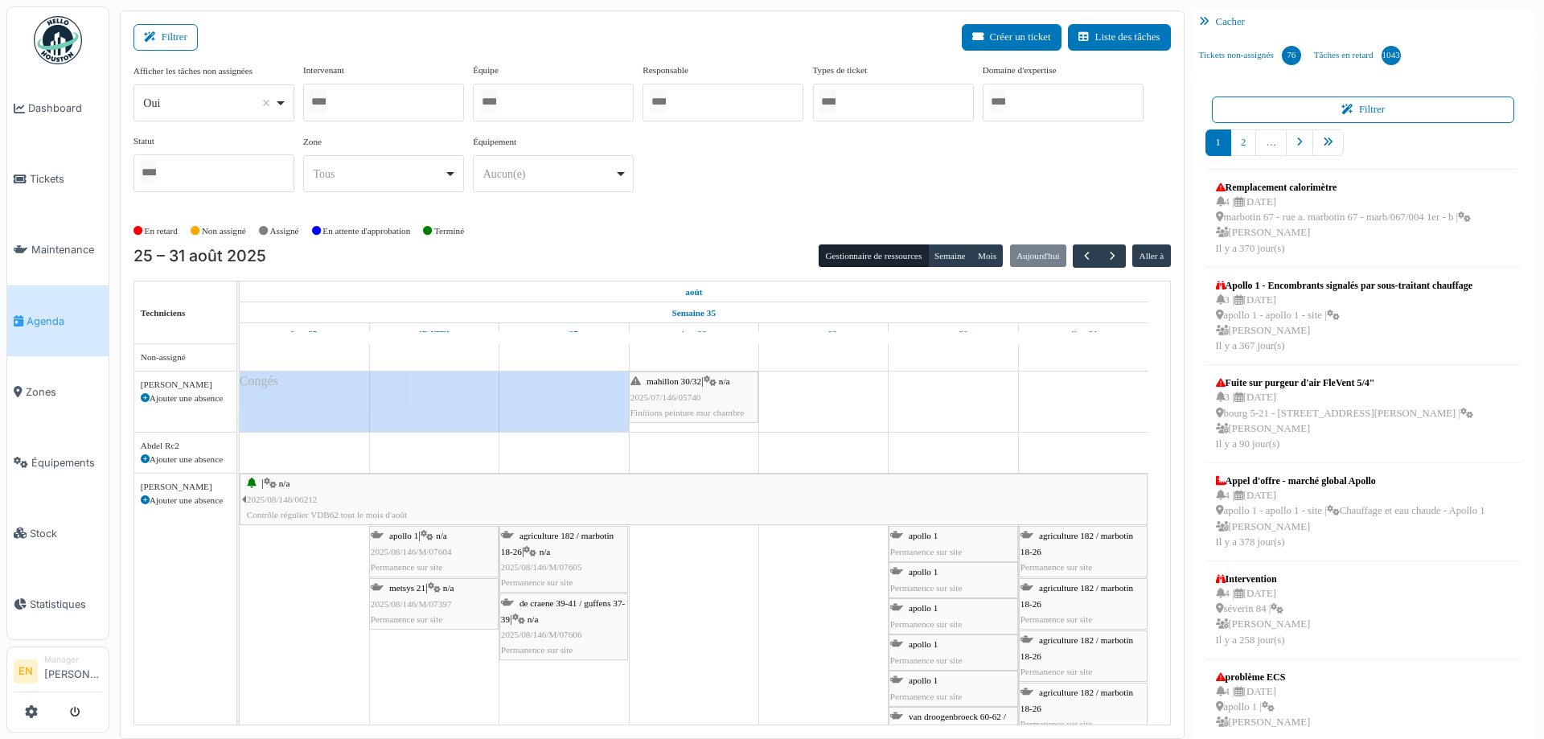
click at [281, 106] on div "Oui Remove item" at bounding box center [213, 103] width 147 height 23
select select "**"
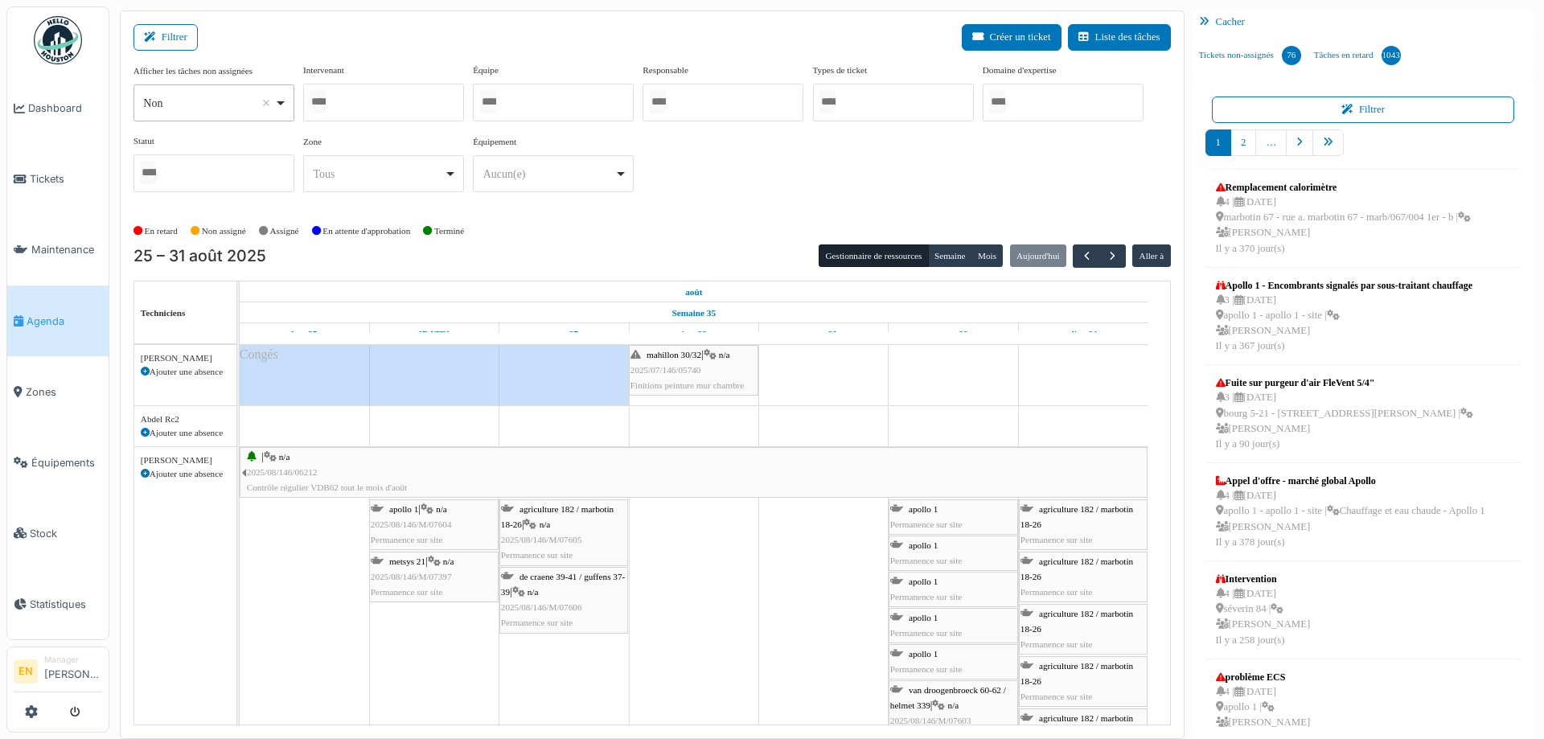
click at [410, 104] on div at bounding box center [383, 103] width 161 height 38
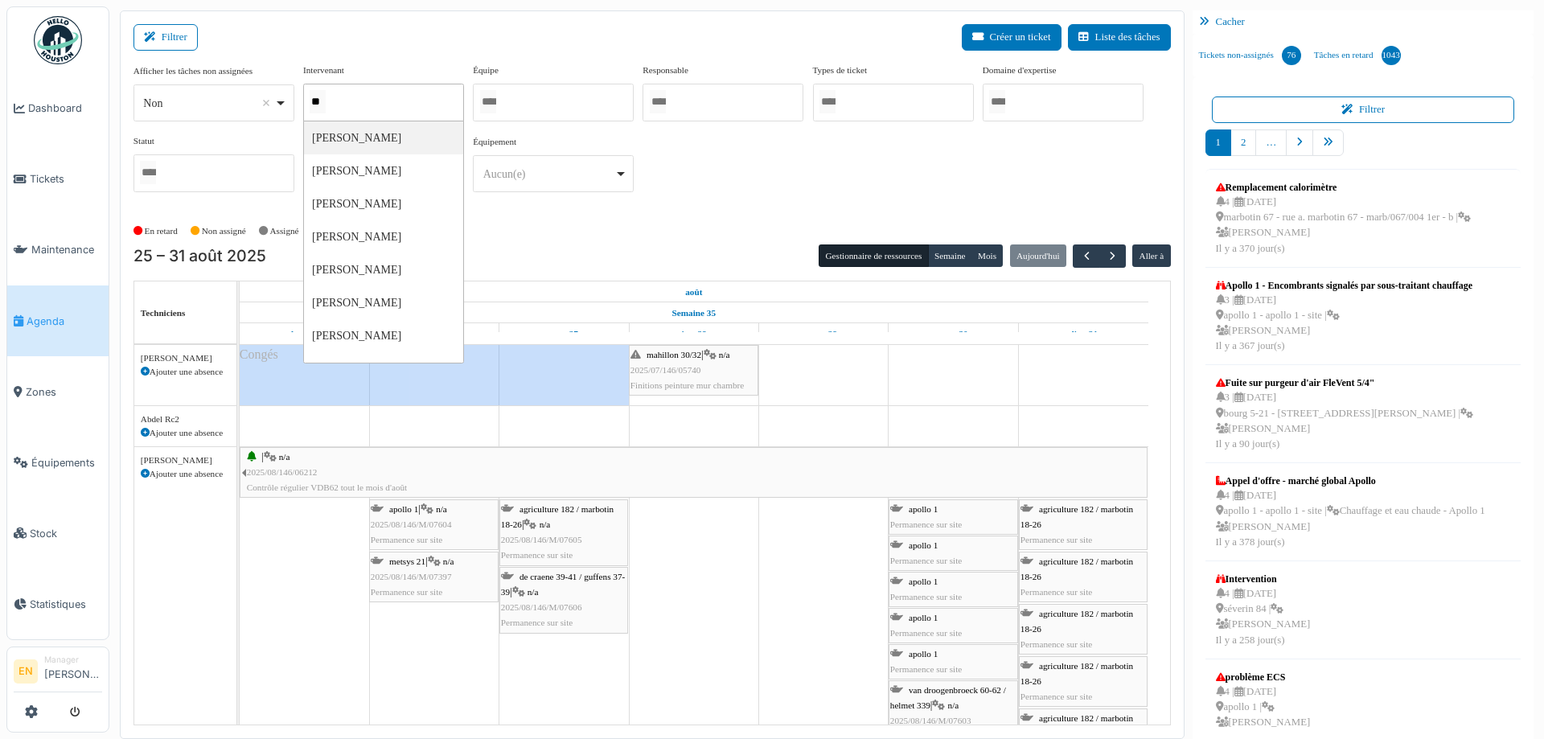
type input "***"
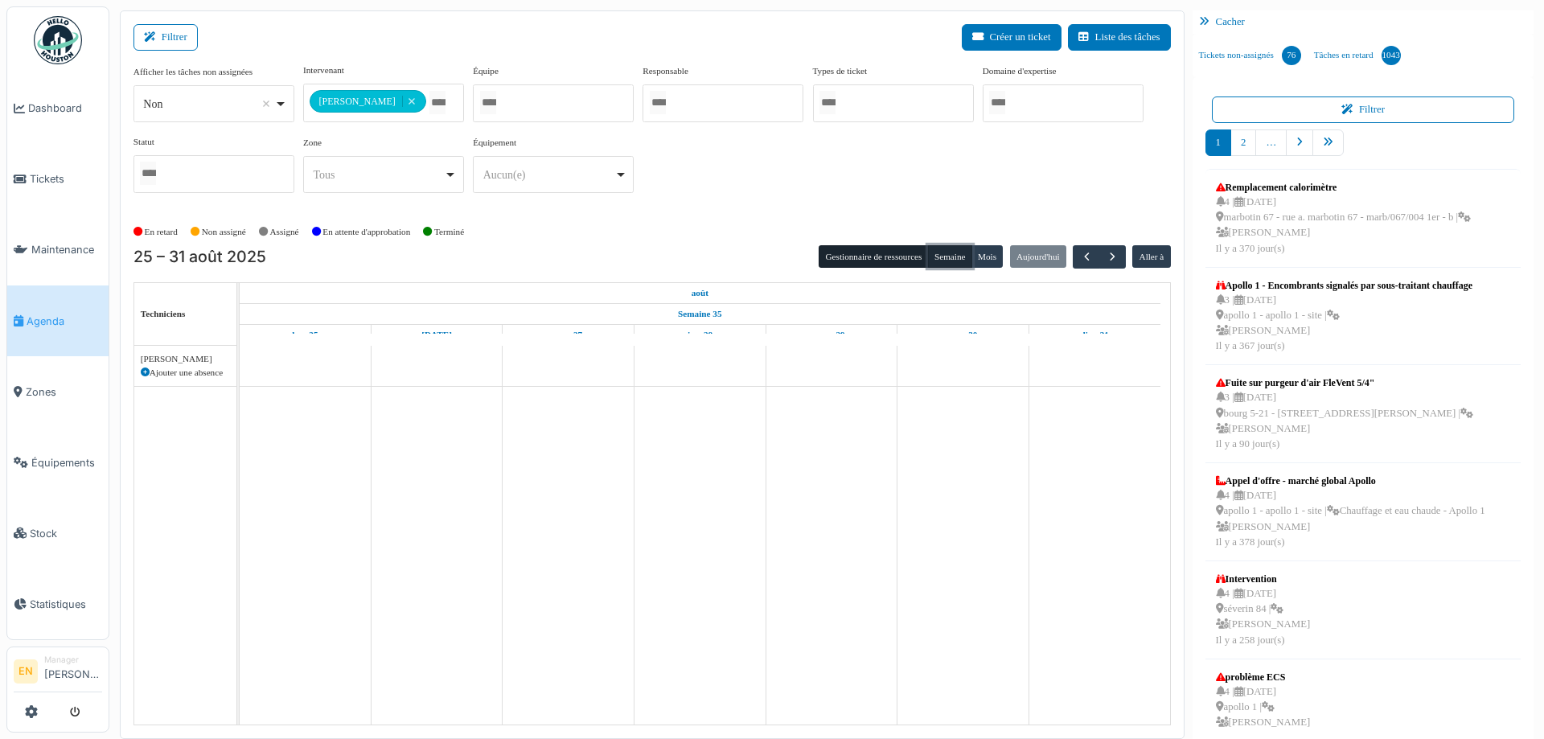
click at [939, 261] on button "Semaine" at bounding box center [950, 256] width 44 height 23
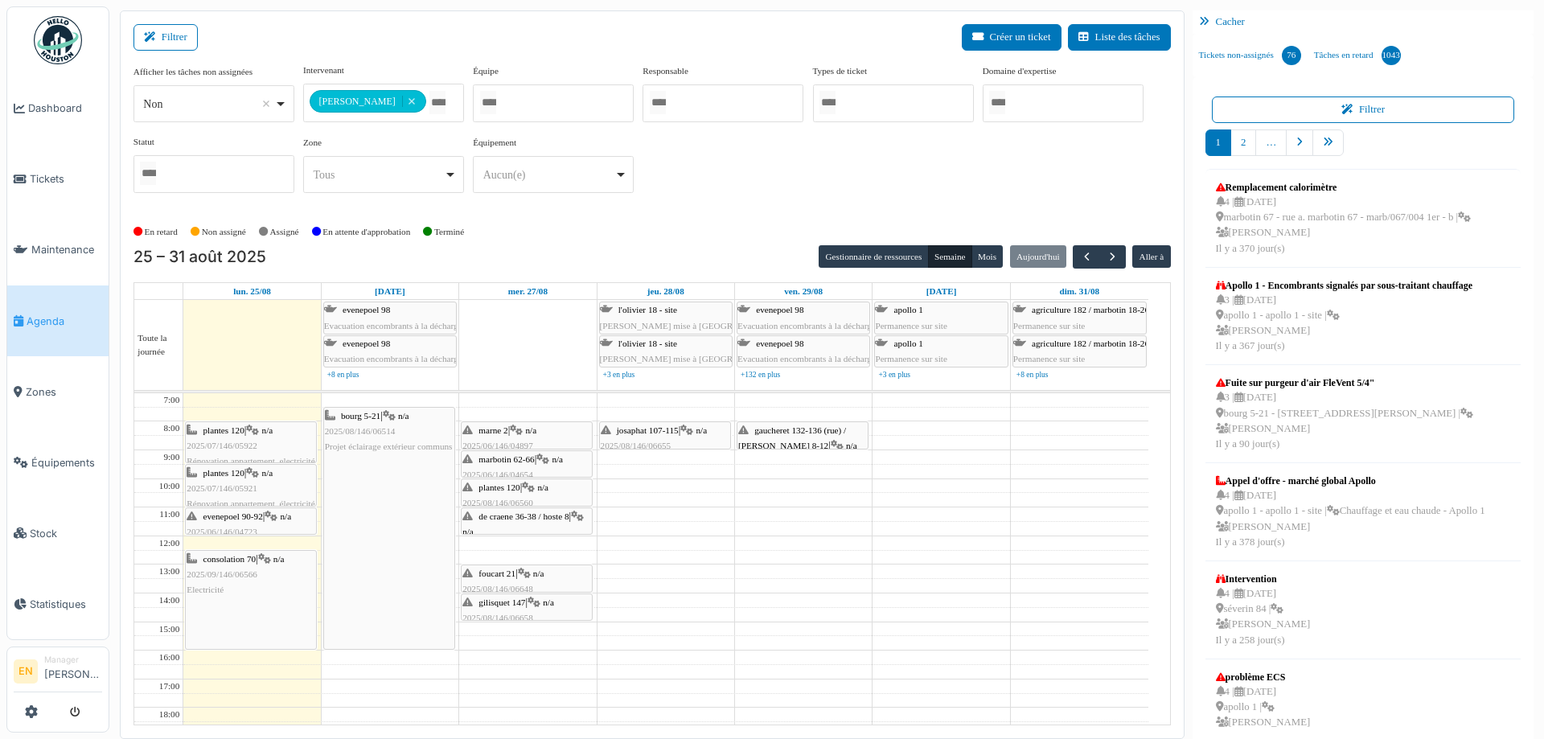
click at [714, 220] on div "En retard Non assigné [GEOGRAPHIC_DATA] En attente d'approbation Terminé" at bounding box center [653, 232] width 1038 height 27
click at [696, 204] on div "**********" at bounding box center [653, 135] width 1038 height 142
